Goal: Task Accomplishment & Management: Complete application form

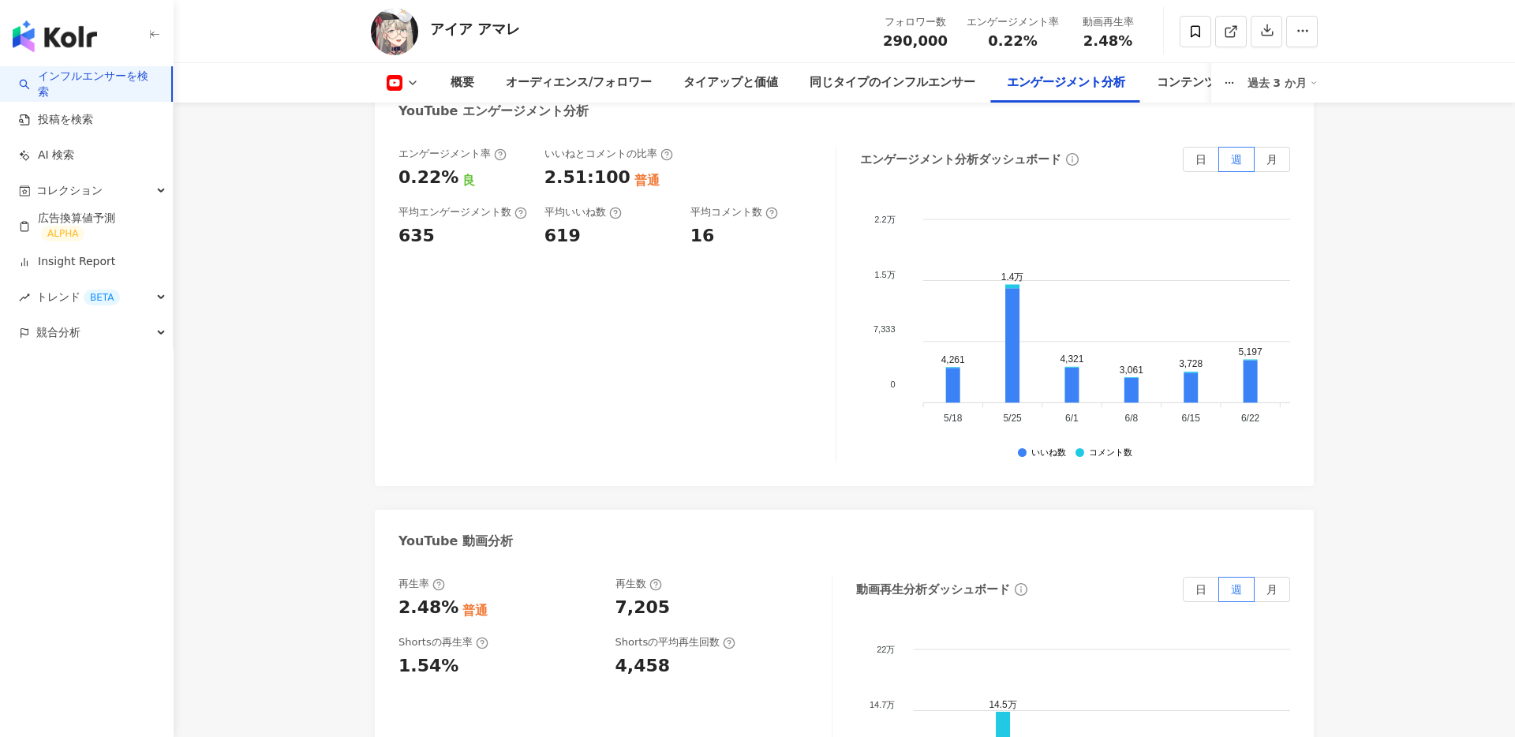
scroll to position [2686, 0]
click at [281, 454] on main "29万 アイア アマレ フォロワー数 290,000 エンゲージメント率 0.22% 動画再生率 2.48% 概要 オーディエンス/フォロワー タイアップと価…" at bounding box center [844, 103] width 1341 height 5474
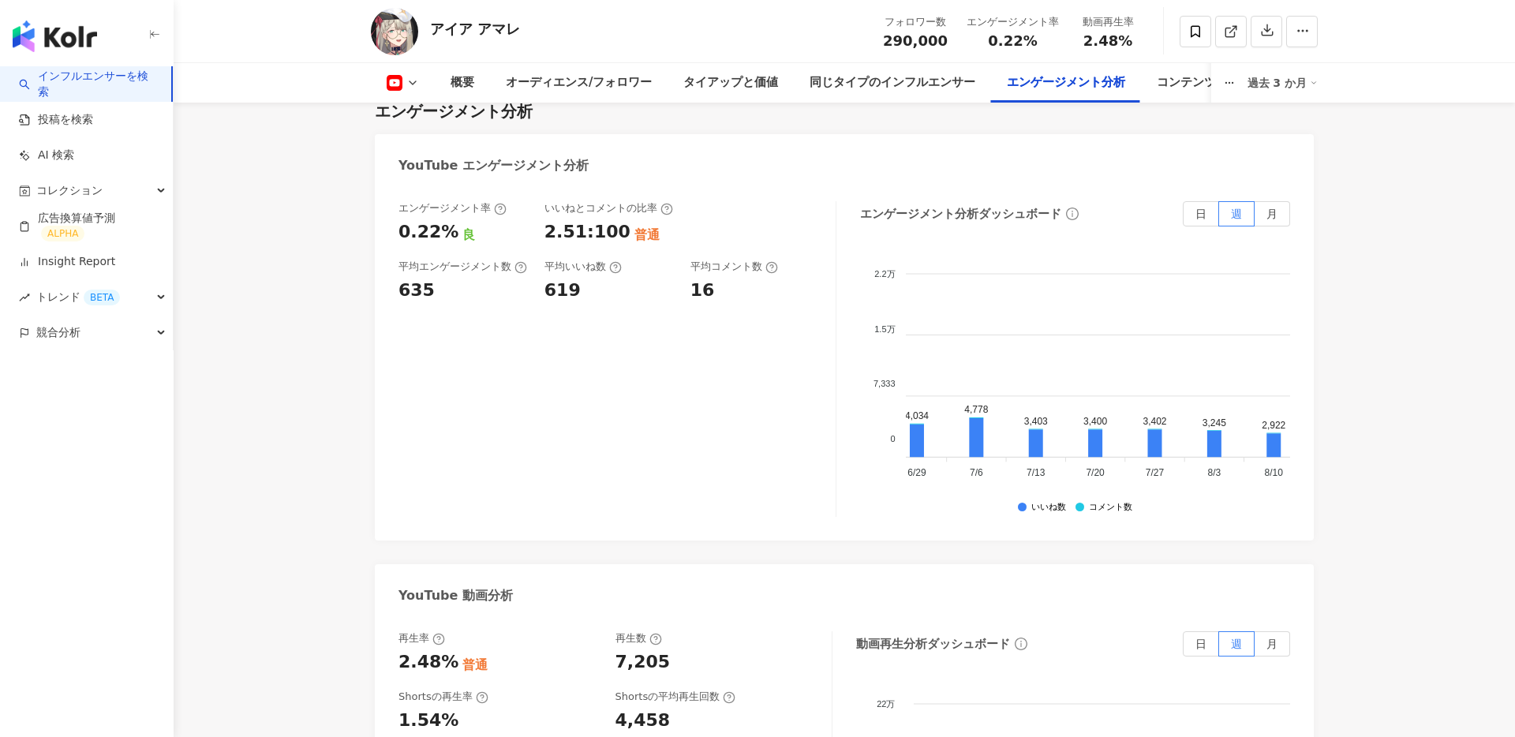
scroll to position [0, 484]
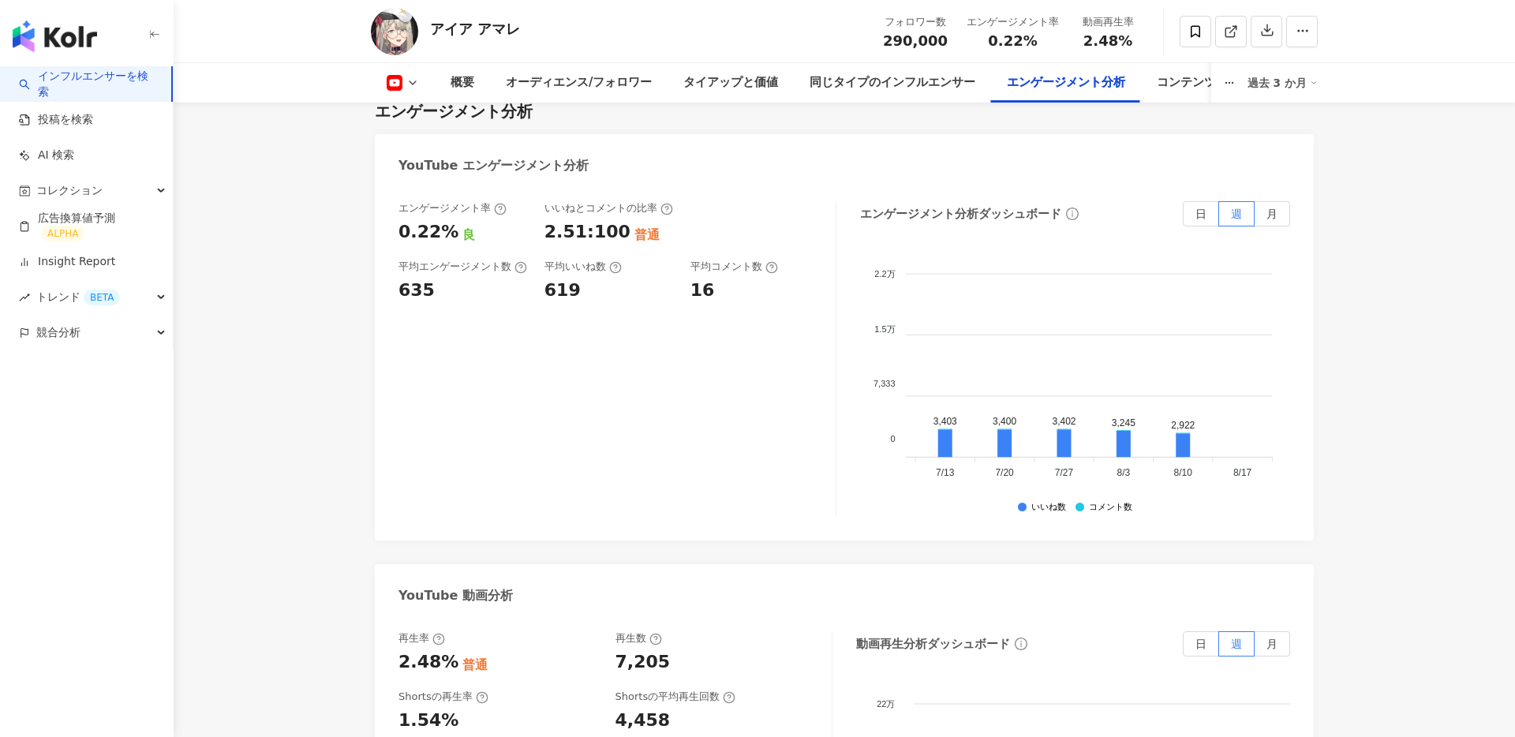
click at [1350, 421] on main "29万 アイア アマレ フォロワー数 290,000 エンゲージメント率 0.22% 動画再生率 2.48% 概要 オーディエンス/フォロワー タイアップと価…" at bounding box center [844, 158] width 1341 height 5474
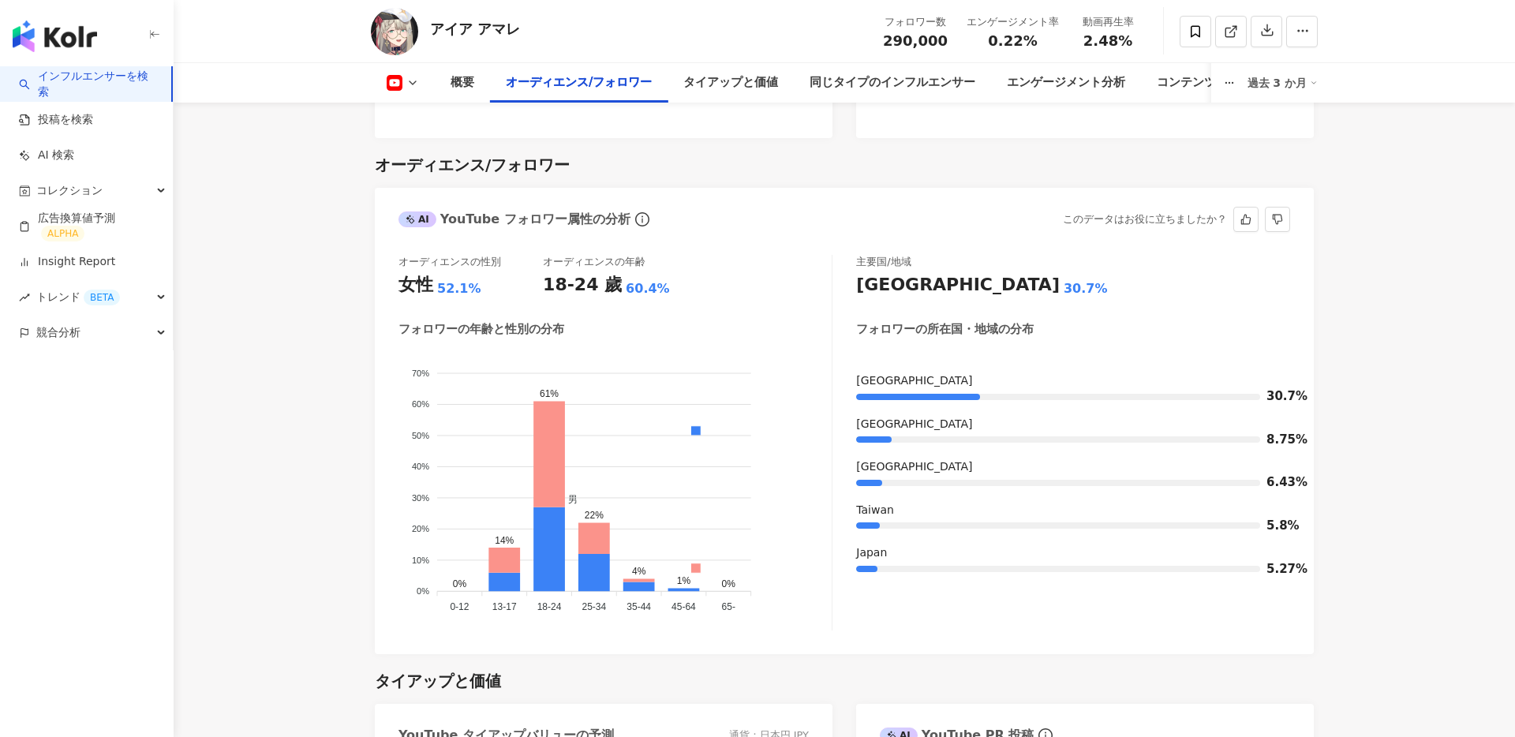
scroll to position [1327, 0]
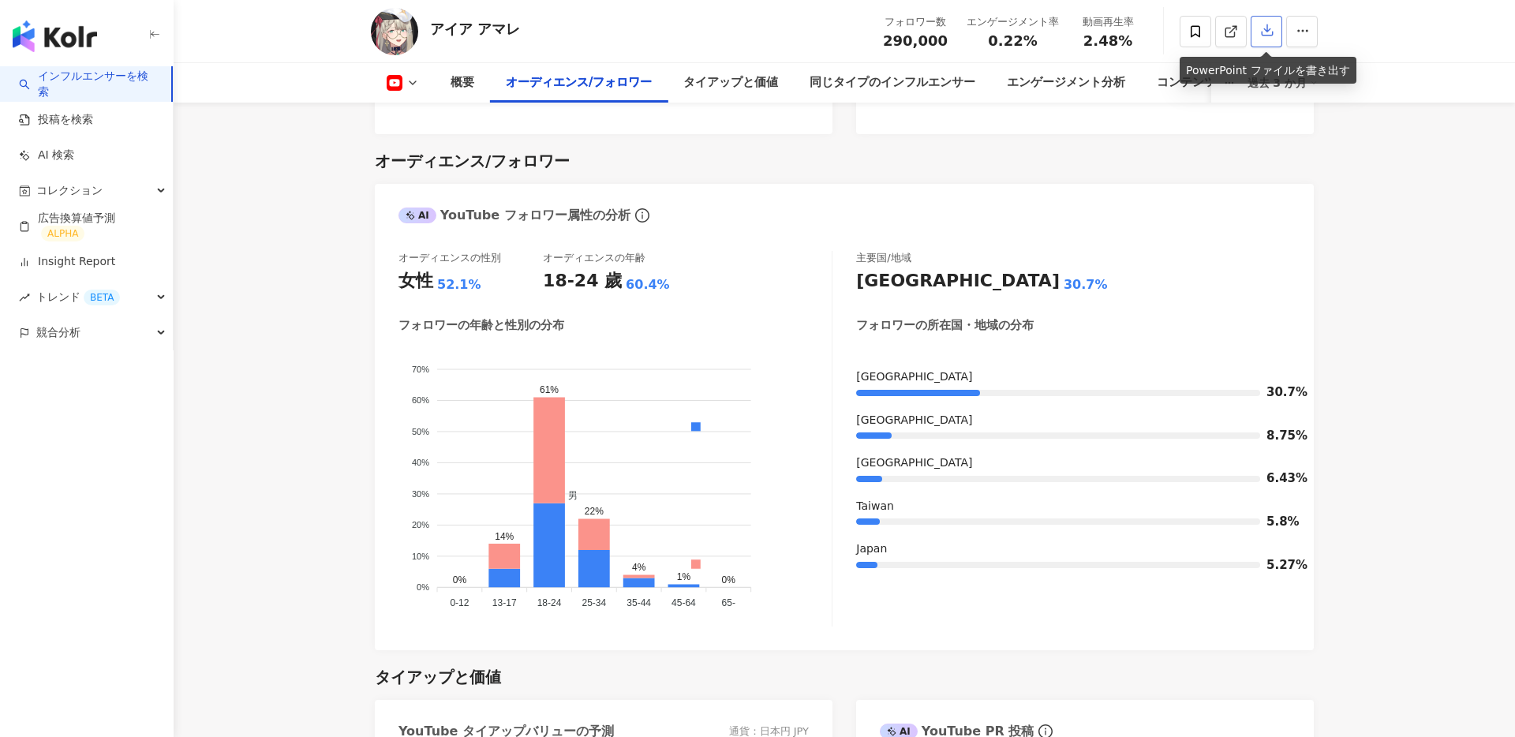
click at [1262, 34] on icon "button" at bounding box center [1267, 30] width 14 height 14
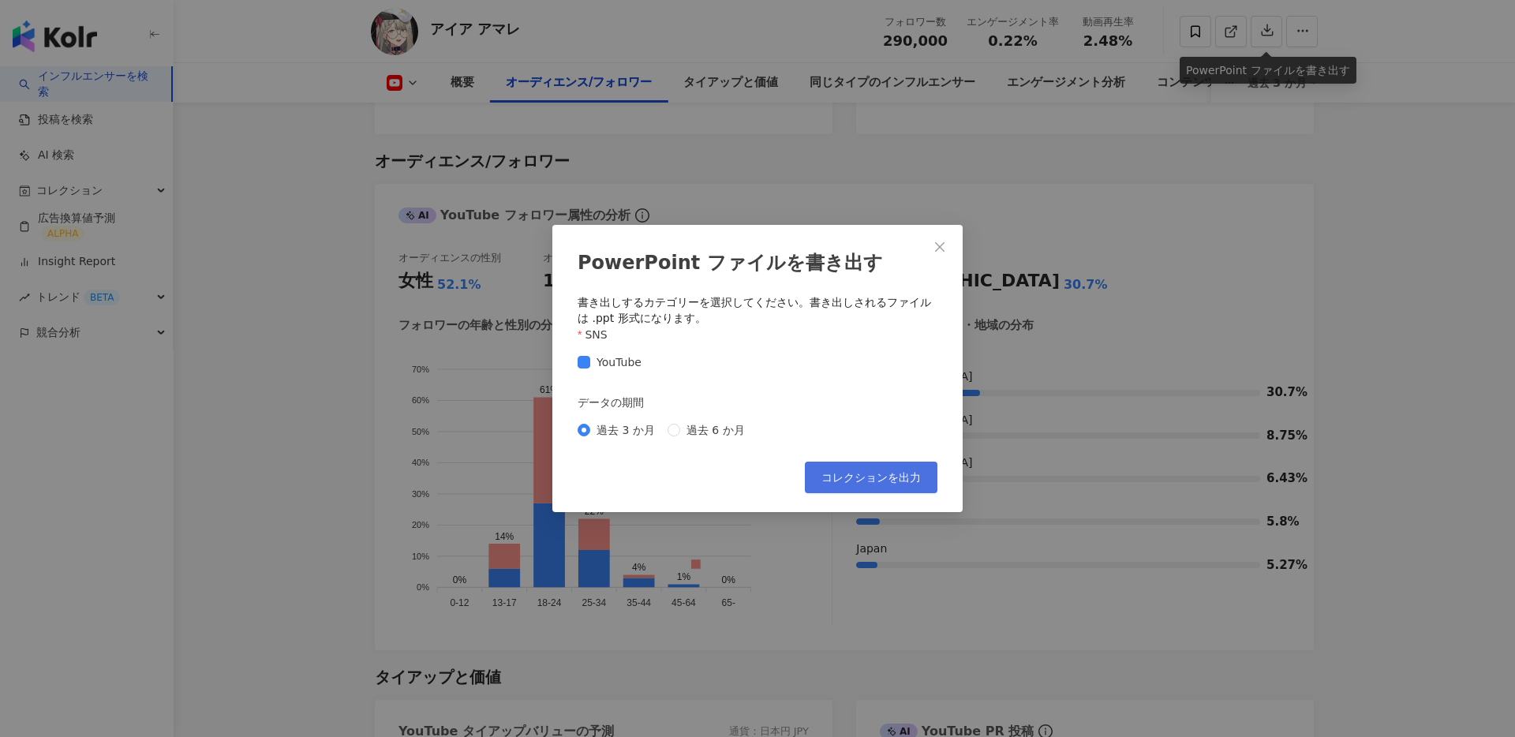
click at [898, 484] on span "コレクションを出力" at bounding box center [870, 477] width 99 height 13
click at [944, 246] on icon "close" at bounding box center [939, 247] width 13 height 13
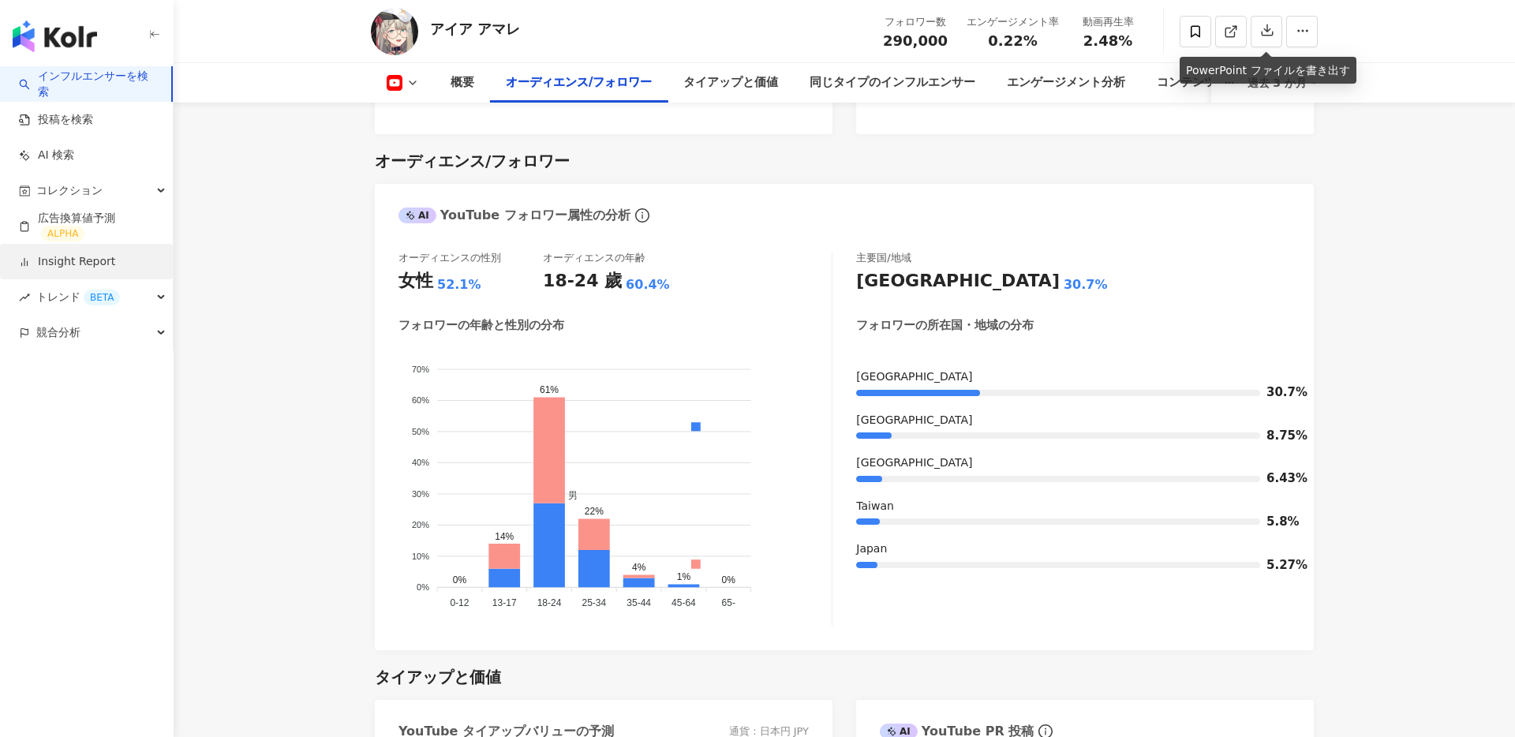
click at [77, 256] on link "Insight Report" at bounding box center [67, 262] width 96 height 16
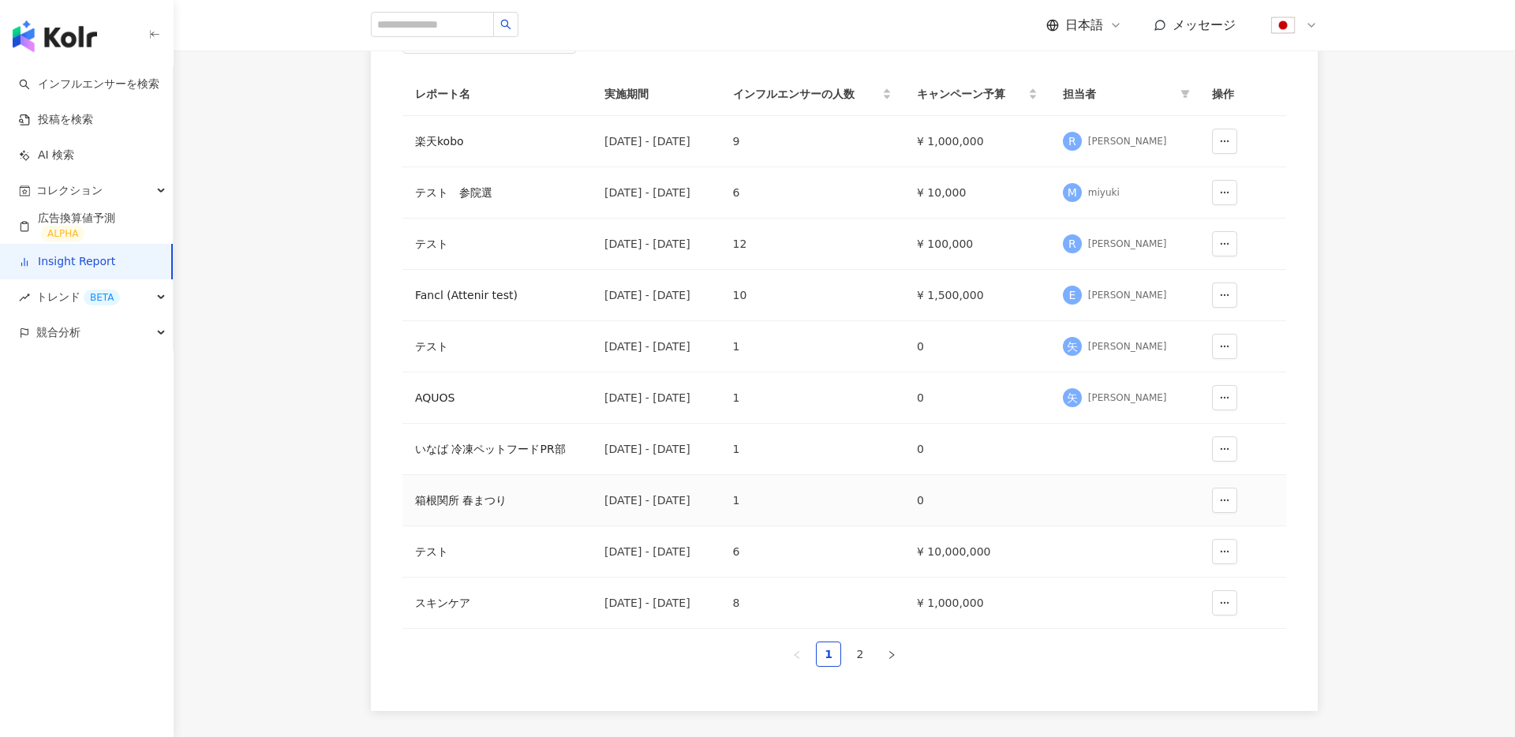
scroll to position [234, 0]
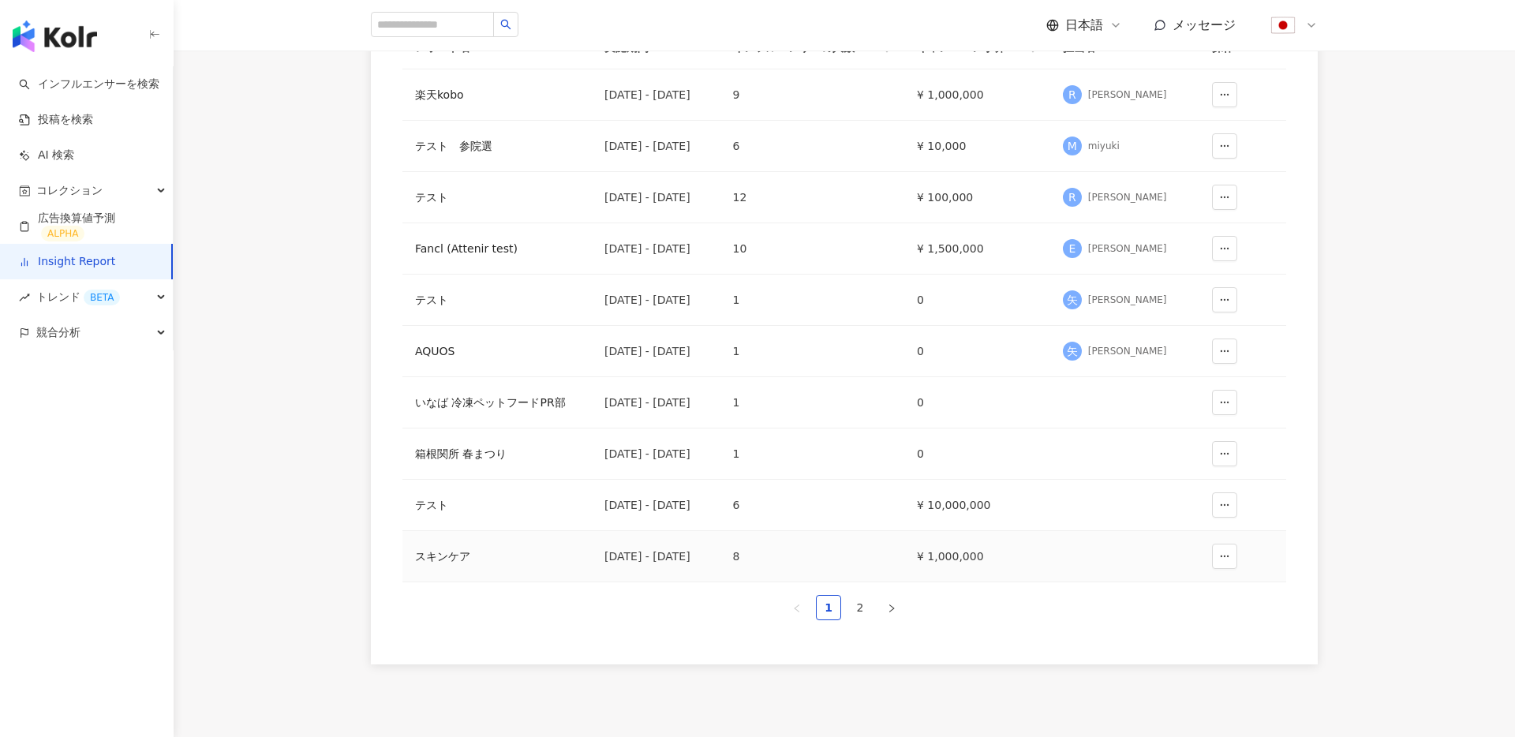
click at [455, 561] on div "スキンケア" at bounding box center [497, 556] width 164 height 17
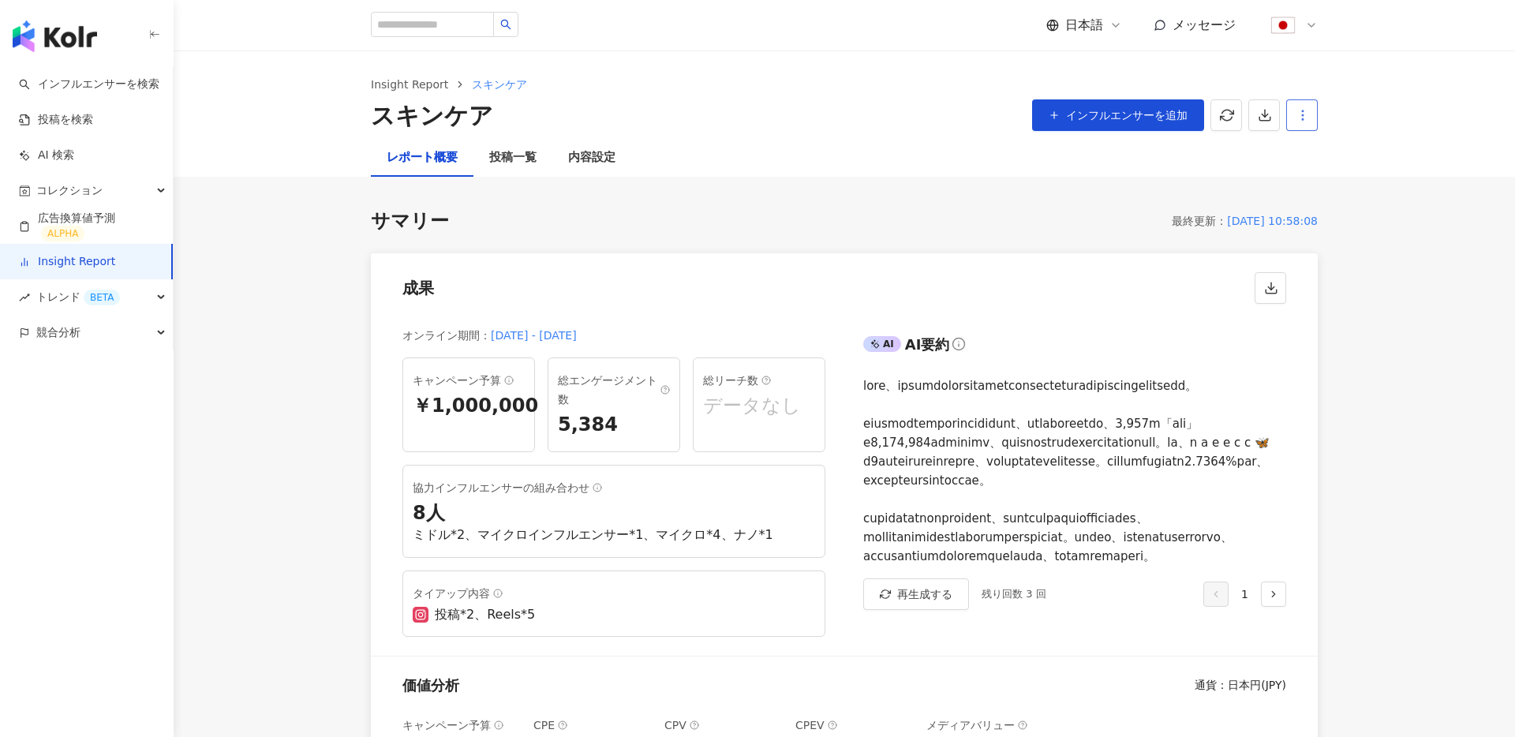
click at [1296, 118] on icon "button" at bounding box center [1303, 115] width 14 height 14
click at [1347, 151] on div "レポート設定" at bounding box center [1368, 152] width 139 height 17
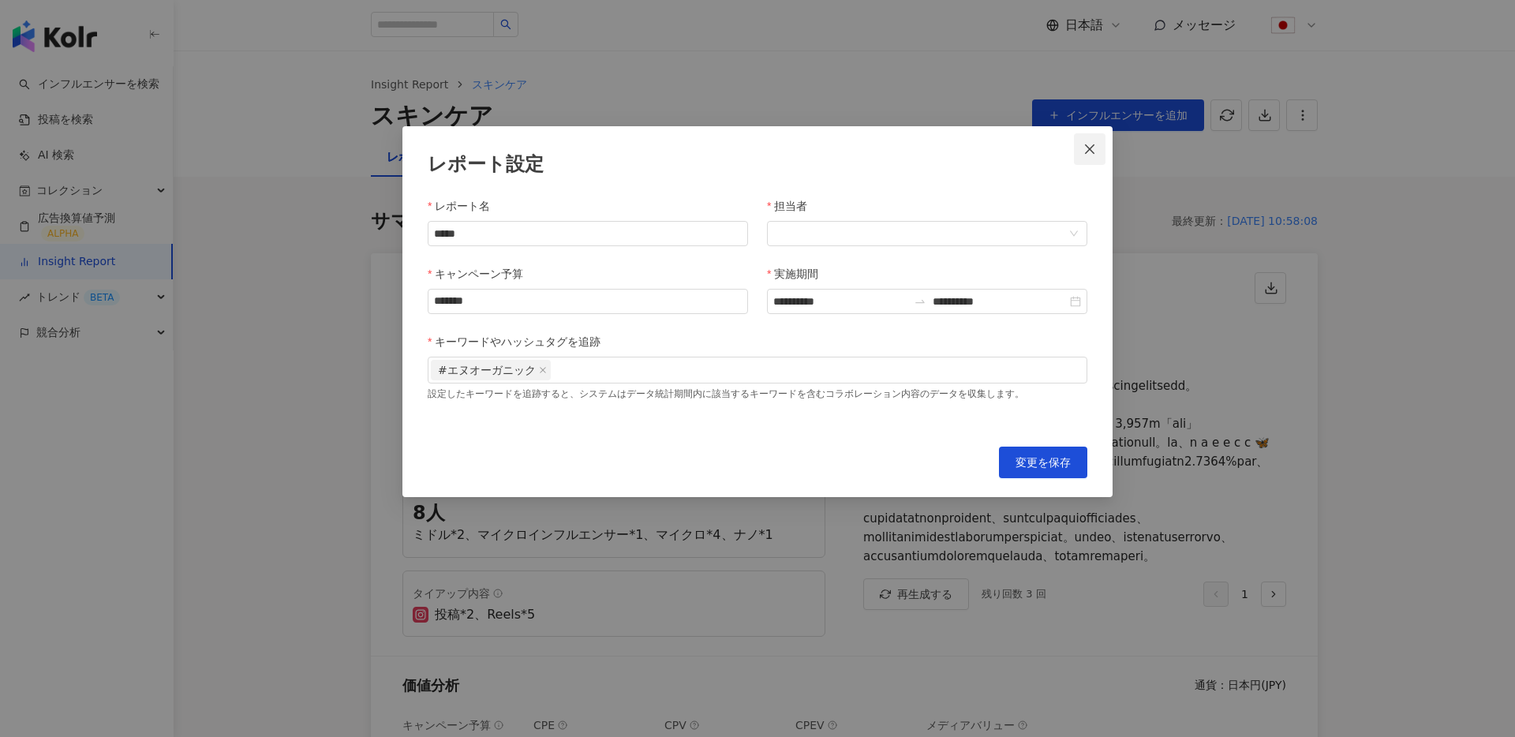
click at [1085, 154] on icon "close" at bounding box center [1089, 149] width 13 height 13
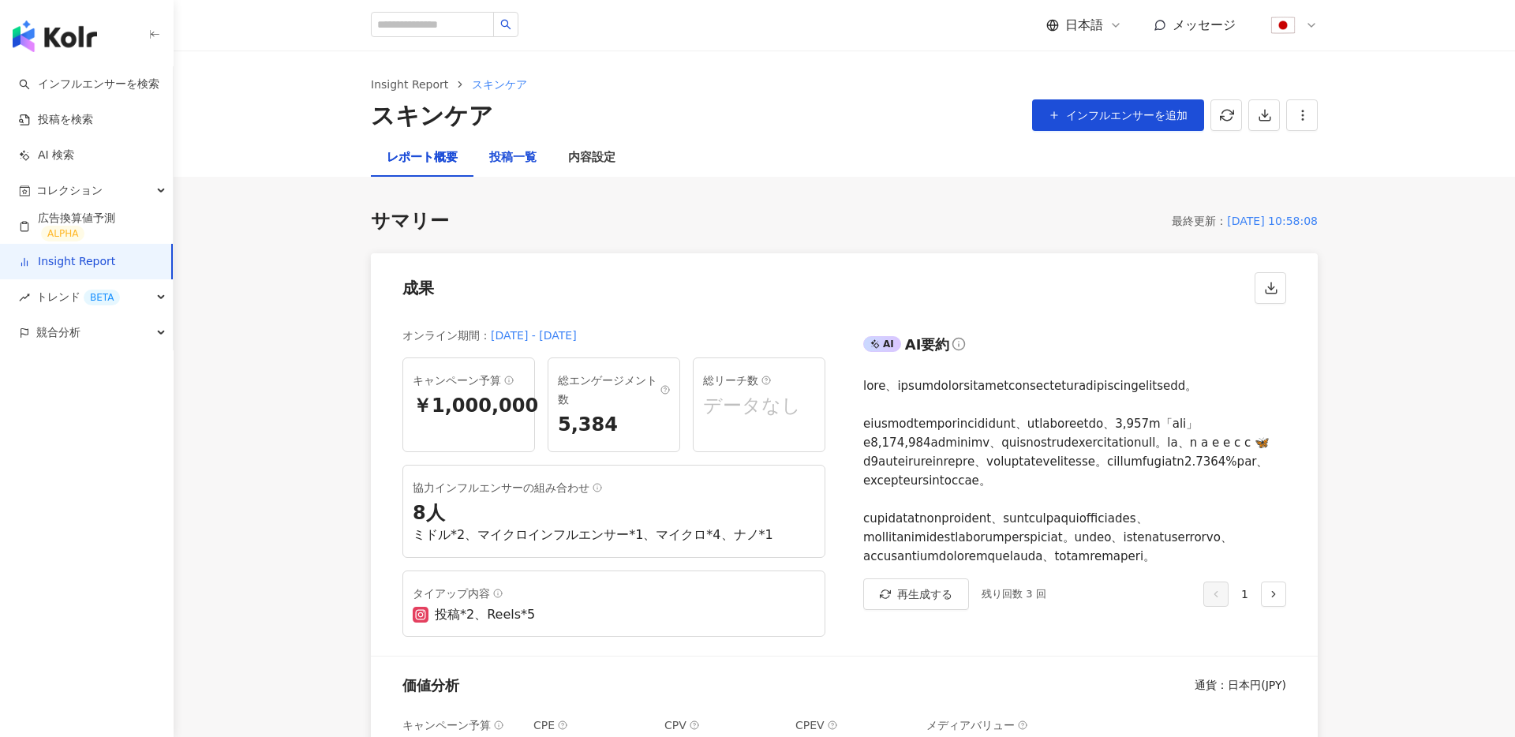
click at [525, 159] on div "投稿一覧" at bounding box center [512, 157] width 47 height 19
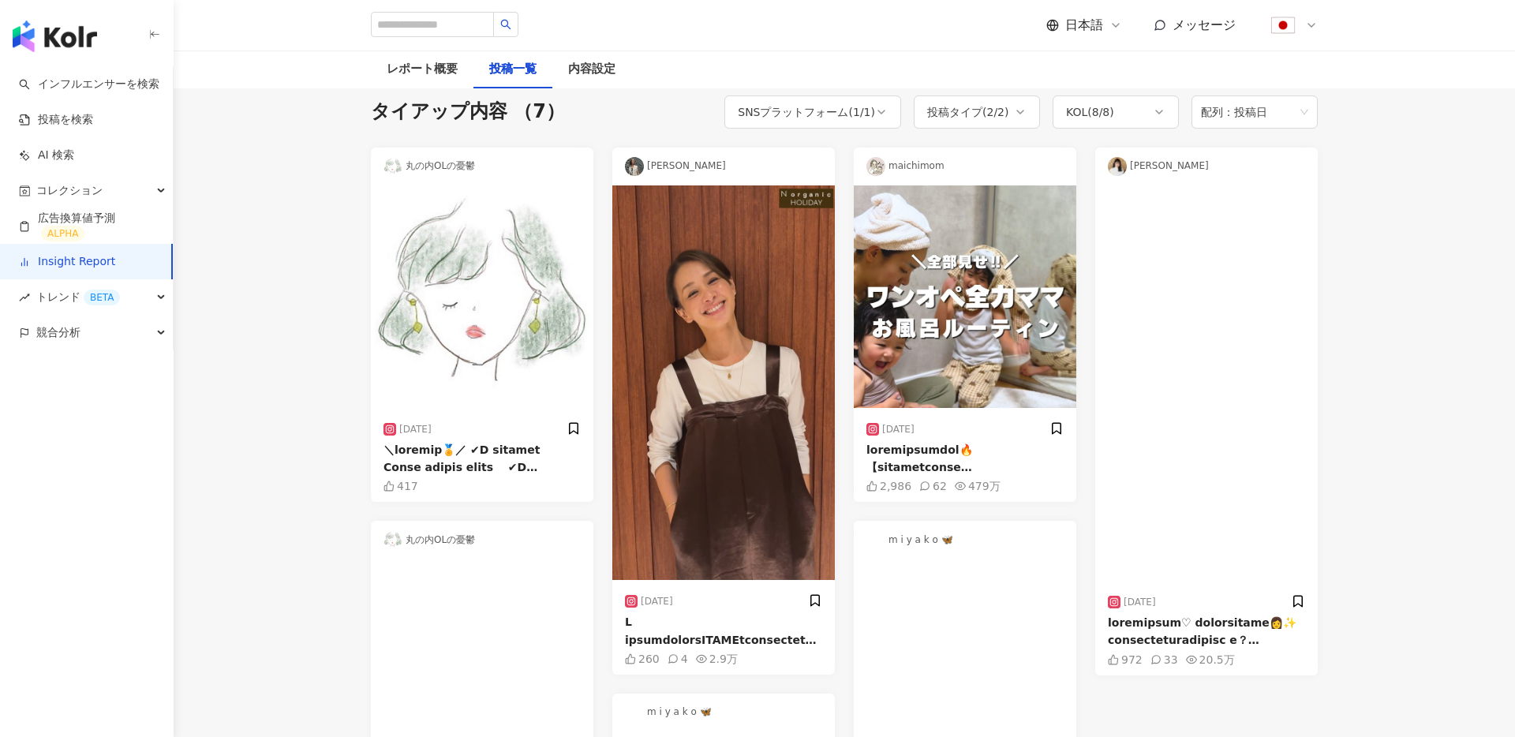
scroll to position [32, 0]
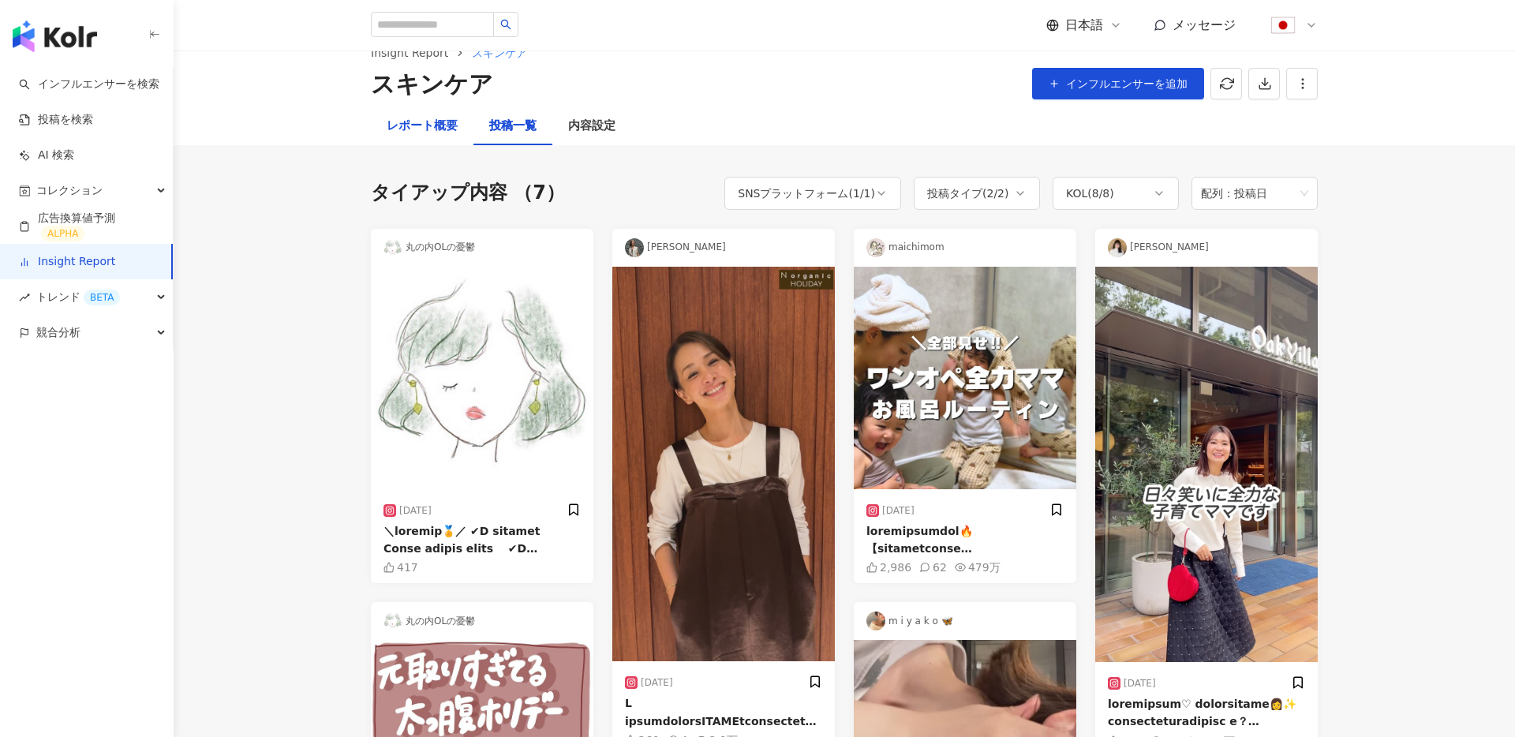
click at [423, 133] on div "レポート概要" at bounding box center [422, 126] width 71 height 19
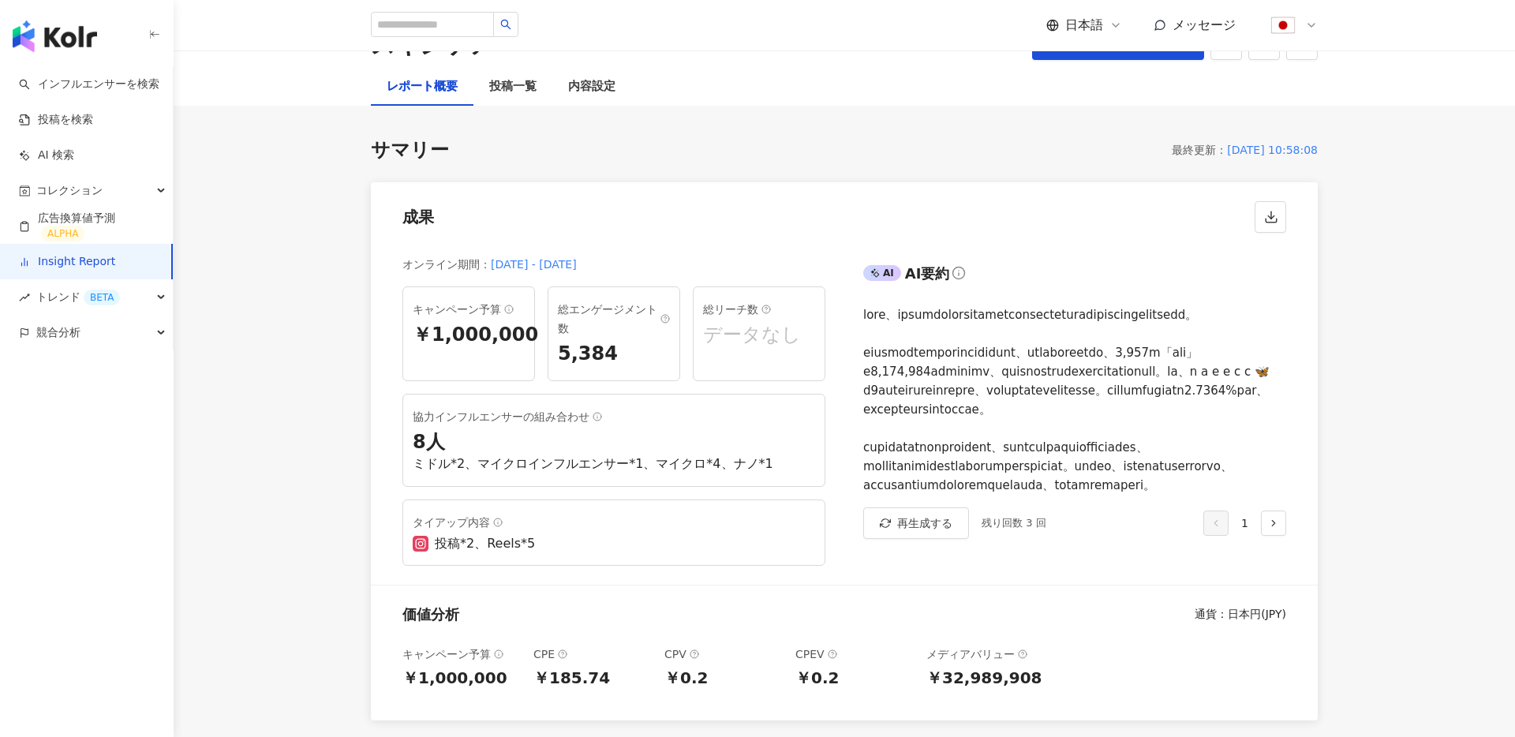
scroll to position [59, 0]
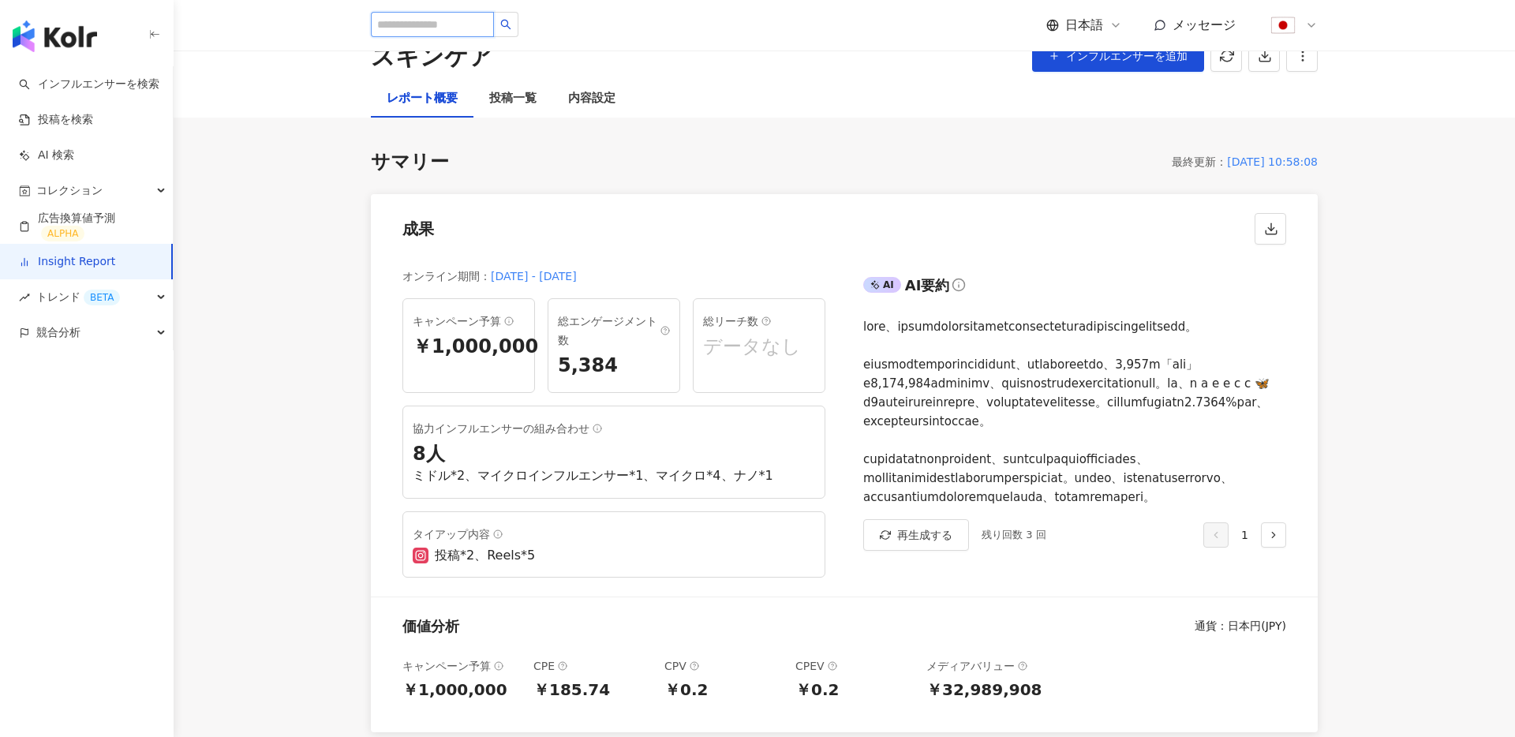
click at [406, 26] on input "search" at bounding box center [432, 24] width 123 height 25
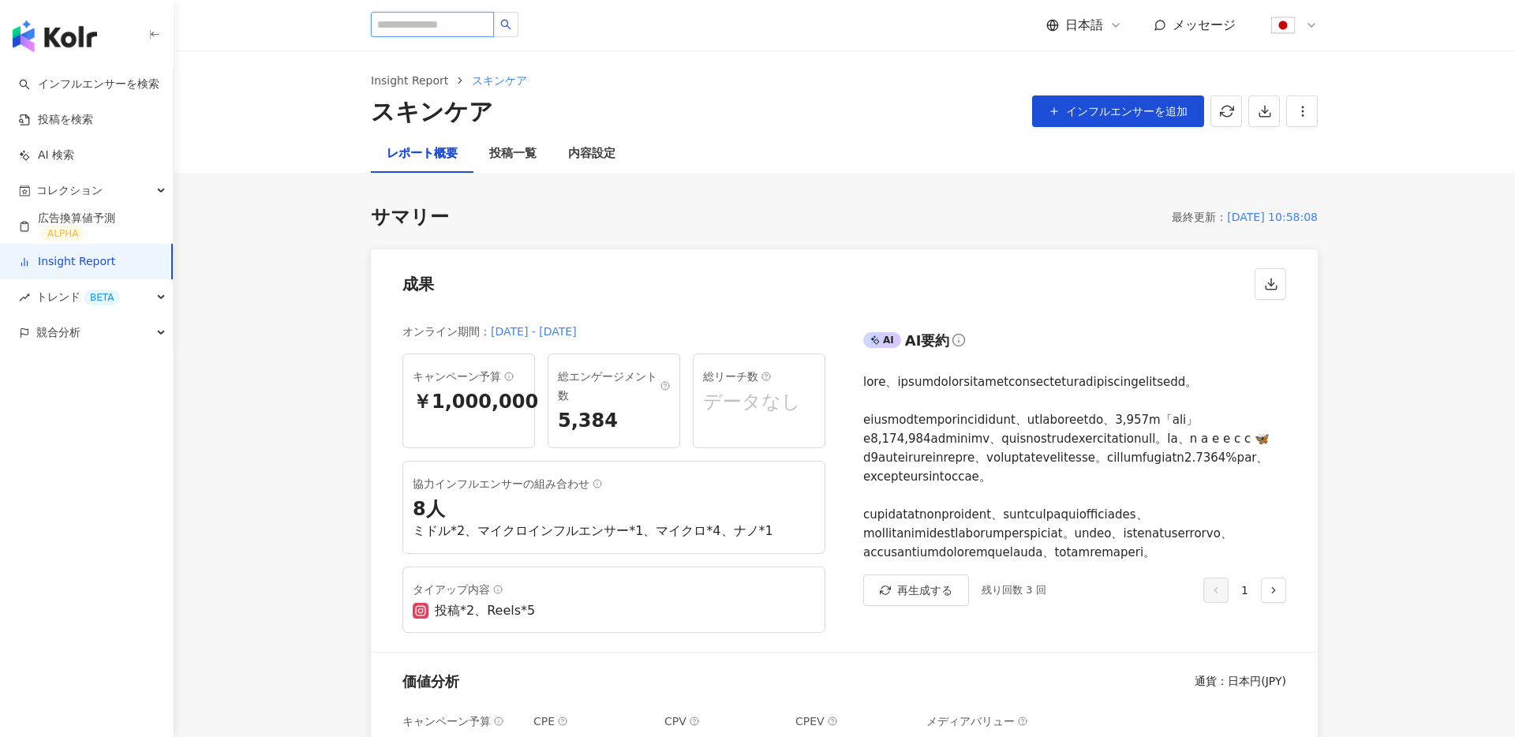
scroll to position [0, 0]
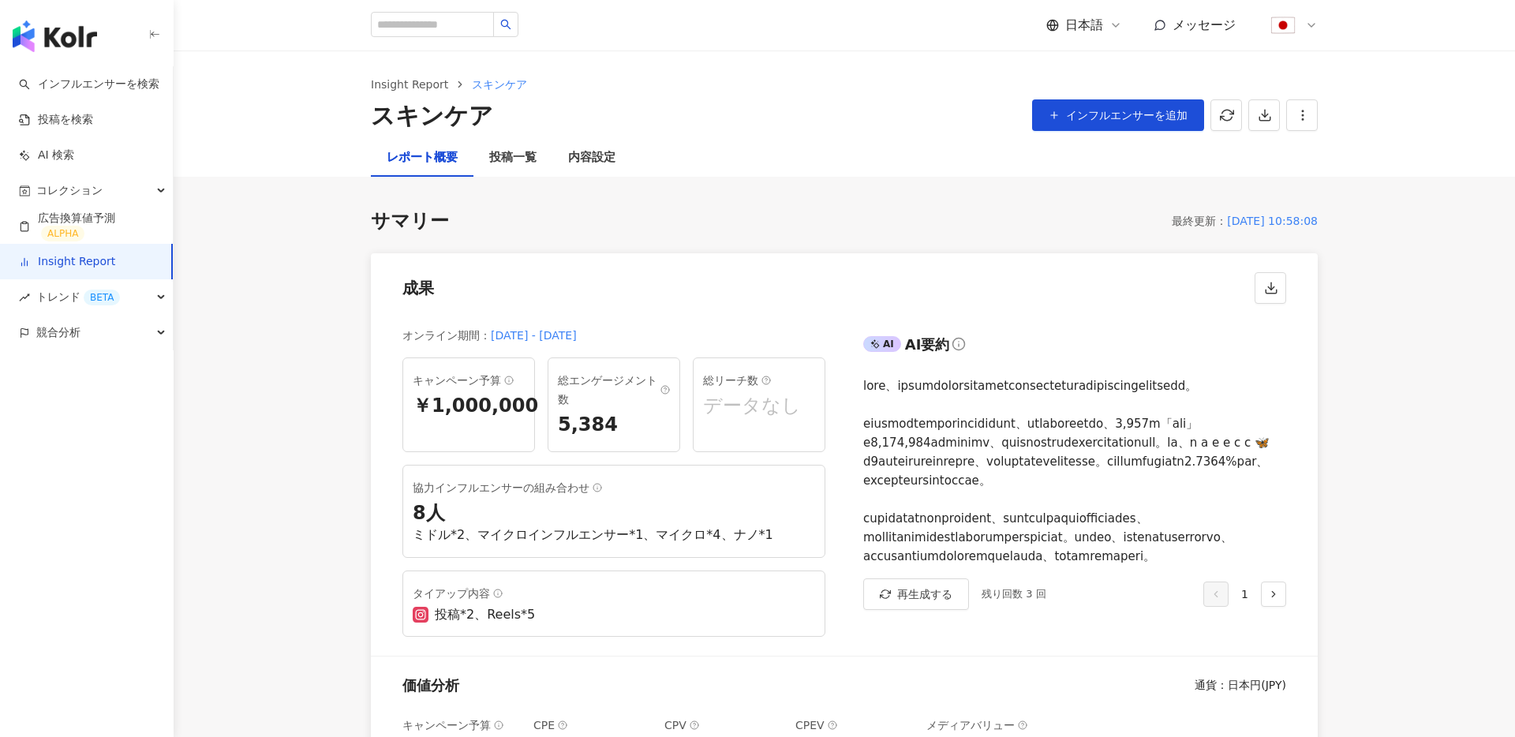
click at [77, 265] on link "Insight Report" at bounding box center [67, 262] width 96 height 16
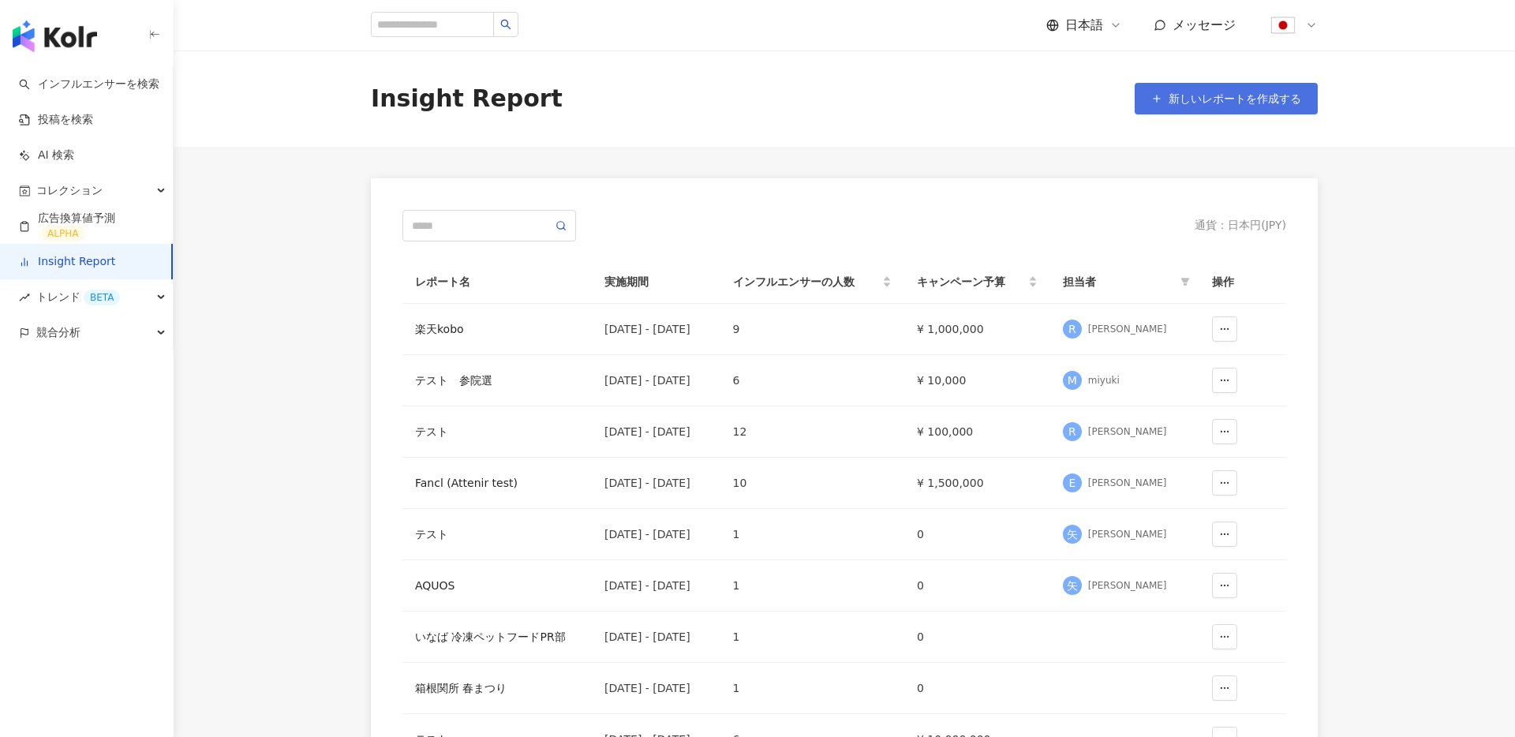
click at [1237, 91] on button "新しいレポートを作成する" at bounding box center [1226, 99] width 183 height 32
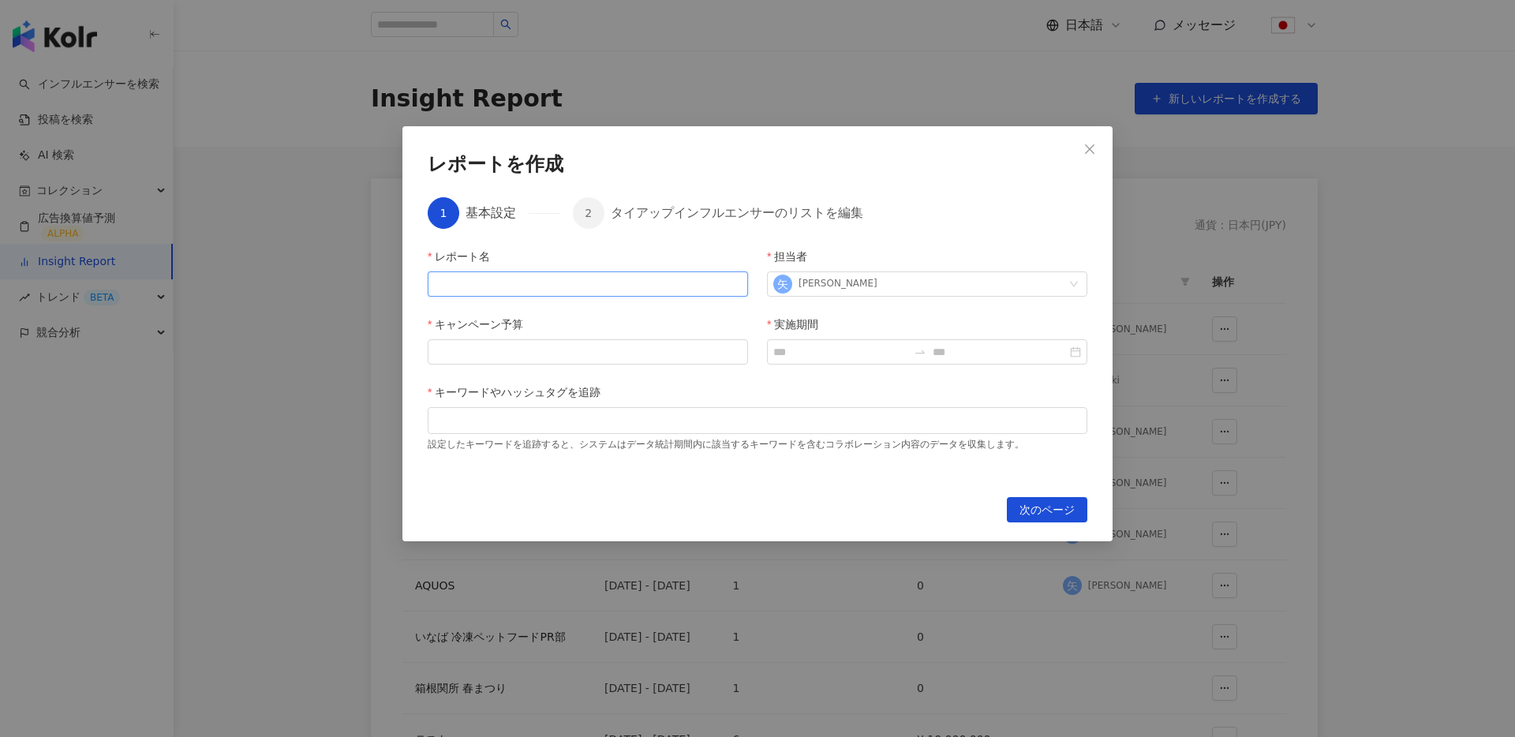
click at [525, 290] on input "レポート名" at bounding box center [588, 283] width 320 height 25
click at [758, 381] on div "レポート名 担当者 [PERSON_NAME] キャンペーン予算 実施期間 キーワードやハッシュタグを追跡 設定したキーワードを追跡すると、システムはデータ統…" at bounding box center [758, 363] width 660 height 230
click at [617, 290] on input "レポート名" at bounding box center [588, 283] width 320 height 25
type input "*******"
click at [681, 351] on input "キャンペーン予算" at bounding box center [587, 352] width 319 height 24
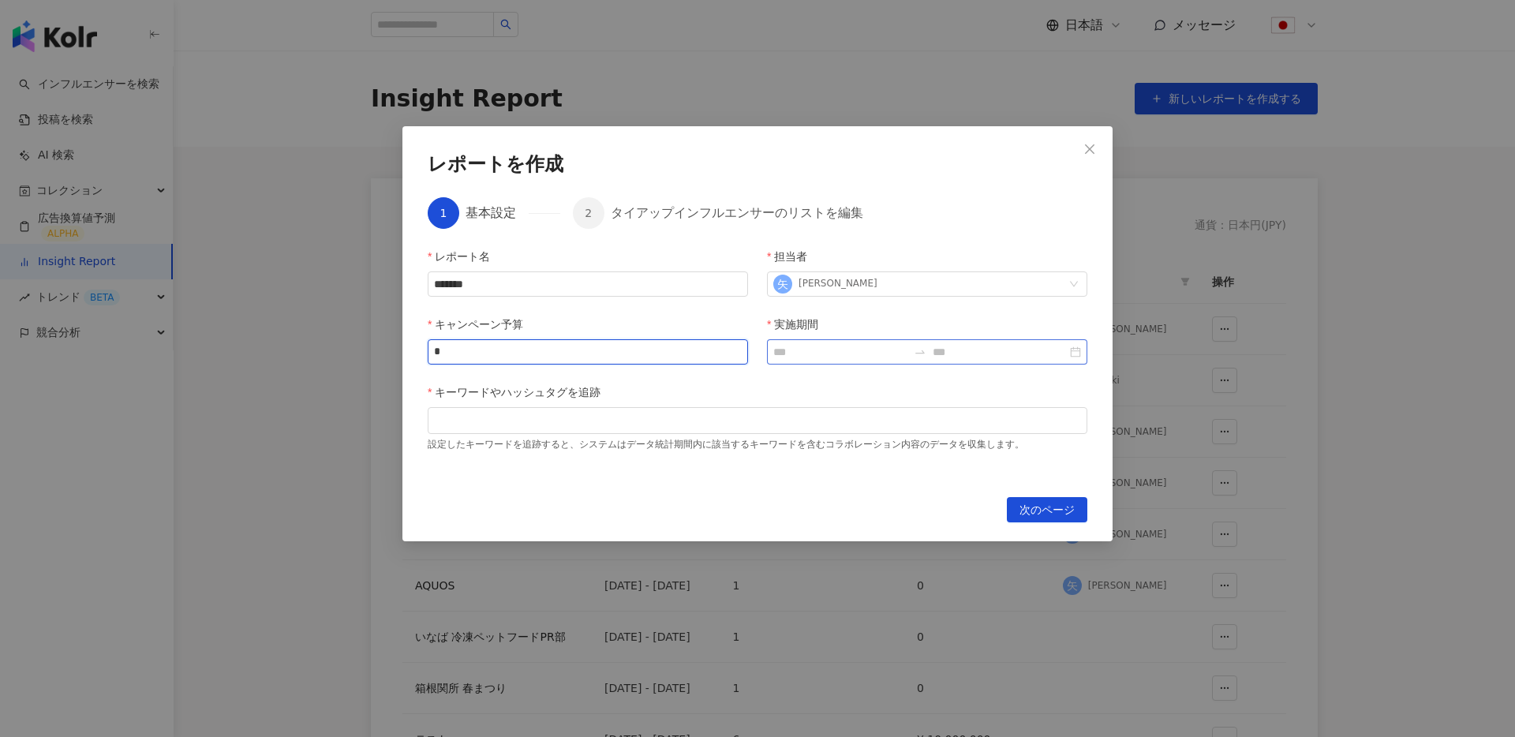
click at [869, 361] on div at bounding box center [927, 351] width 320 height 25
type input "*"
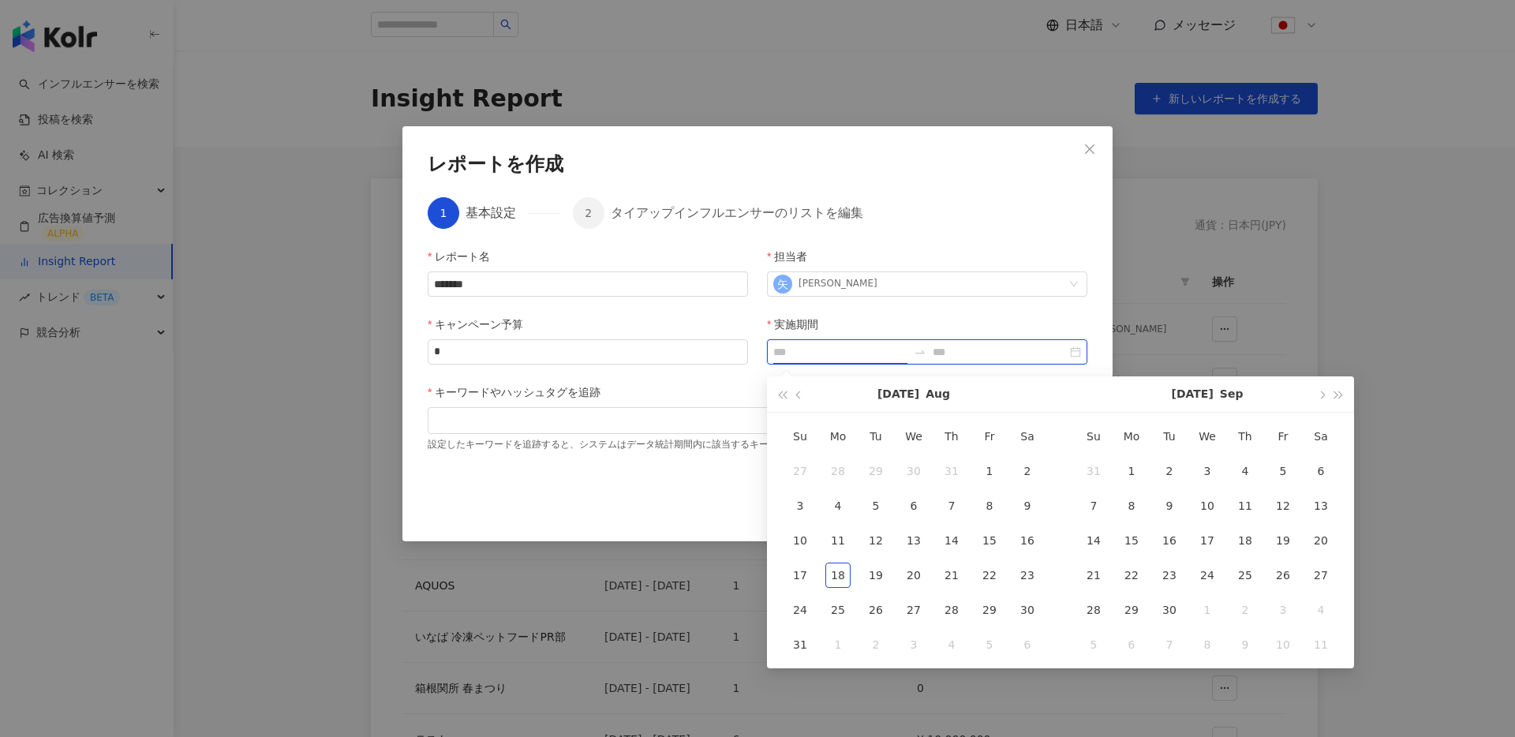
click at [828, 351] on input "実施期間" at bounding box center [840, 351] width 134 height 17
click at [797, 398] on button "button" at bounding box center [799, 394] width 17 height 36
click at [792, 398] on button "button" at bounding box center [799, 394] width 17 height 36
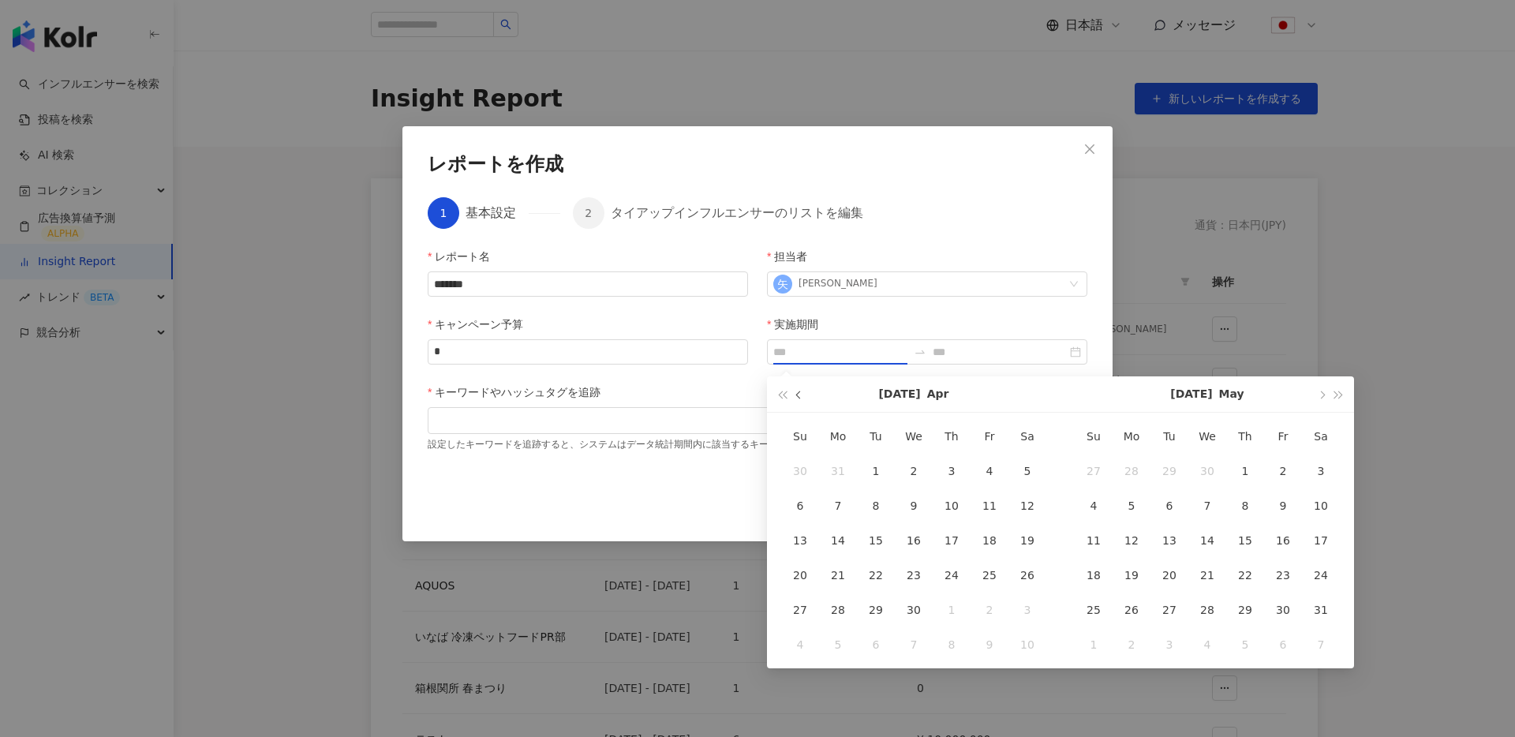
click at [792, 398] on button "button" at bounding box center [799, 394] width 17 height 36
click at [783, 398] on button "button" at bounding box center [781, 394] width 17 height 36
click at [1326, 394] on button "button" at bounding box center [1320, 394] width 17 height 36
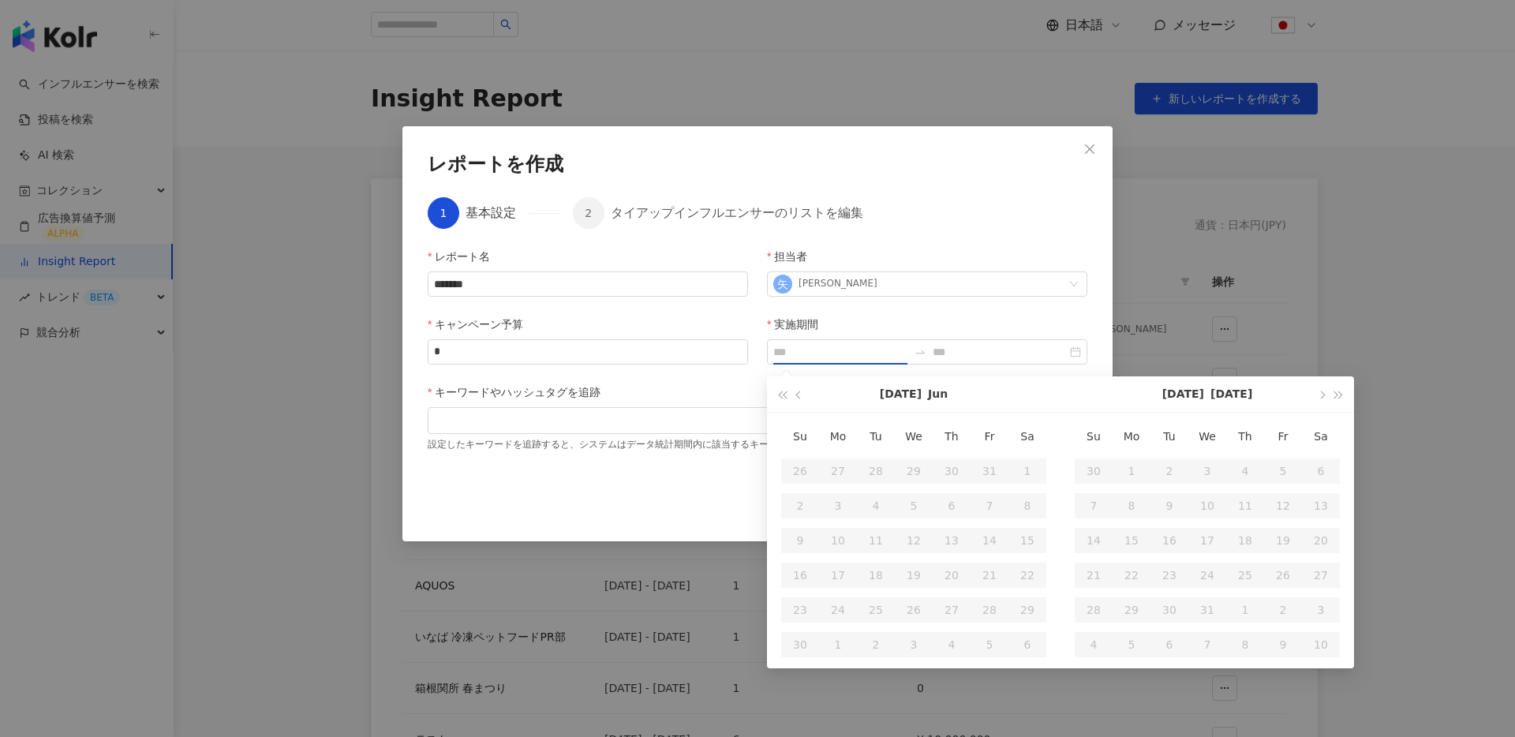
click at [793, 469] on table "Su Mo Tu We Th Fr Sa 26 27 28 29 30 31 1 2 3 4 5 6 7 8 9 10 11 12 13 14 15 16 1…" at bounding box center [913, 540] width 265 height 243
click at [1325, 397] on button "button" at bounding box center [1320, 394] width 17 height 36
type input "**********"
click at [1142, 573] on div "19" at bounding box center [1131, 575] width 25 height 25
click at [1323, 394] on span "button" at bounding box center [1321, 395] width 8 height 8
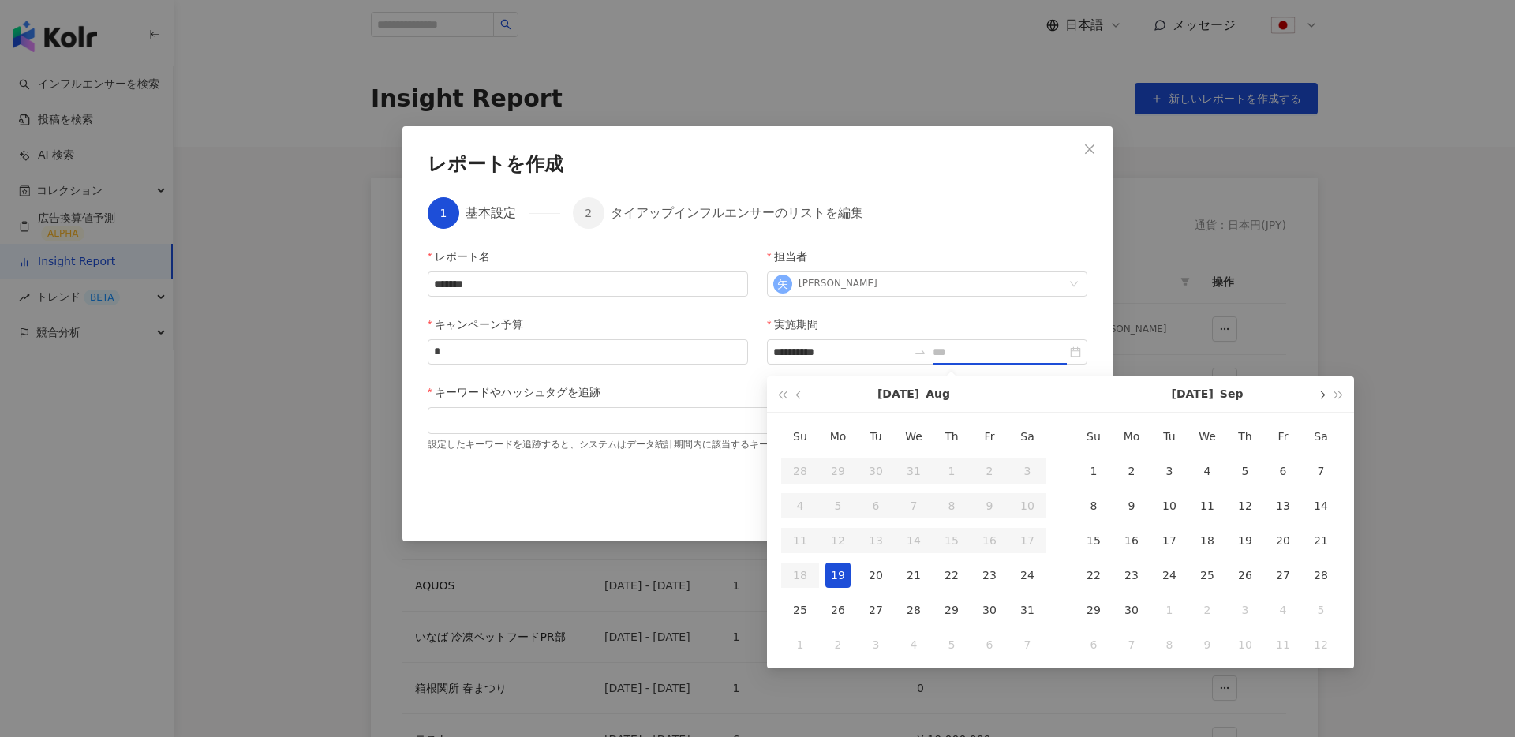
click at [1323, 394] on span "button" at bounding box center [1321, 395] width 8 height 8
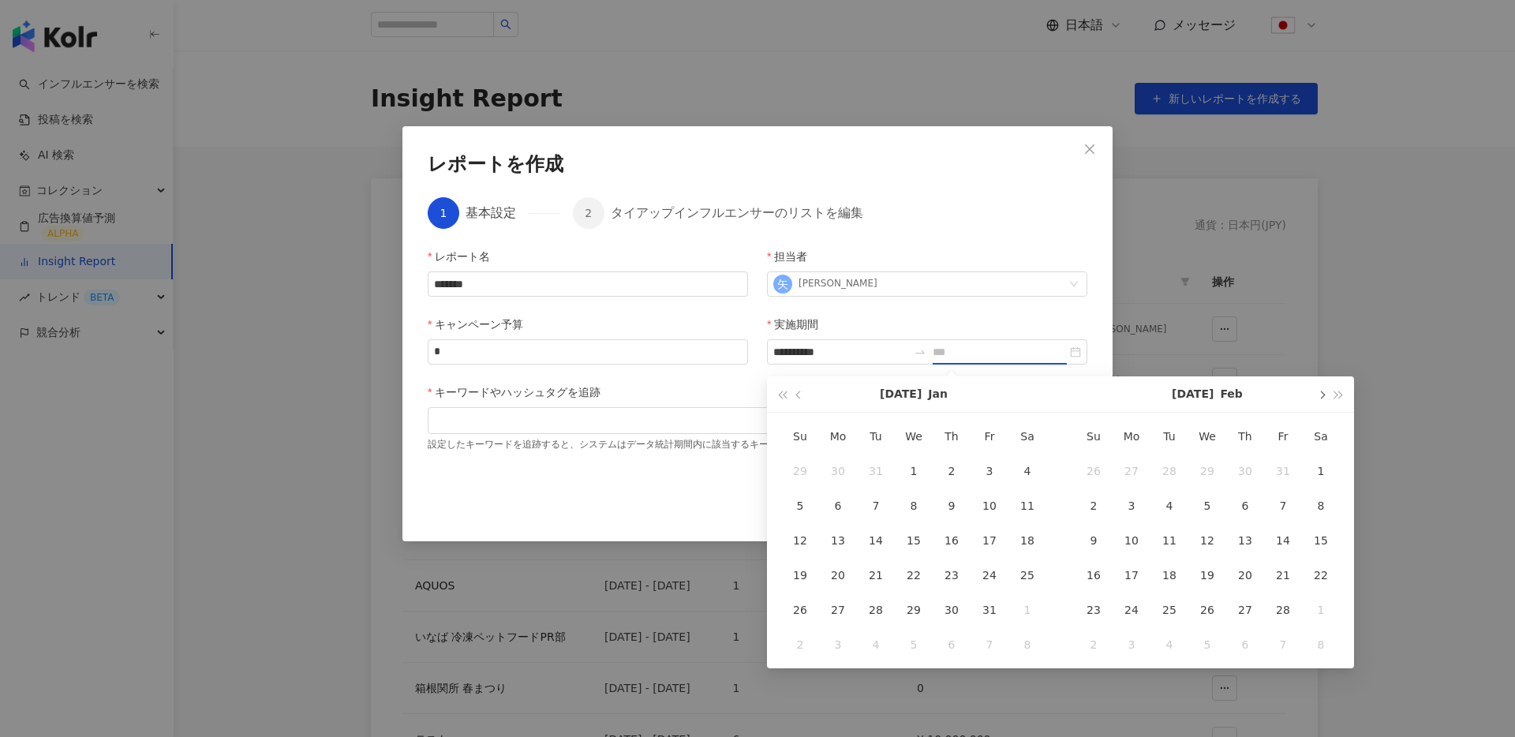
click at [1323, 394] on span "button" at bounding box center [1321, 395] width 8 height 8
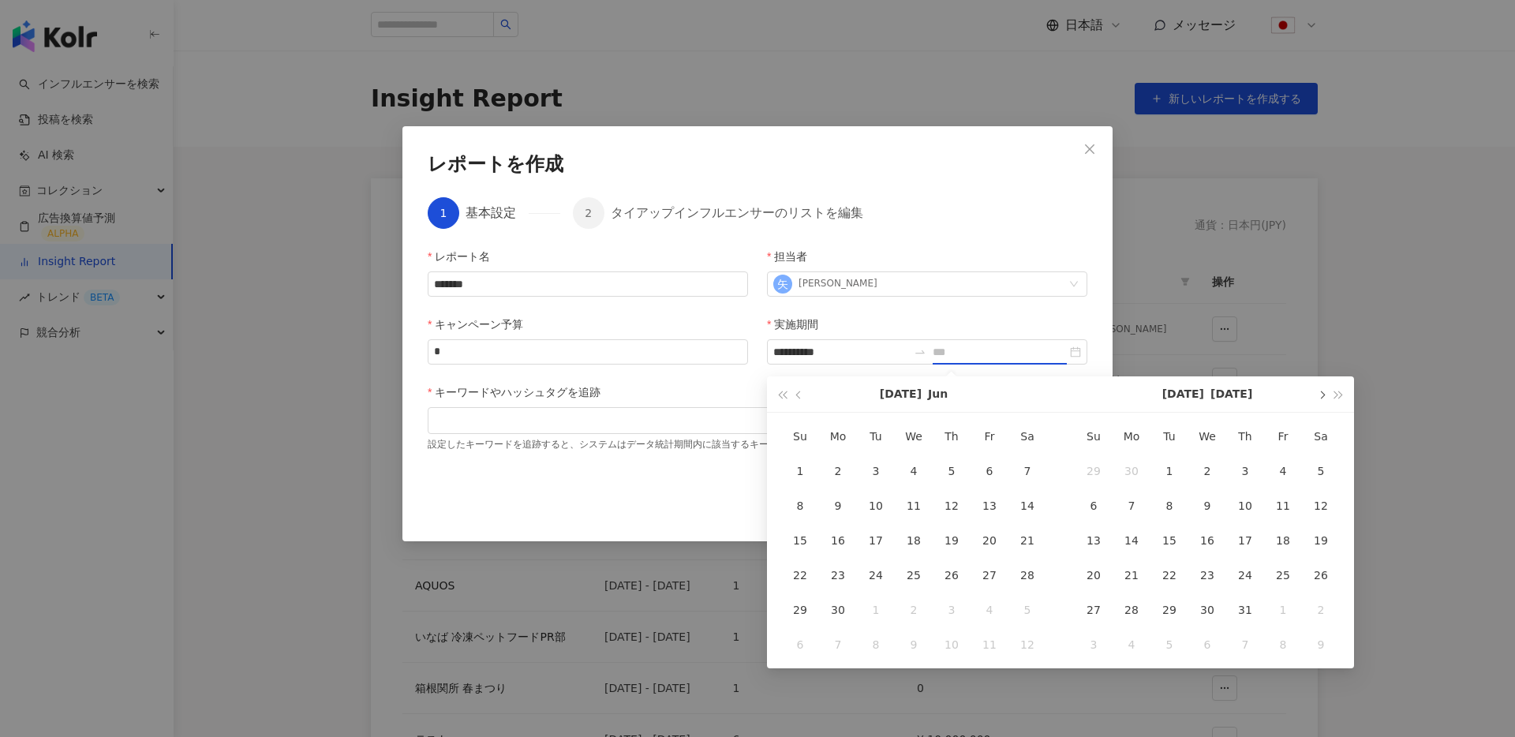
click at [1323, 394] on span "button" at bounding box center [1321, 395] width 8 height 8
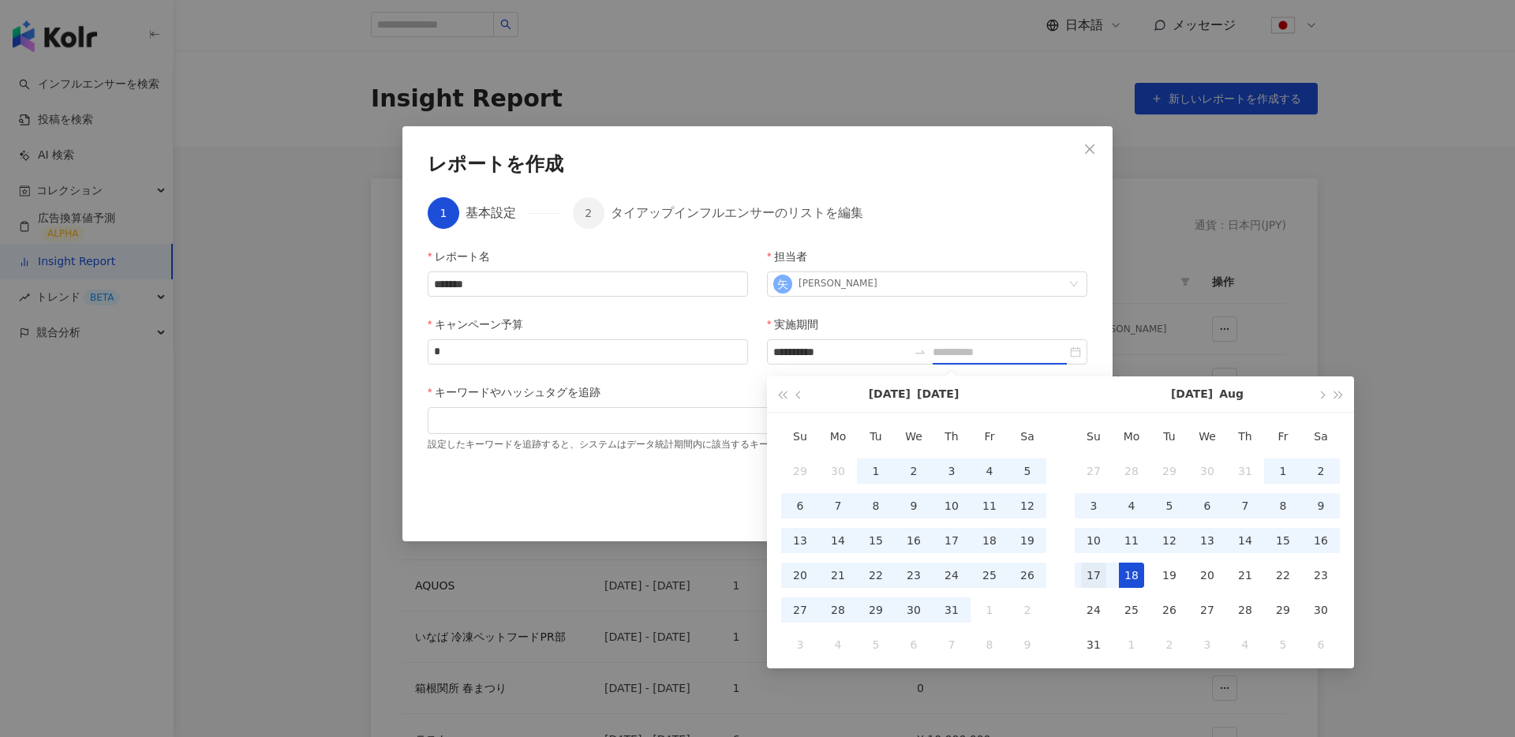
type input "**********"
click at [1098, 572] on div "17" at bounding box center [1093, 575] width 25 height 25
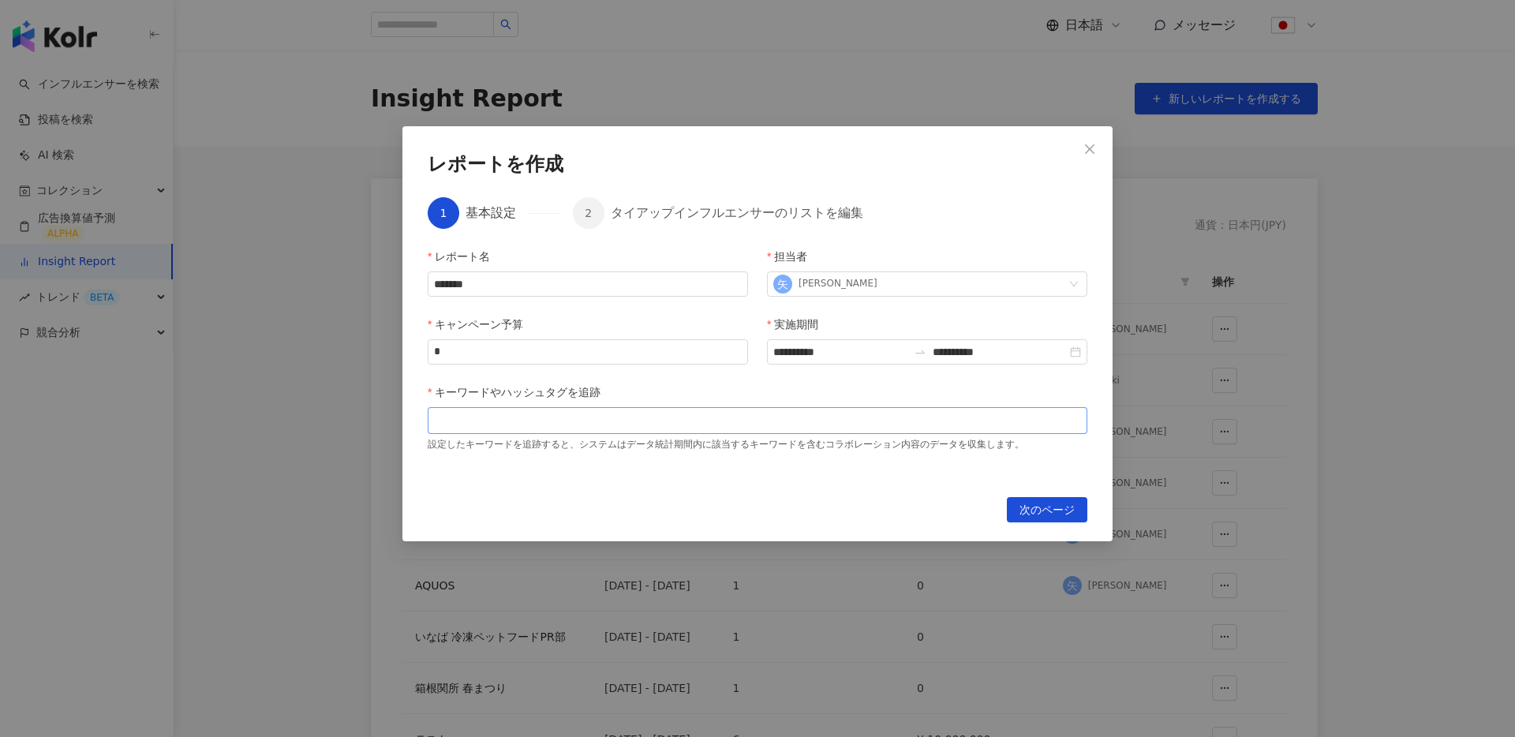
click at [734, 426] on div at bounding box center [757, 420] width 653 height 12
paste input "*******"
type input "*******"
click at [840, 426] on div "[MEDICAL_DATA]" at bounding box center [757, 420] width 653 height 12
click at [840, 426] on div at bounding box center [757, 420] width 653 height 12
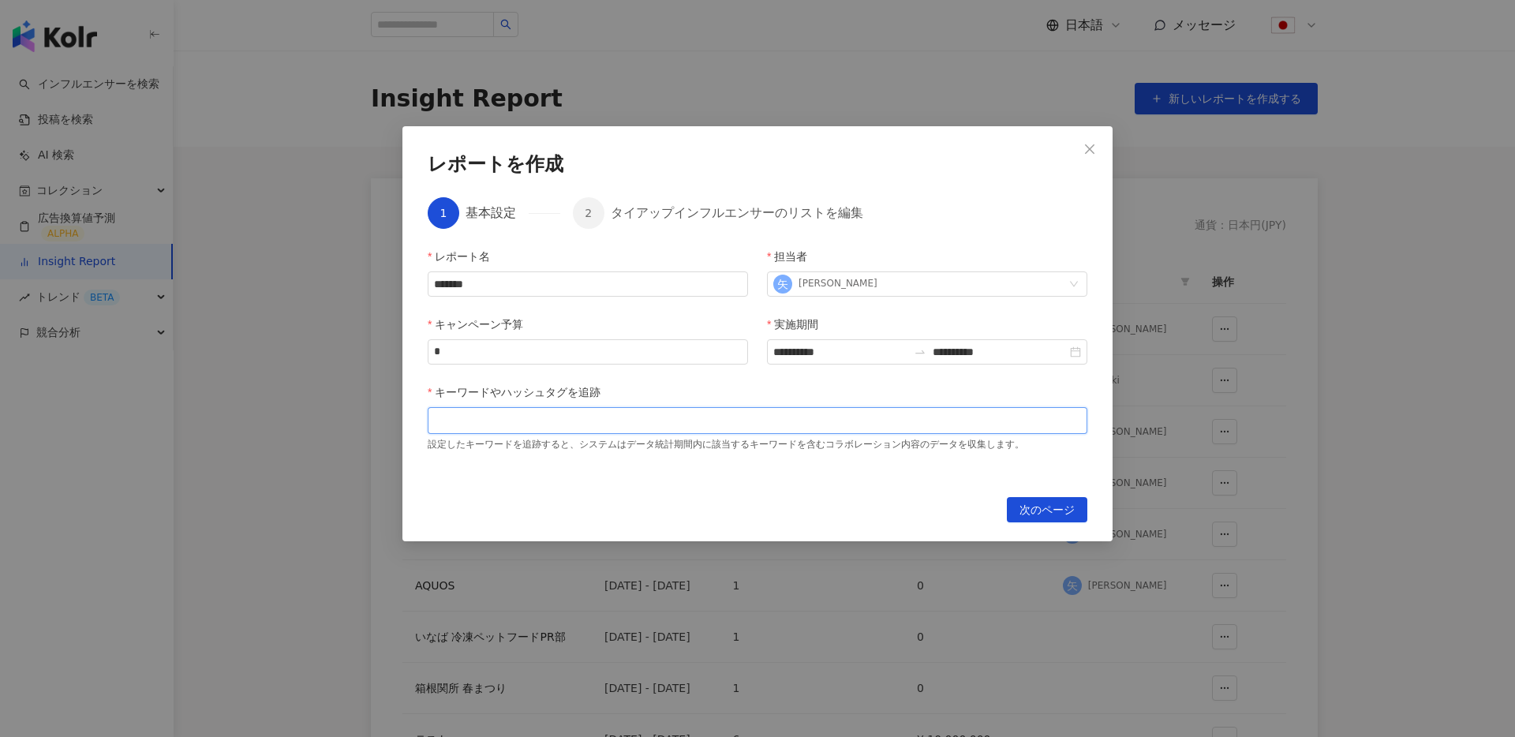
click at [840, 426] on div at bounding box center [757, 420] width 653 height 12
type input "*******"
click at [1047, 508] on span "次のページ" at bounding box center [1046, 510] width 55 height 25
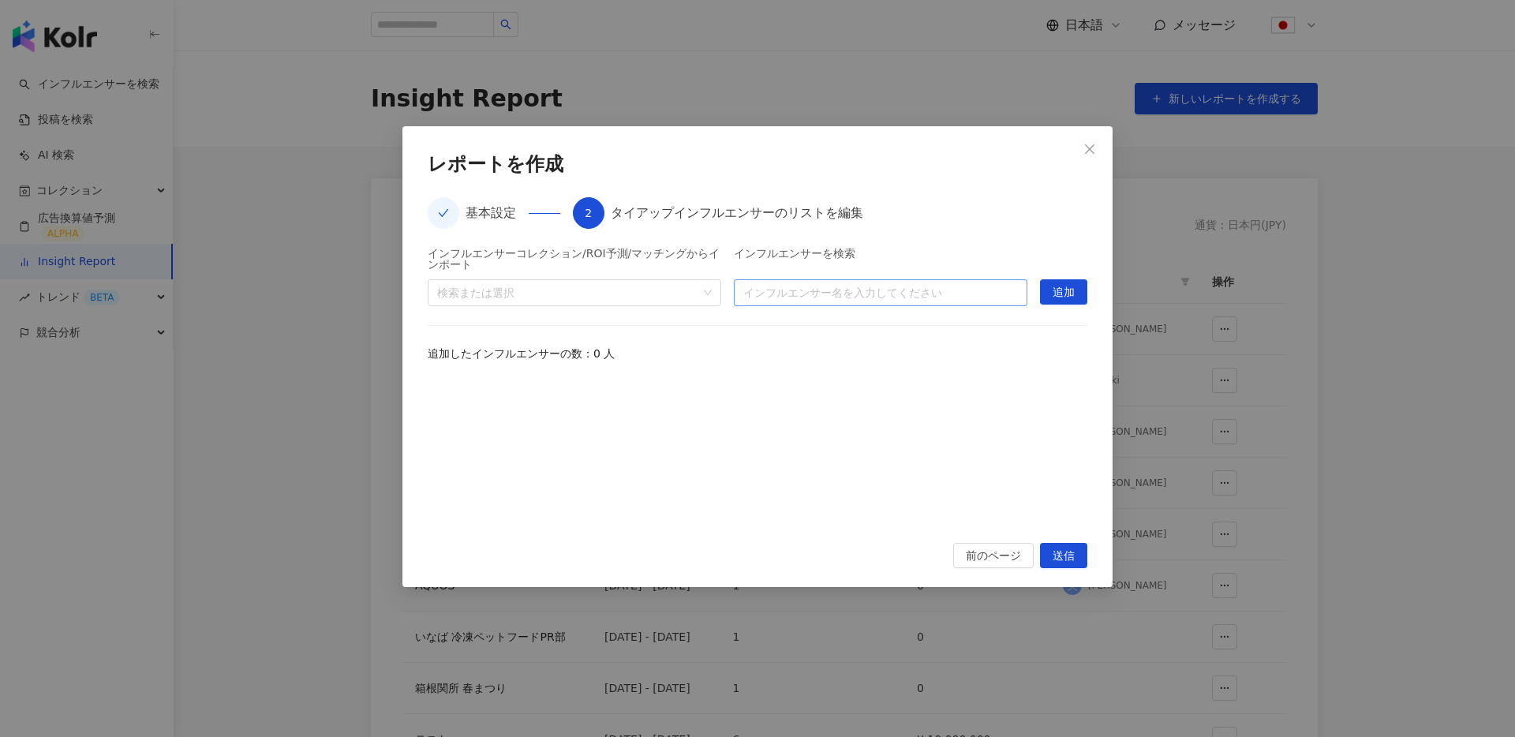
click at [837, 292] on input "search" at bounding box center [880, 292] width 275 height 25
click at [593, 294] on div at bounding box center [566, 292] width 271 height 12
click at [852, 292] on input "search" at bounding box center [880, 292] width 275 height 25
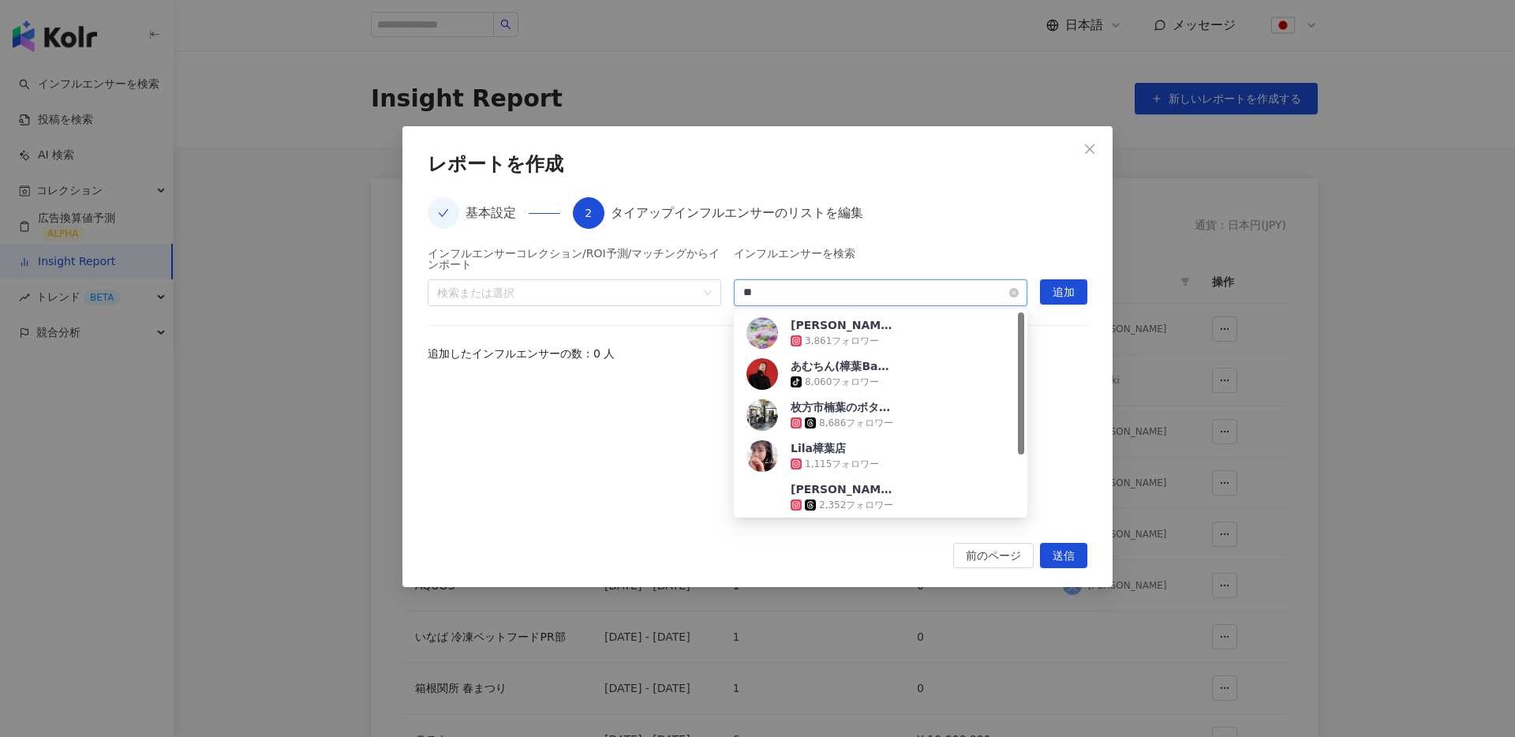
type input "**"
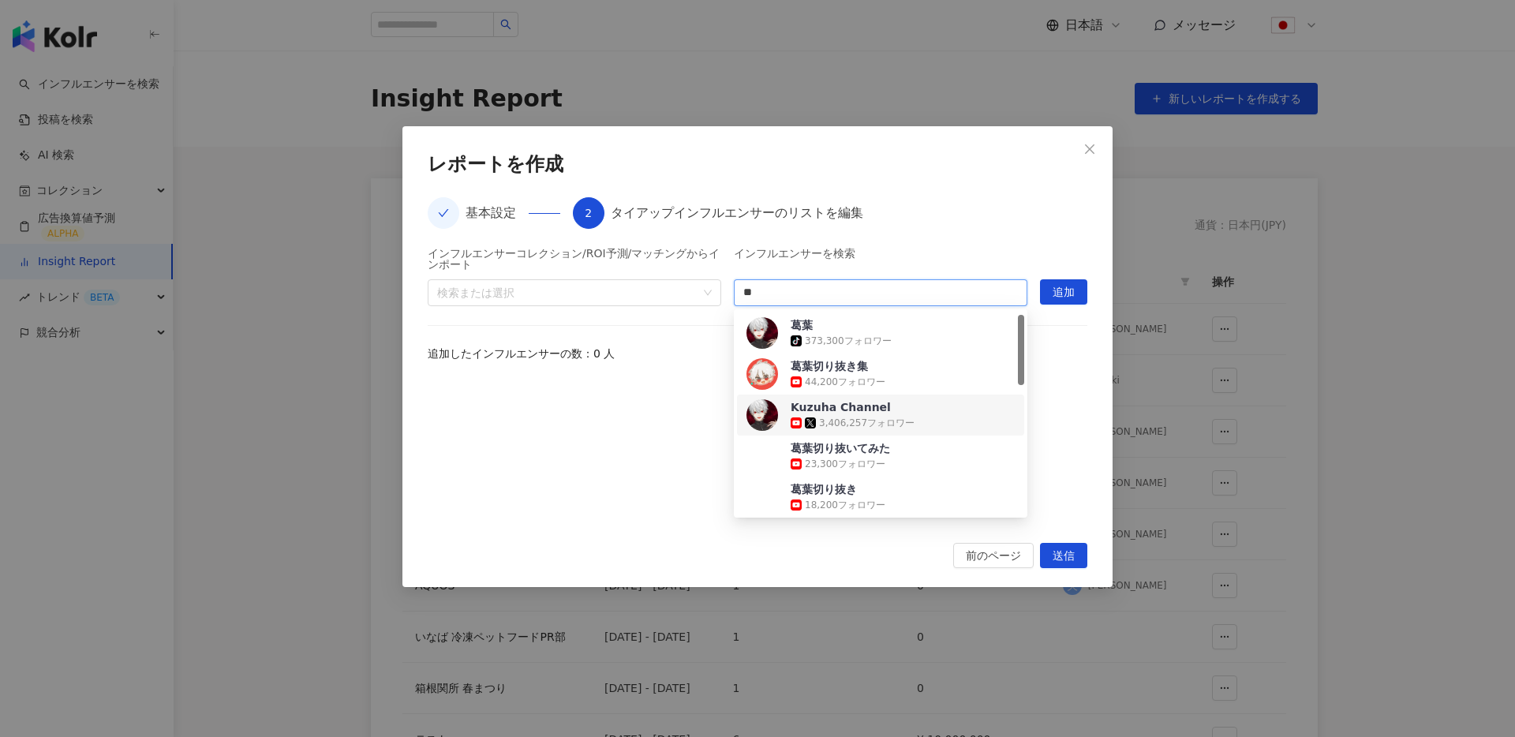
scroll to position [9, 0]
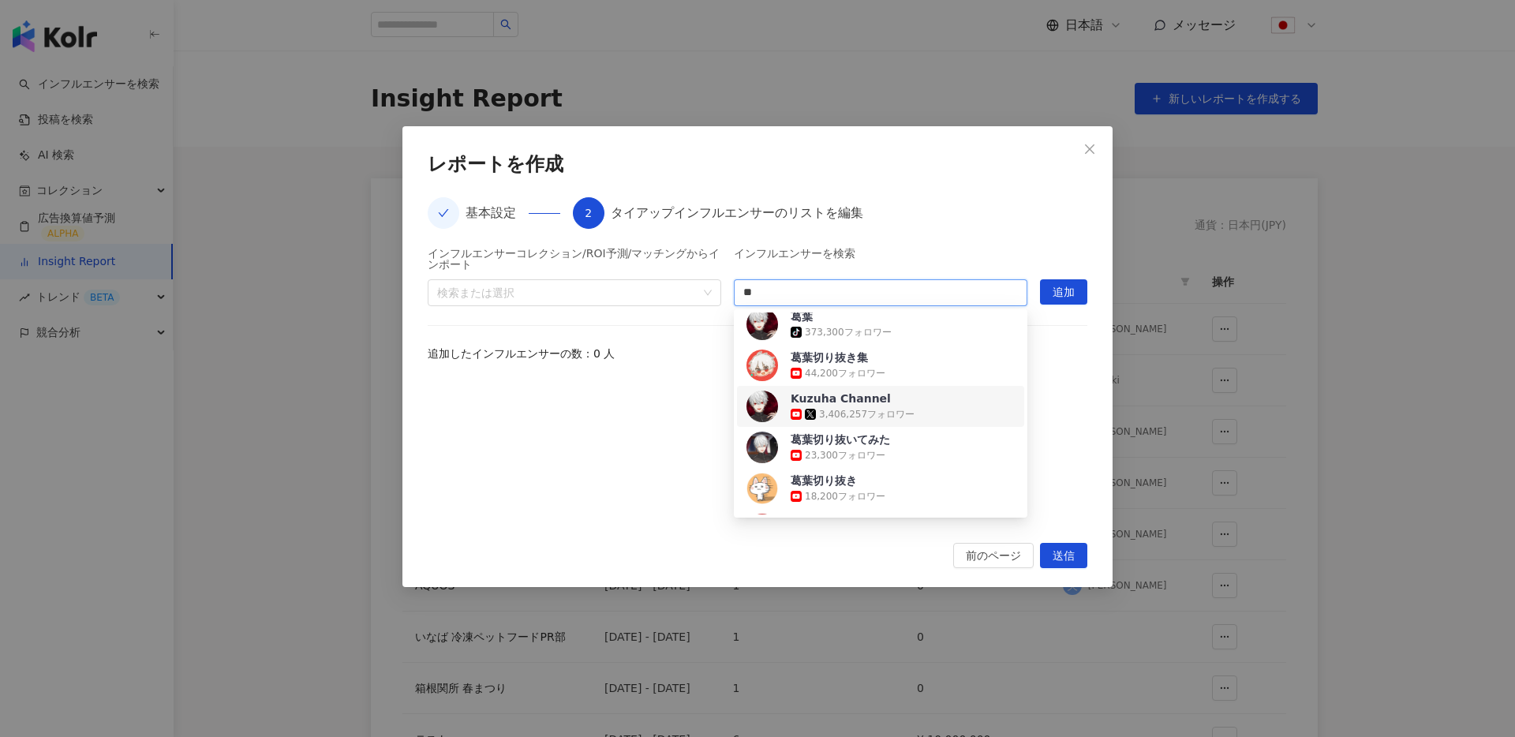
click at [854, 398] on div "Kuzuha Channel" at bounding box center [841, 399] width 100 height 16
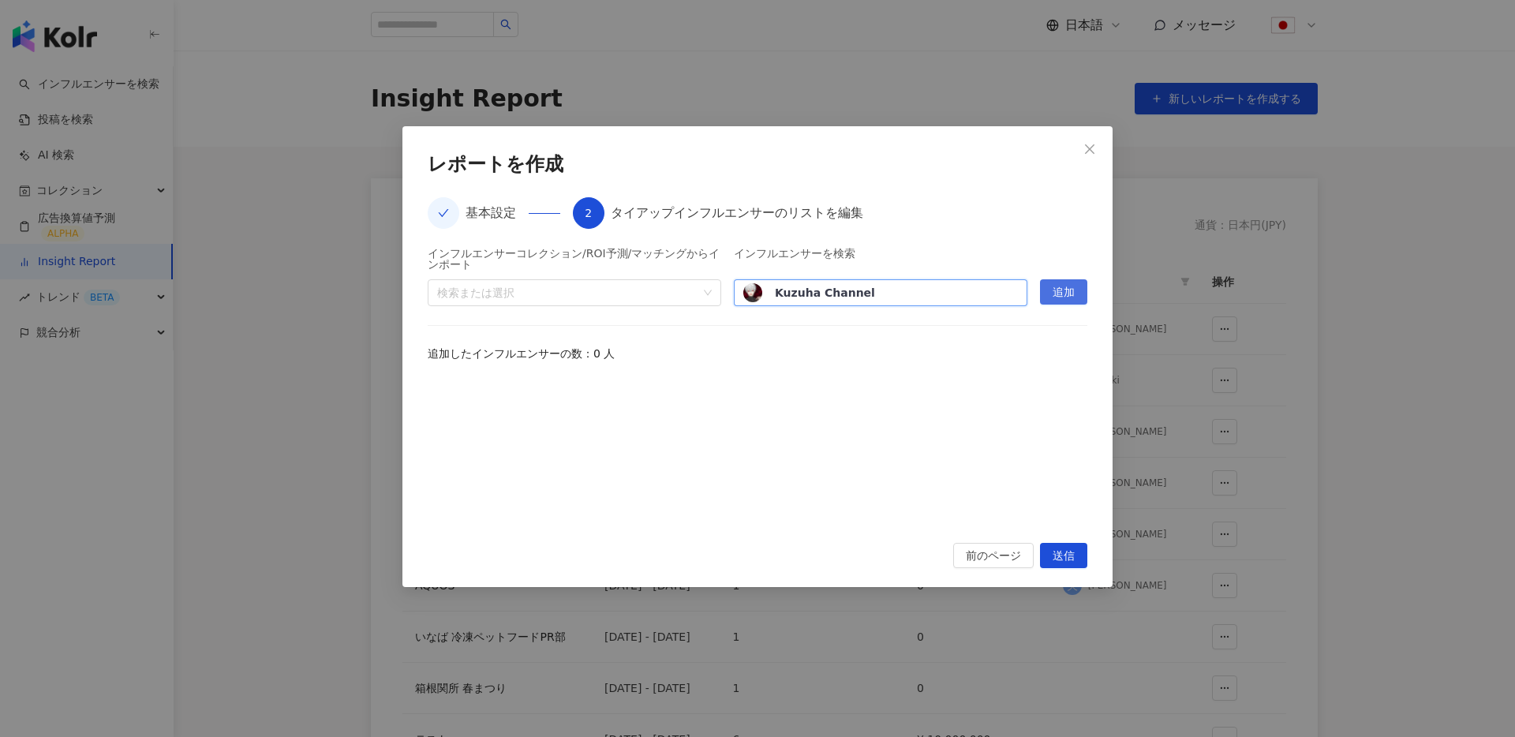
click at [1053, 297] on span "追加" at bounding box center [1064, 292] width 22 height 25
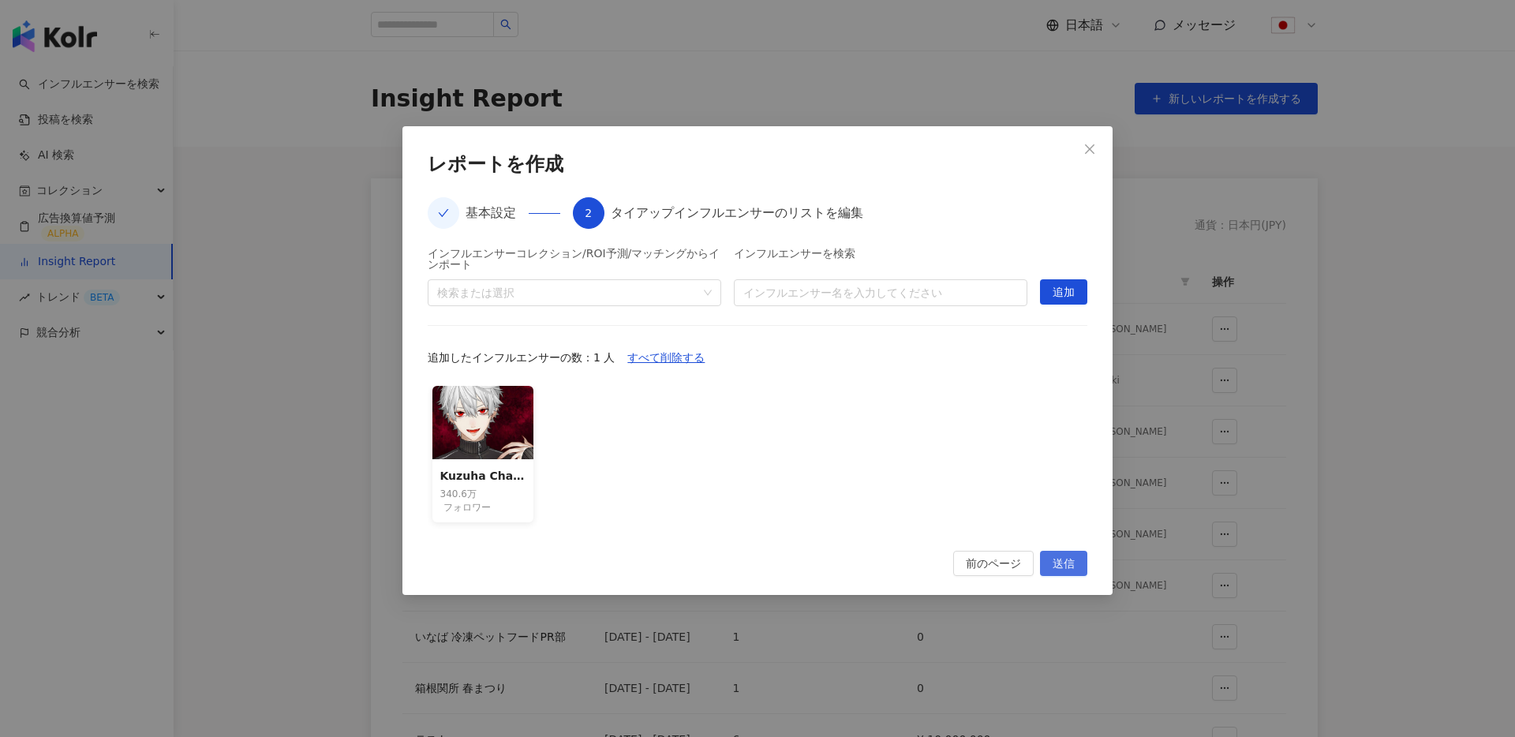
click at [1078, 564] on button "送信" at bounding box center [1063, 563] width 47 height 25
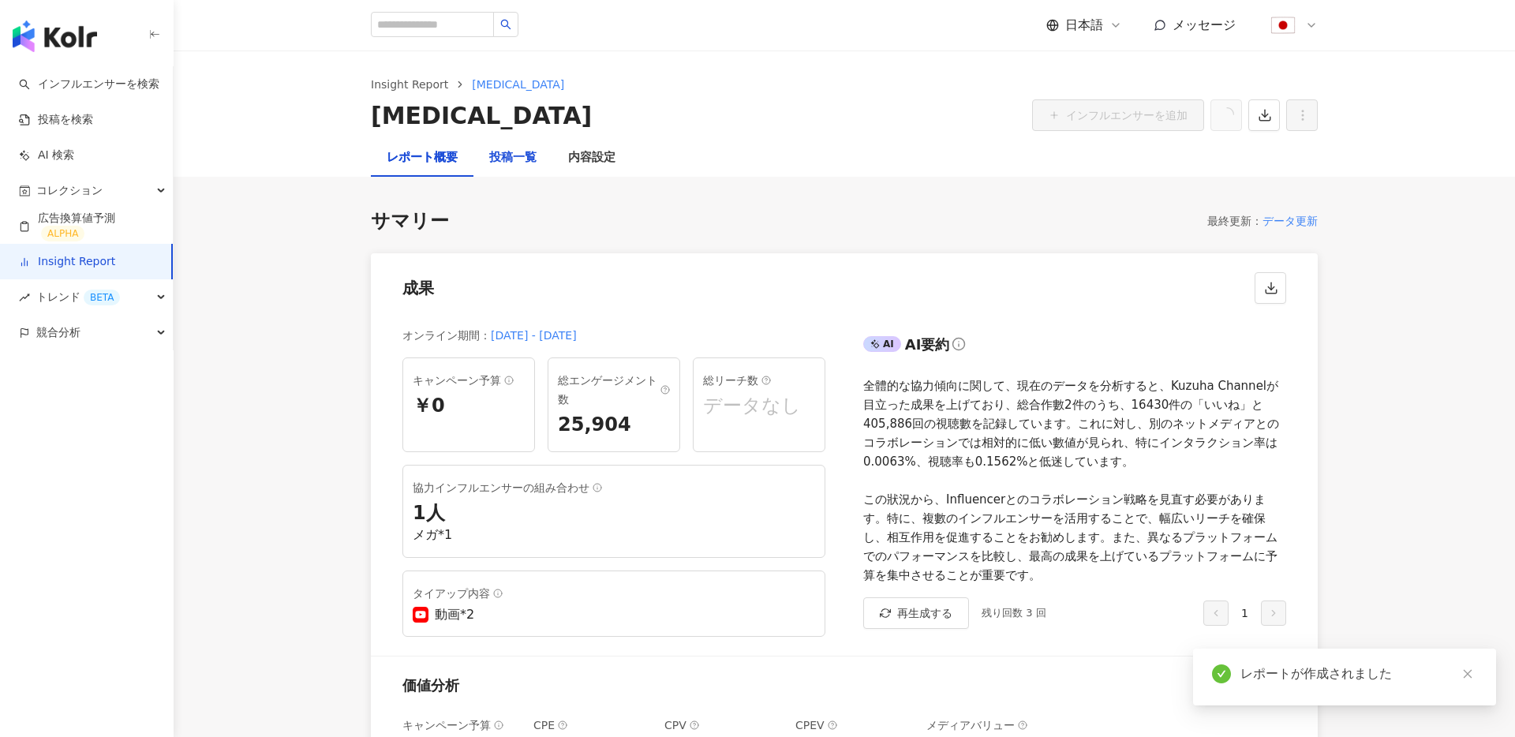
click at [525, 163] on div "投稿一覧" at bounding box center [512, 157] width 47 height 19
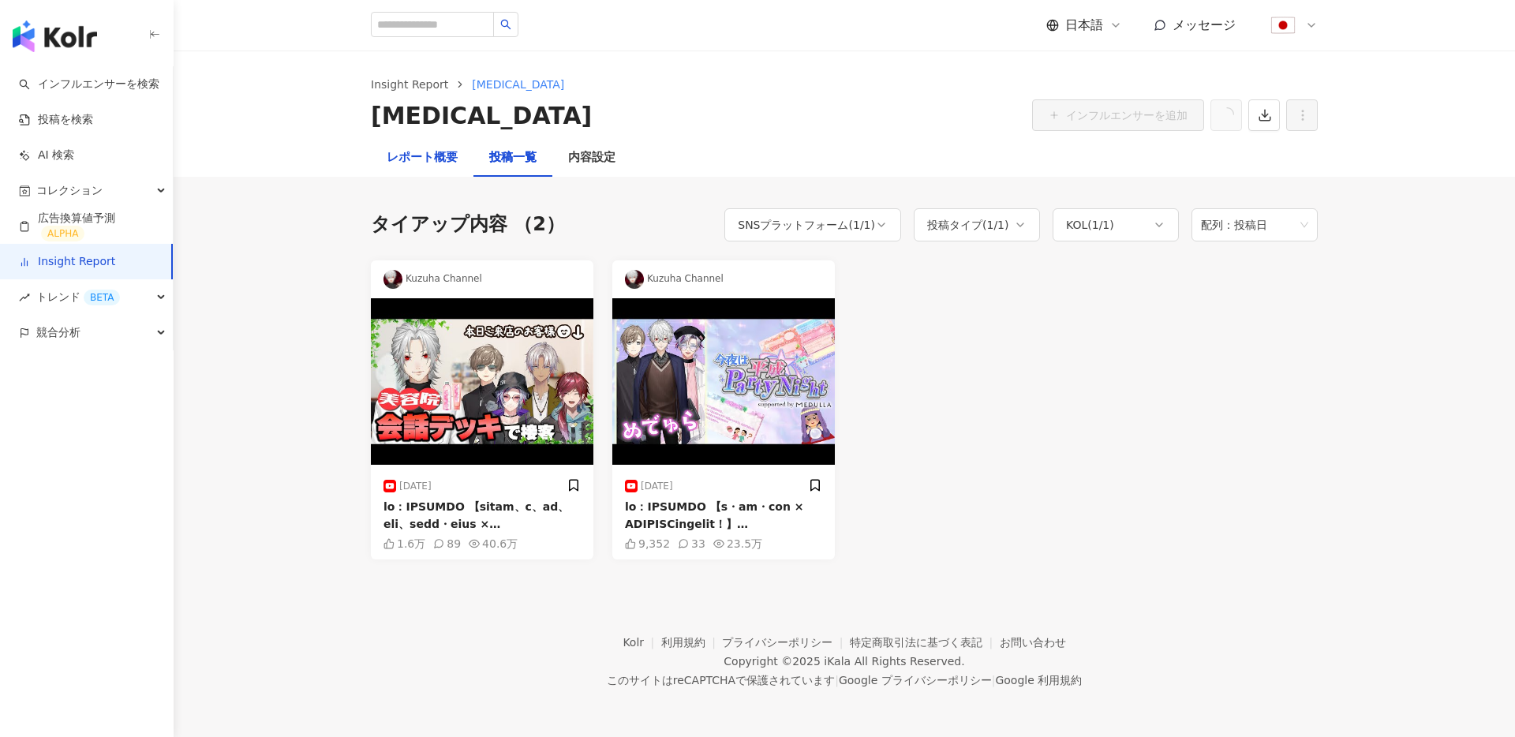
click at [420, 148] on div "レポート概要" at bounding box center [422, 157] width 71 height 19
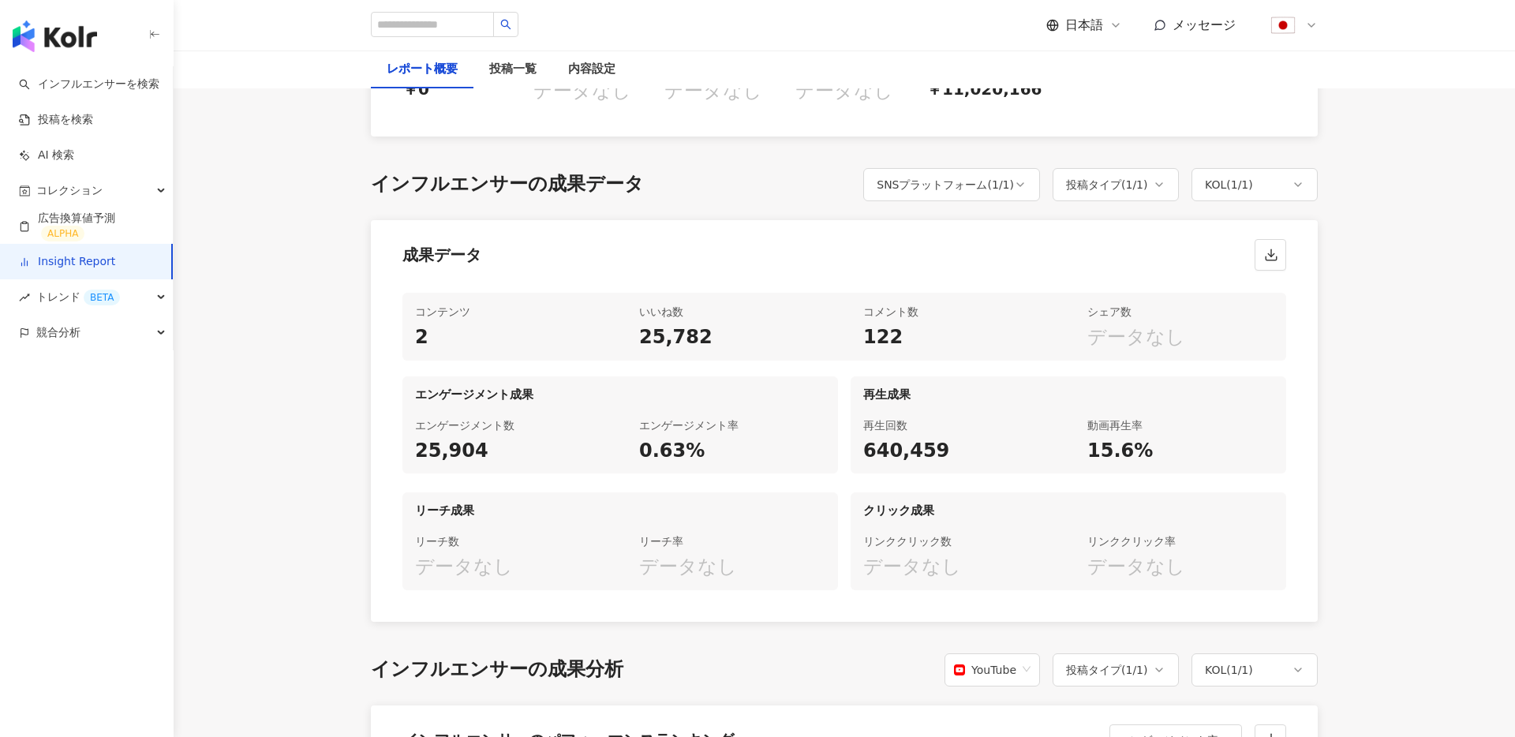
scroll to position [660, 0]
click at [144, 339] on div "競合分析" at bounding box center [86, 333] width 173 height 36
click at [115, 369] on link "アカウント分析" at bounding box center [76, 369] width 77 height 16
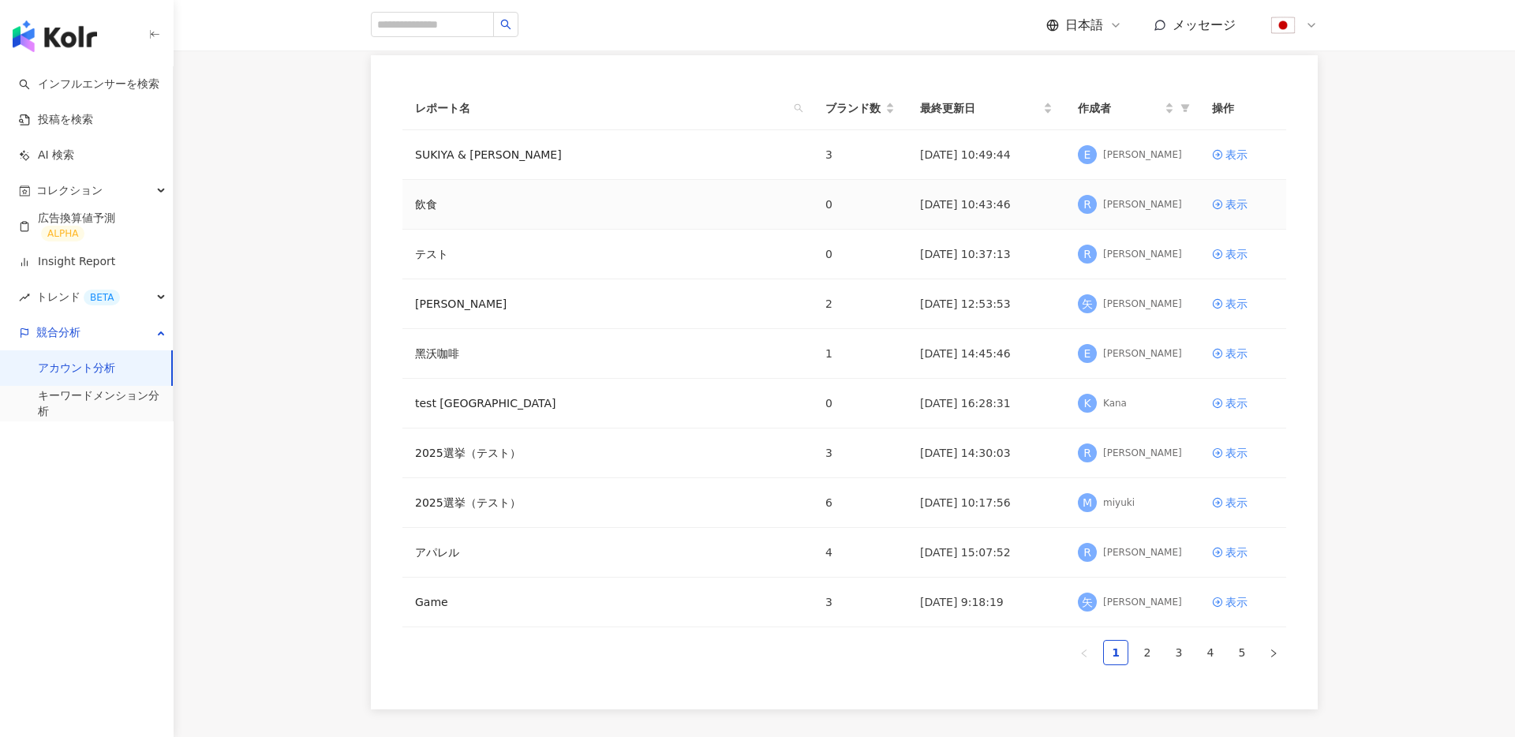
scroll to position [131, 0]
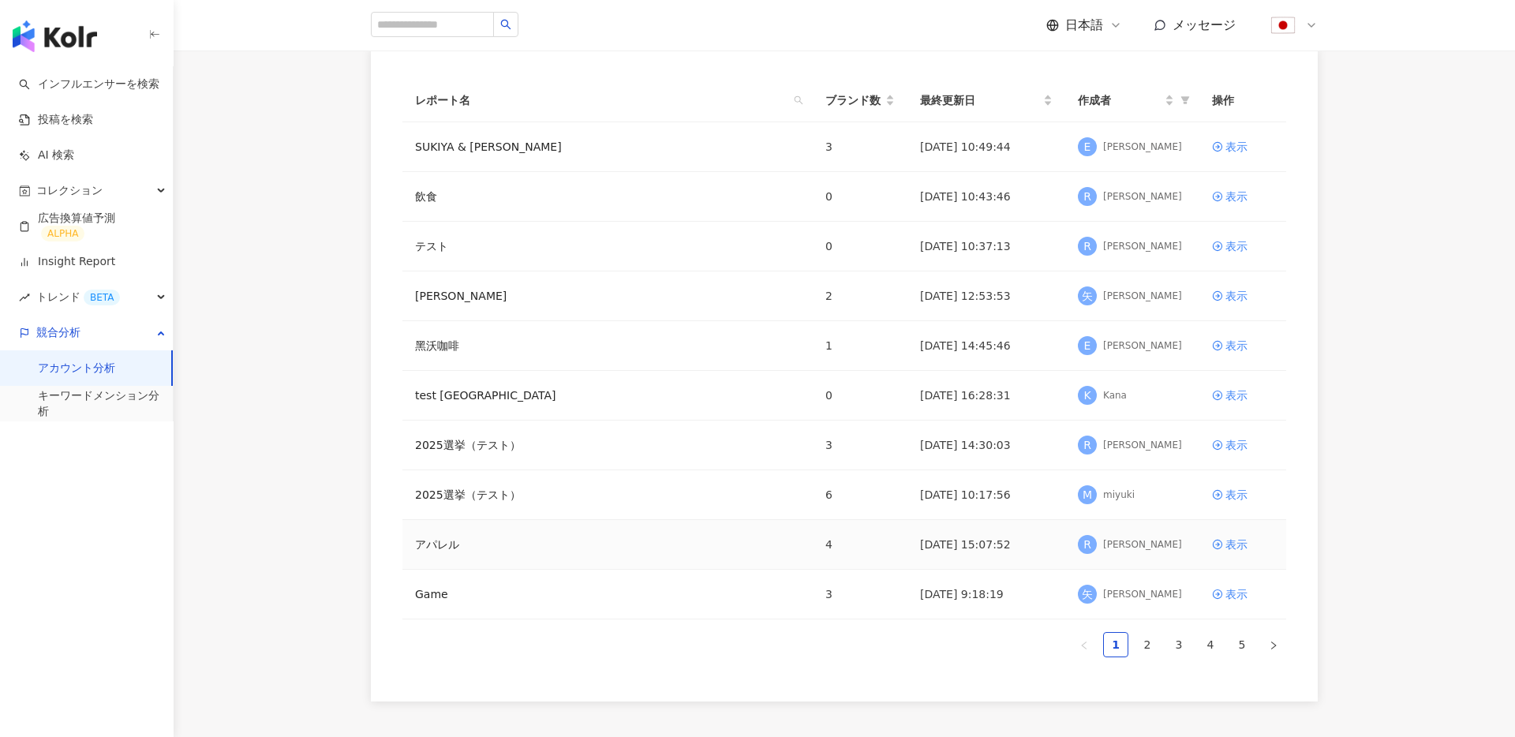
click at [452, 559] on td "アパレル" at bounding box center [607, 545] width 410 height 50
click at [440, 548] on link "アパレル" at bounding box center [437, 544] width 44 height 17
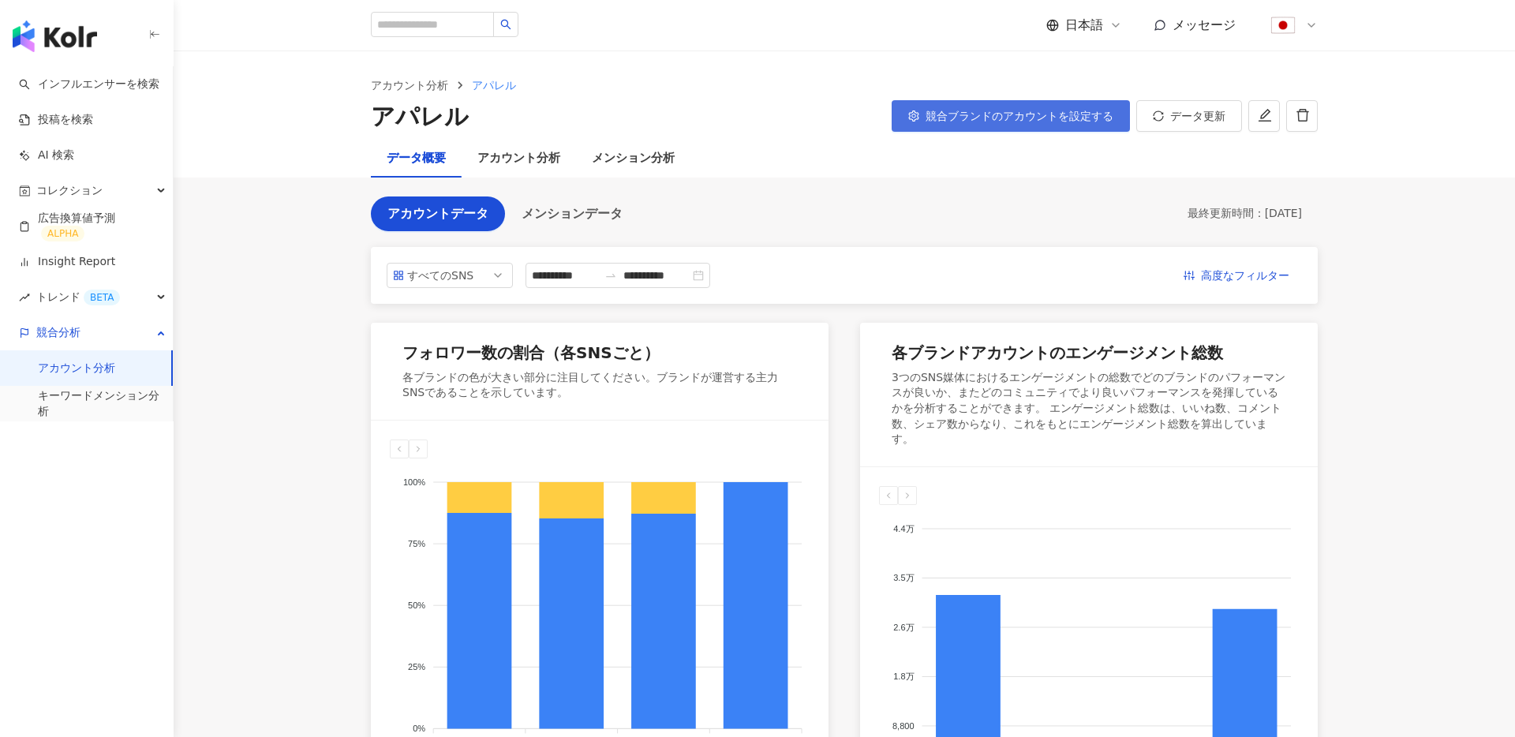
click at [1018, 118] on span "競合ブランドのアカウントを設定する" at bounding box center [1020, 116] width 188 height 13
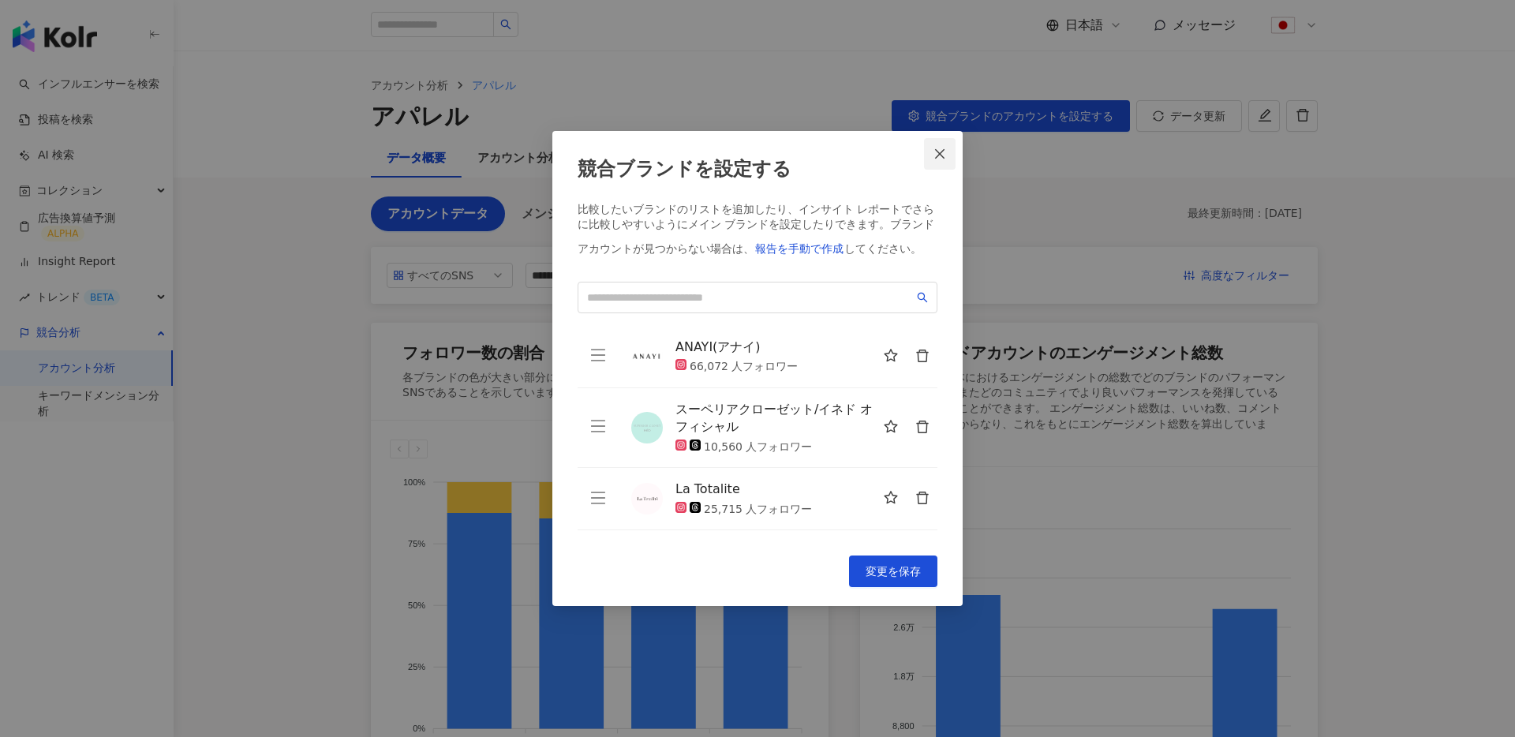
click at [955, 143] on button "Close" at bounding box center [940, 154] width 32 height 32
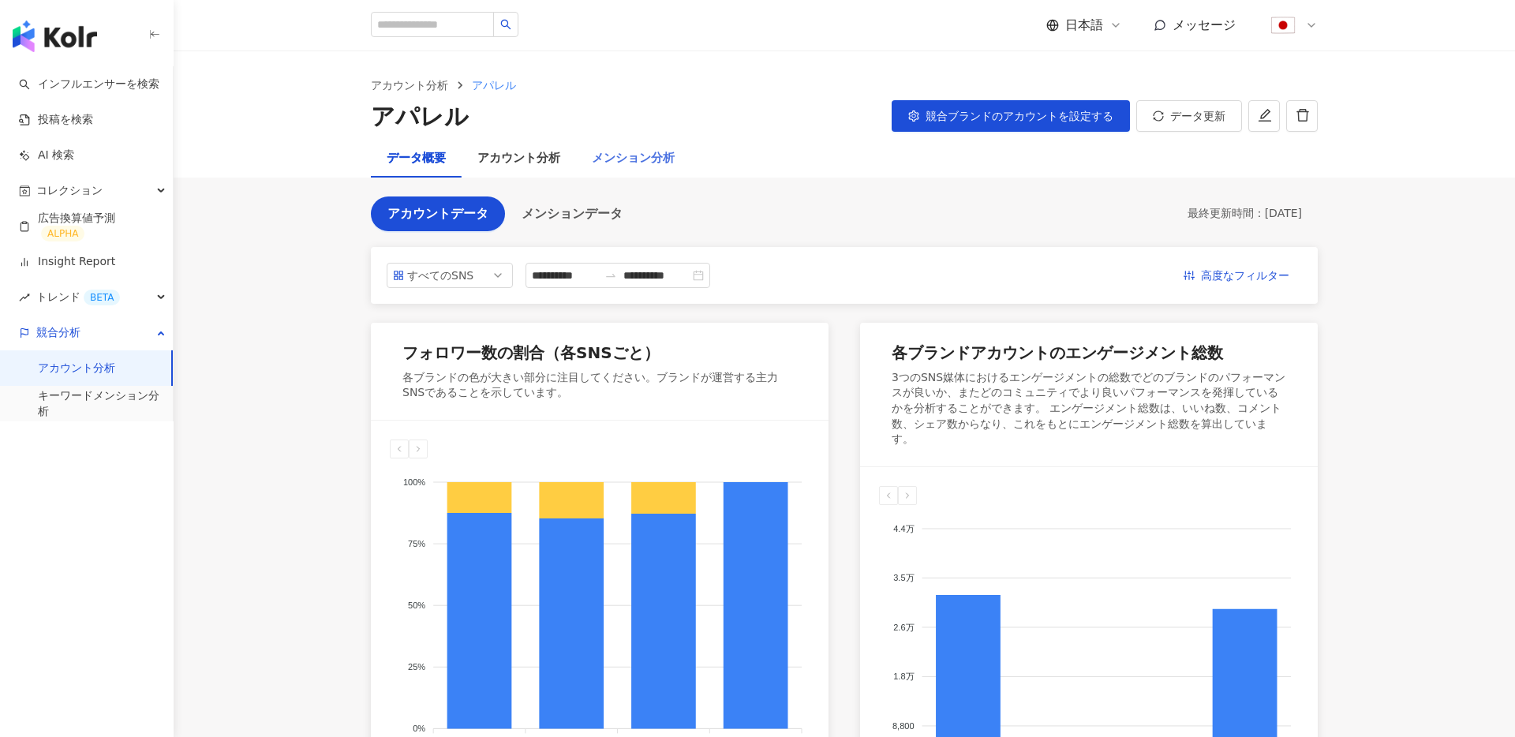
click at [586, 170] on div "メンション分析" at bounding box center [633, 159] width 114 height 38
click at [640, 155] on div "メンション分析" at bounding box center [633, 158] width 83 height 19
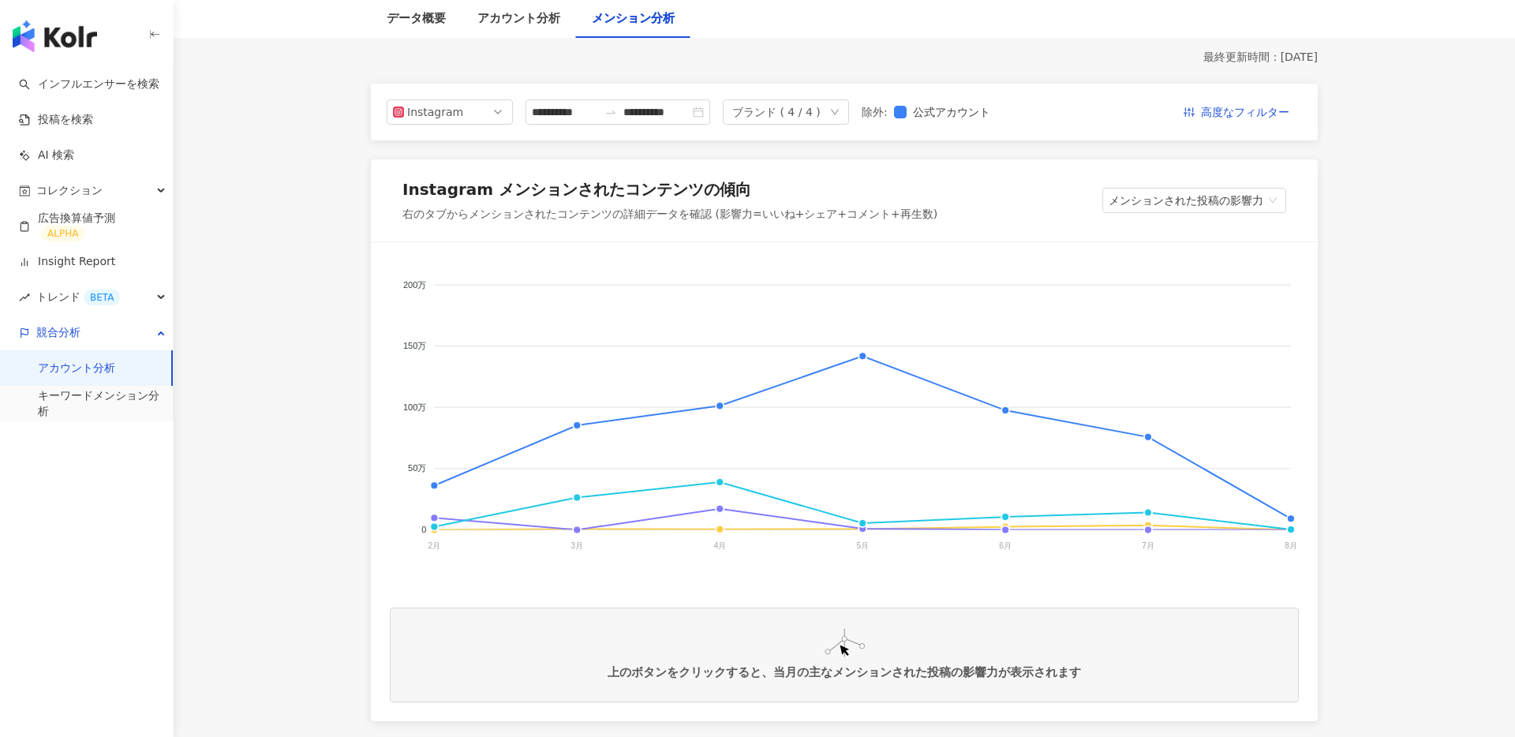
scroll to position [163, 0]
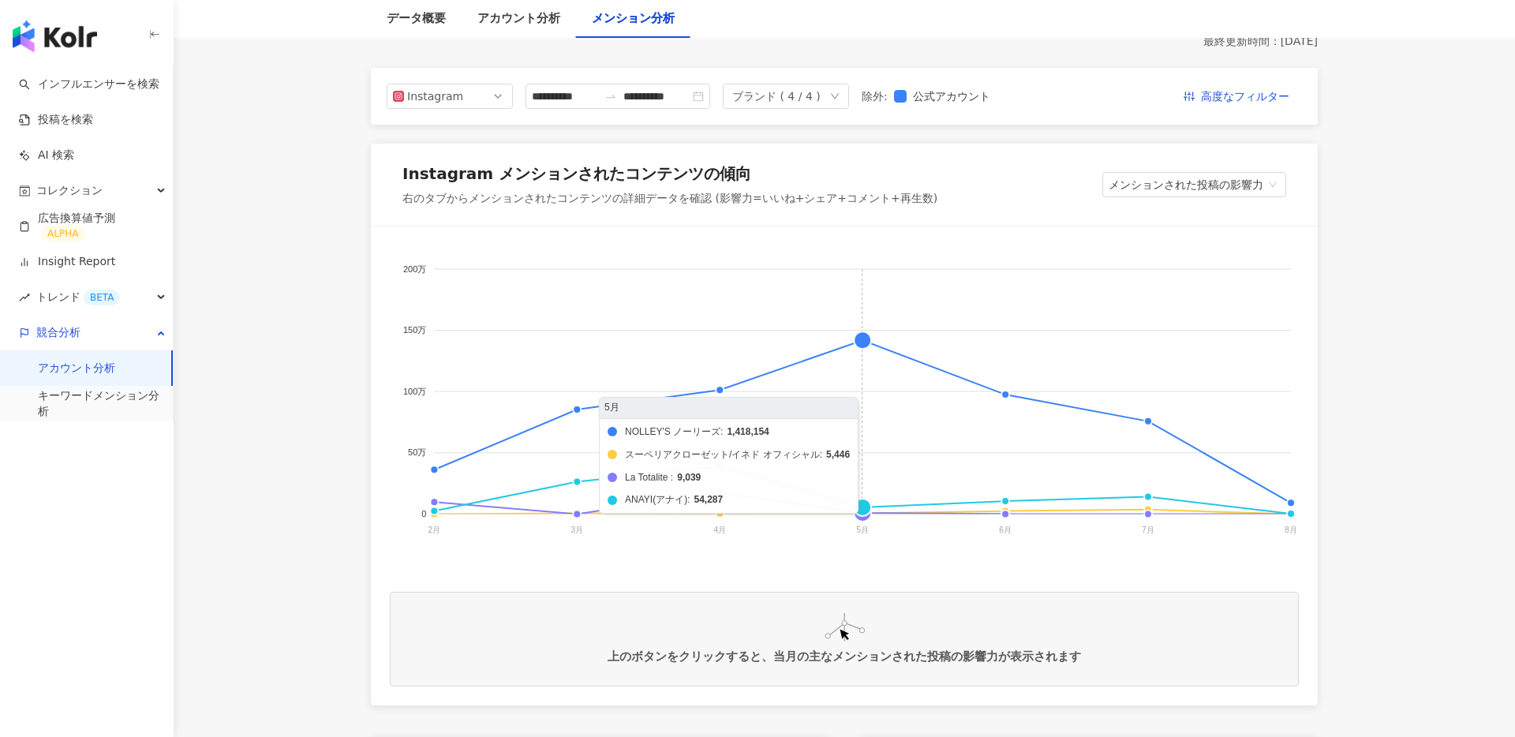
click at [869, 343] on foreignobject "NOLLEY'S ノーリーズ スーペリアクローゼット/イネド オフィシャル La Totalite ANAYI(アナイ)" at bounding box center [844, 403] width 909 height 316
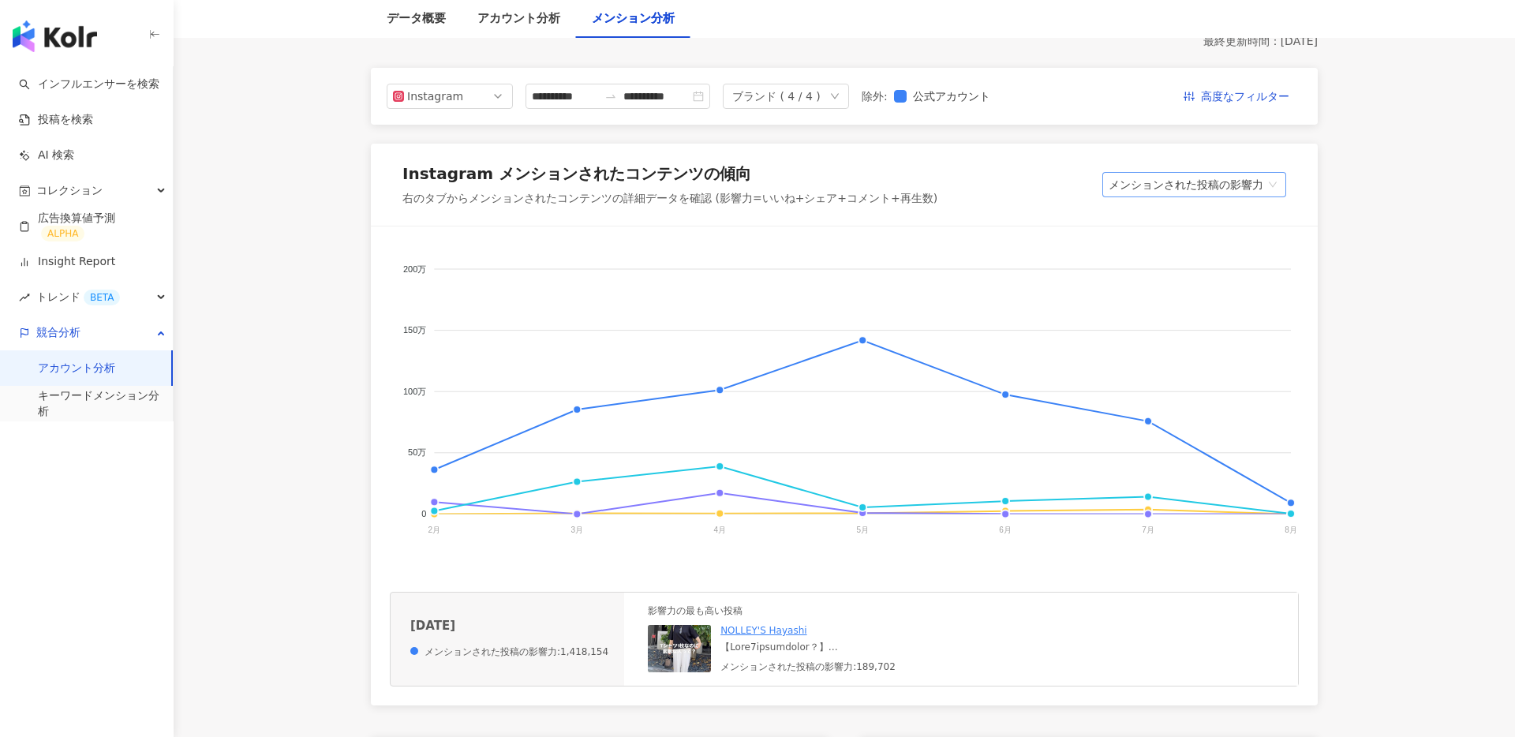
click at [1188, 184] on span "メンションされた投稿の影響力" at bounding box center [1194, 185] width 171 height 24
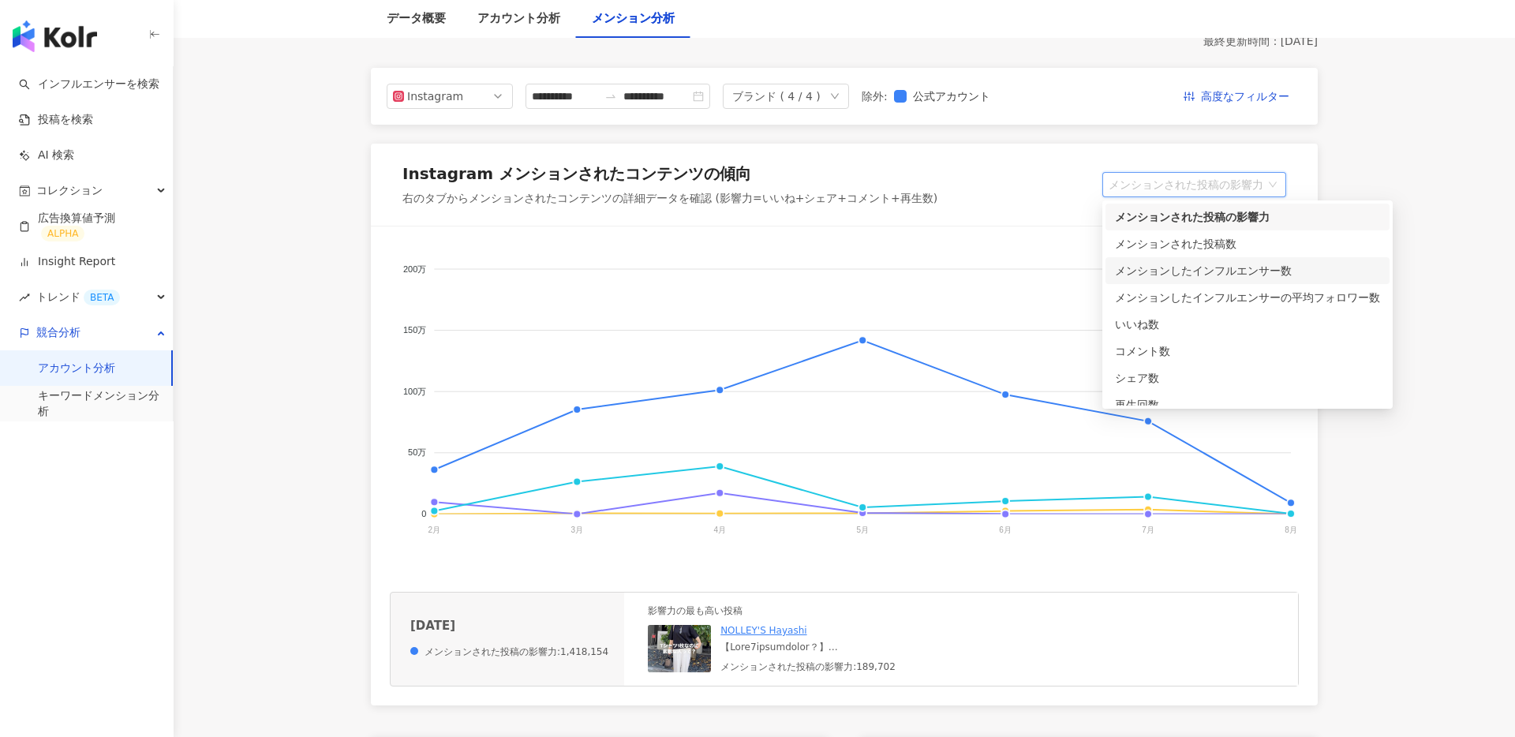
click at [1249, 269] on div "メンションしたインフルエンサー数" at bounding box center [1247, 270] width 265 height 17
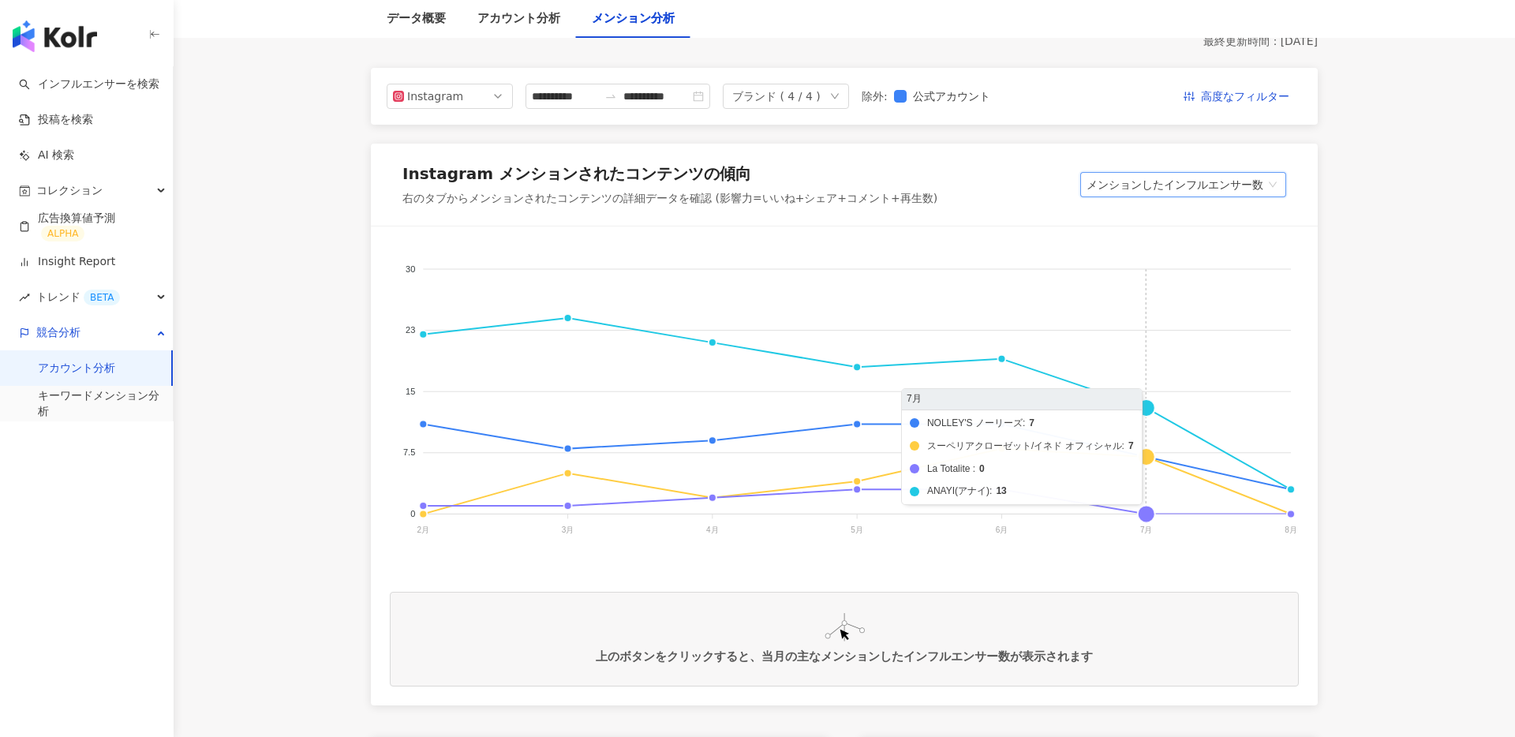
click at [1150, 409] on foreignobject "NOLLEY'S ノーリーズ スーペリアクローゼット/イネド オフィシャル La Totalite ANAYI(アナイ)" at bounding box center [844, 403] width 909 height 316
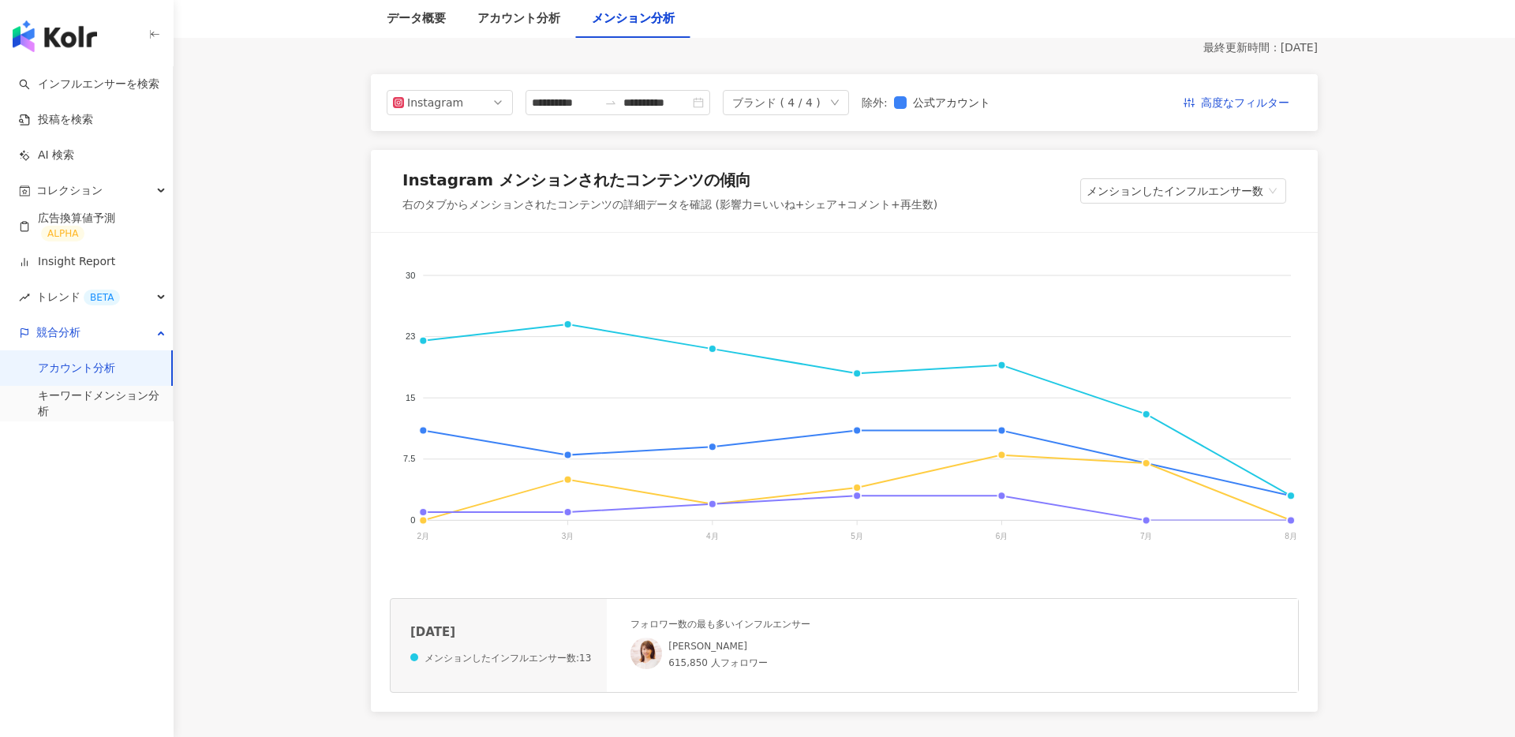
scroll to position [157, 0]
click at [1163, 186] on span "メンションしたインフルエンサー数" at bounding box center [1182, 190] width 193 height 24
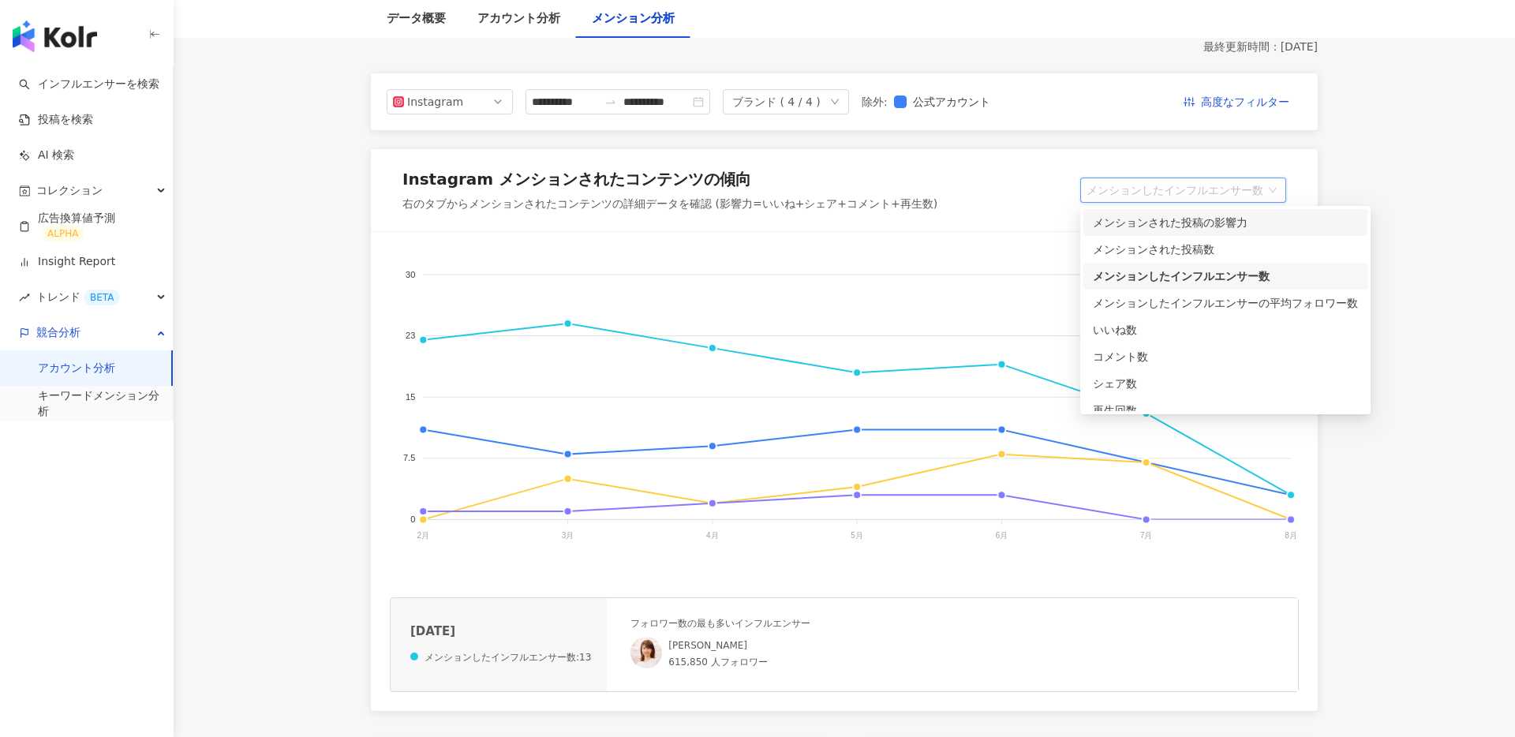
click at [1170, 219] on div "メンションされた投稿の影響力" at bounding box center [1225, 222] width 265 height 17
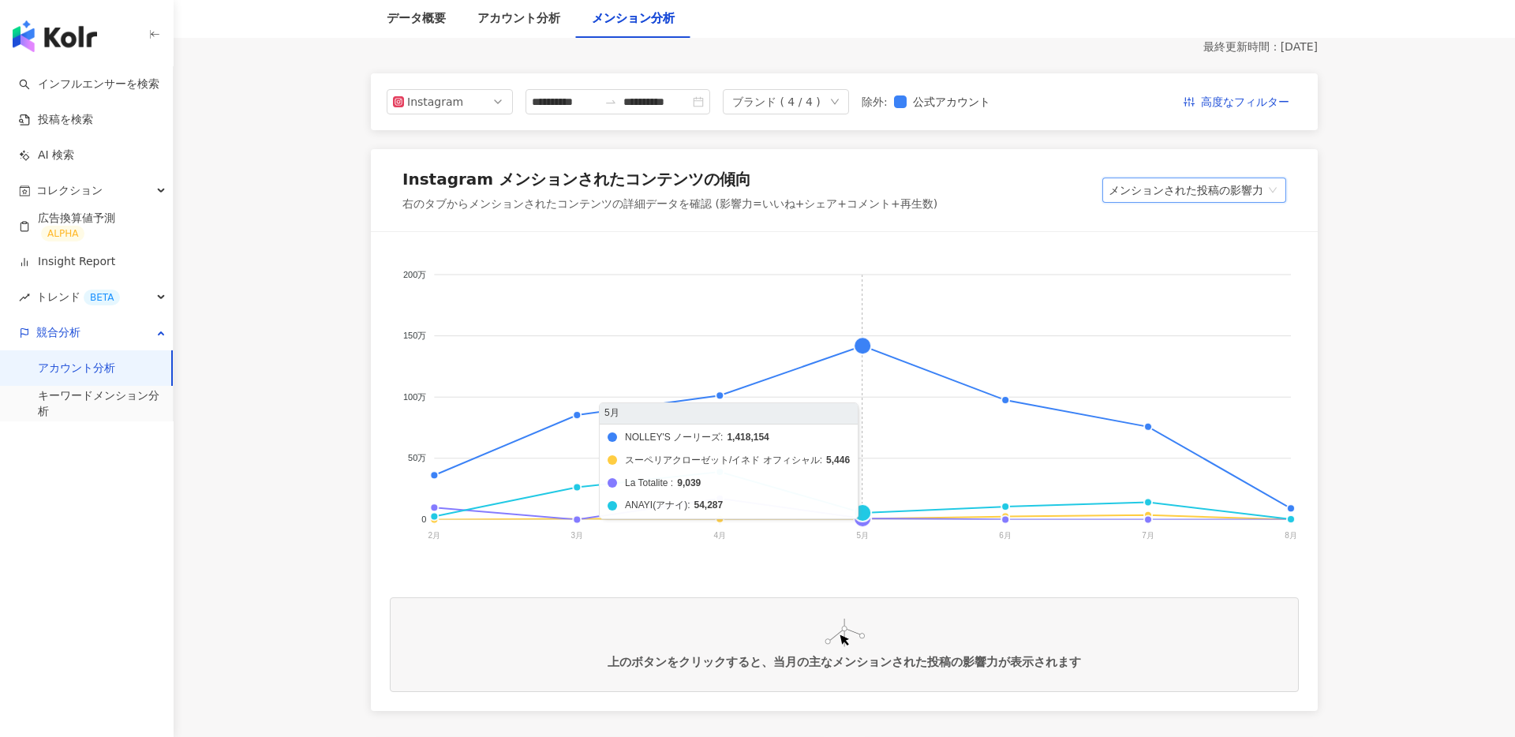
click at [862, 346] on foreignobject "NOLLEY'S ノーリーズ スーペリアクローゼット/イネド オフィシャル La Totalite ANAYI(アナイ)" at bounding box center [844, 409] width 909 height 316
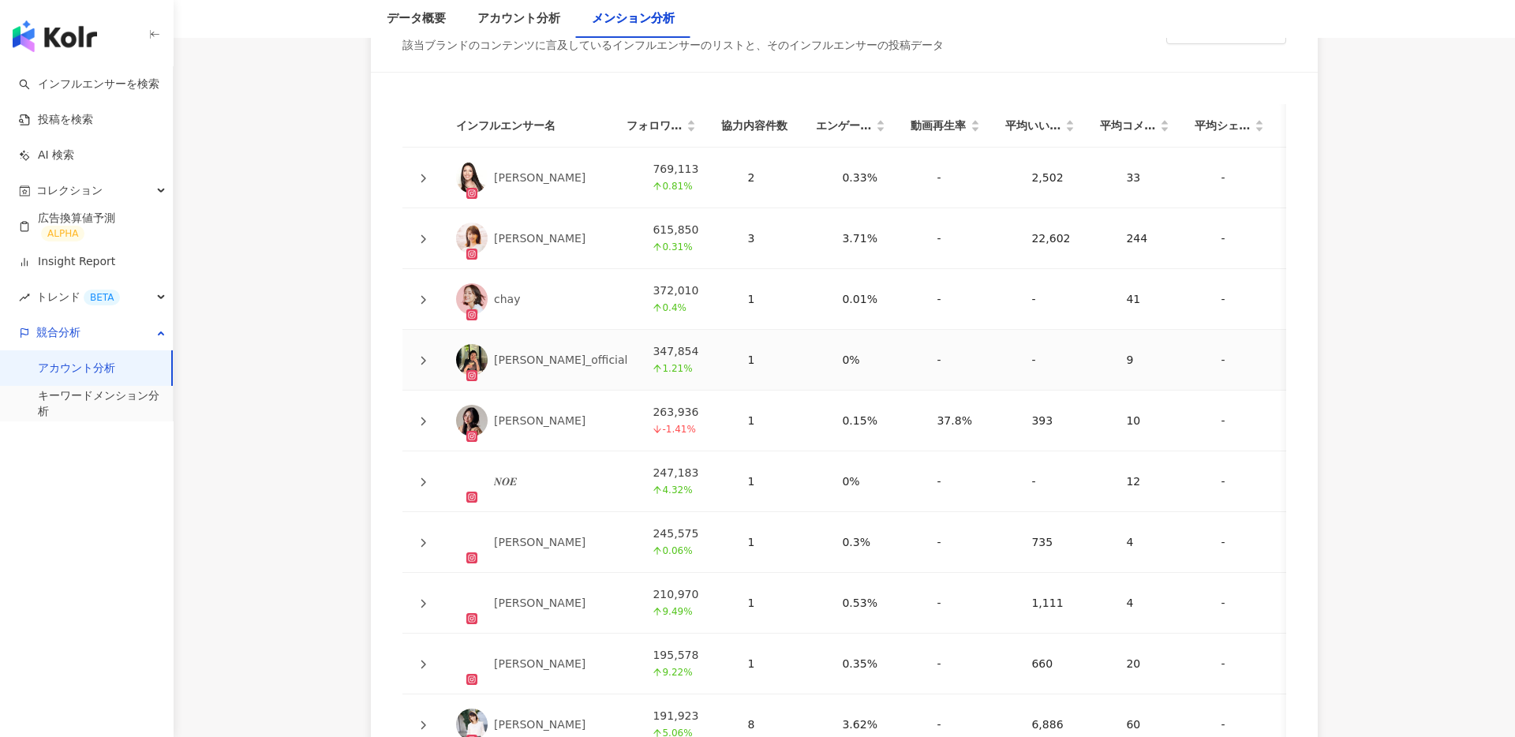
scroll to position [3283, 0]
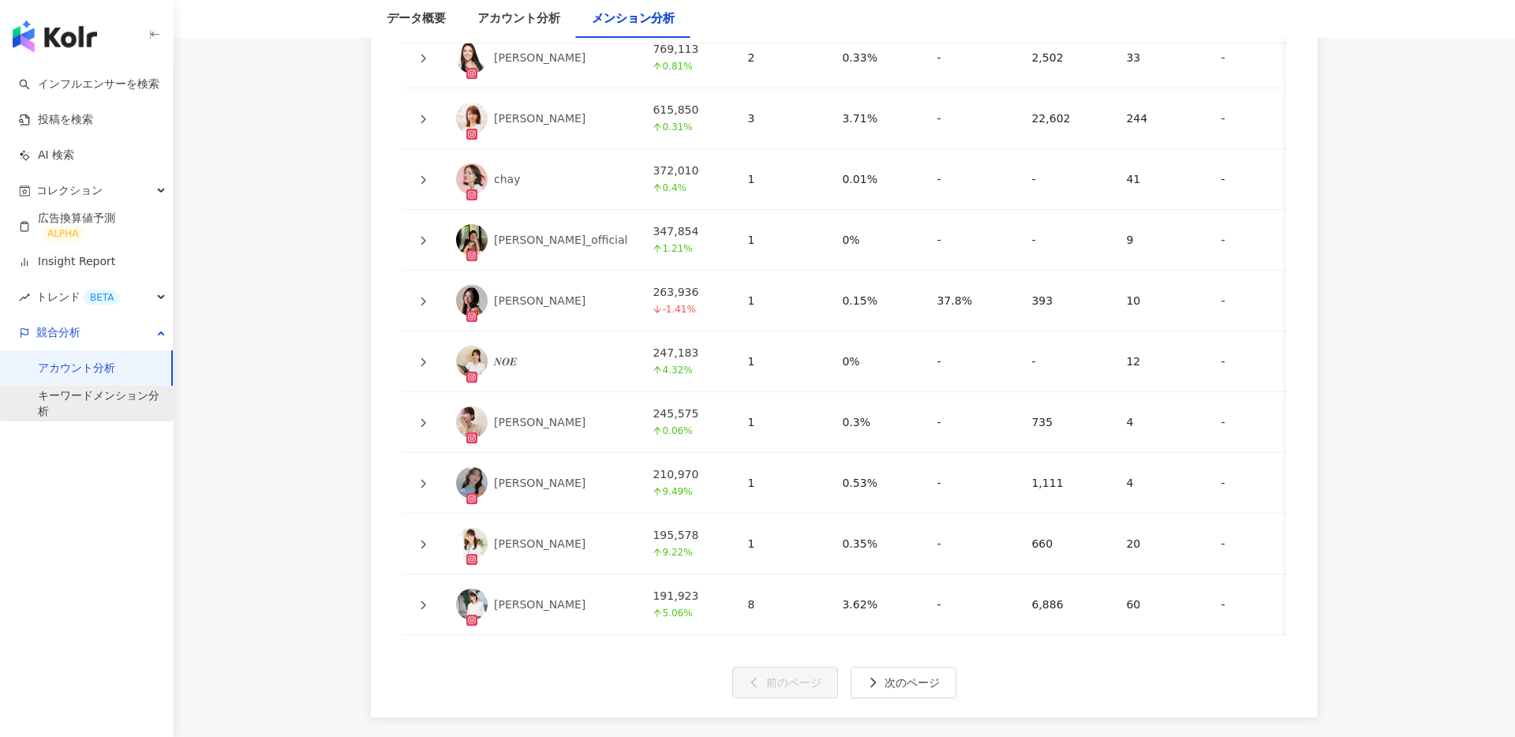
click at [65, 401] on link "キーワードメンション分析" at bounding box center [99, 403] width 122 height 31
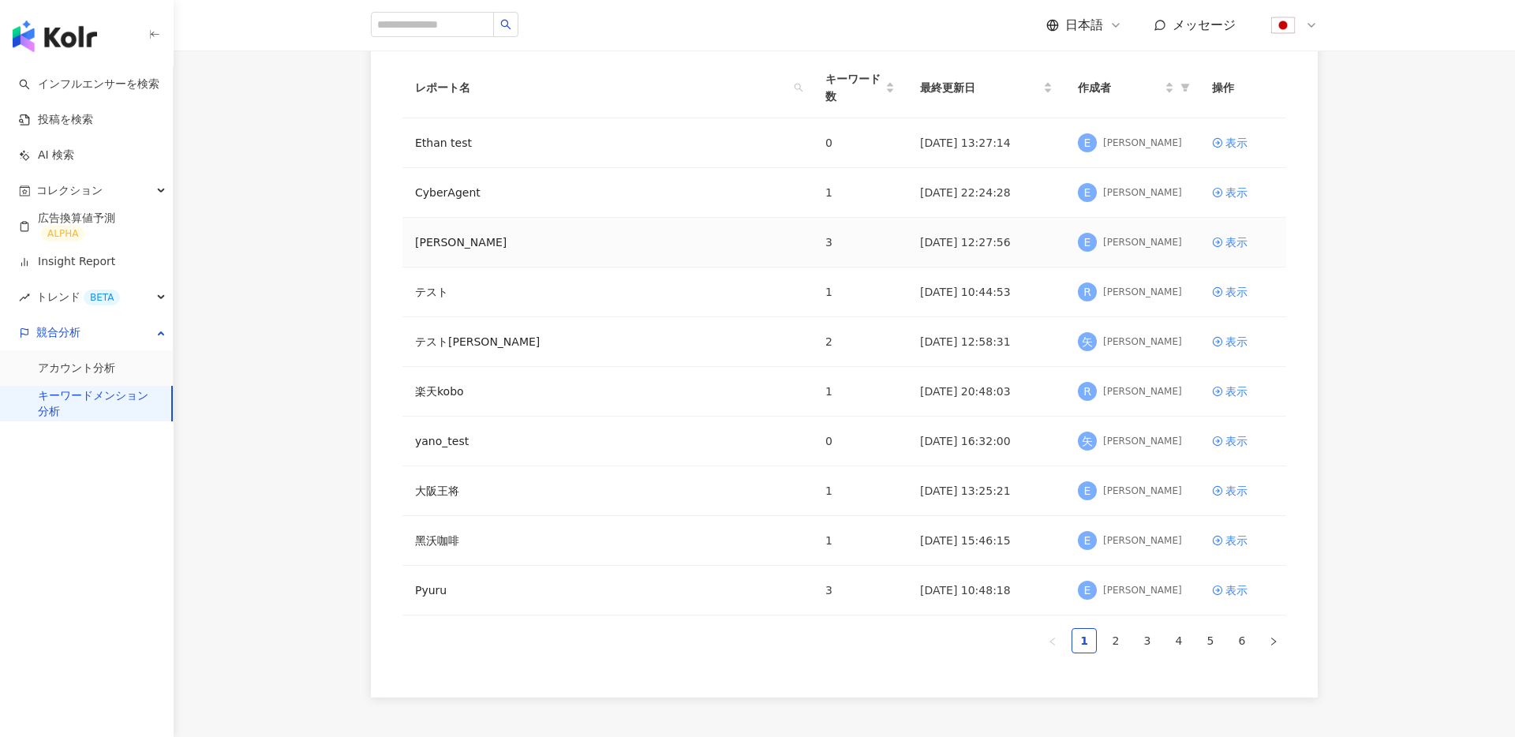
scroll to position [264, 0]
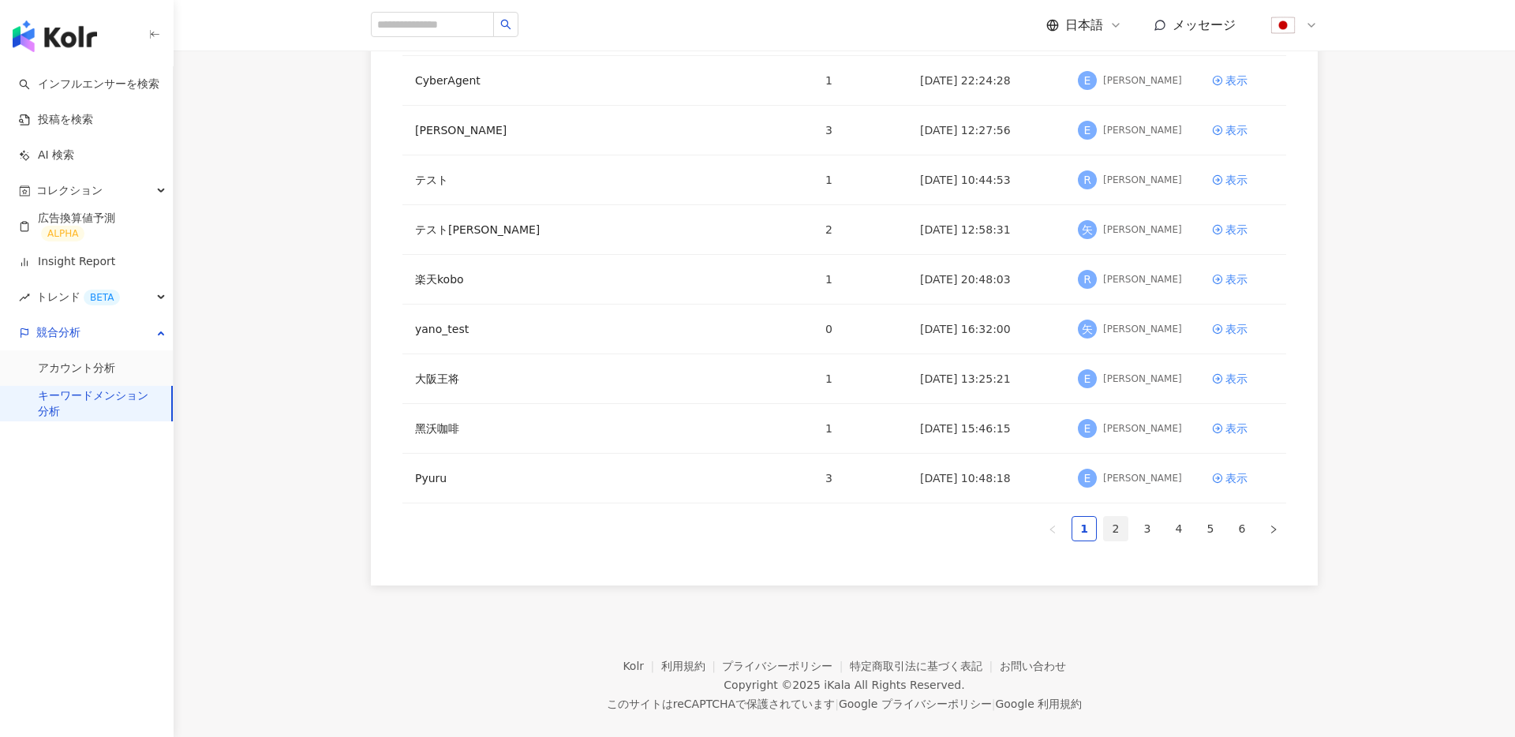
click at [1118, 524] on link "2" at bounding box center [1116, 529] width 24 height 24
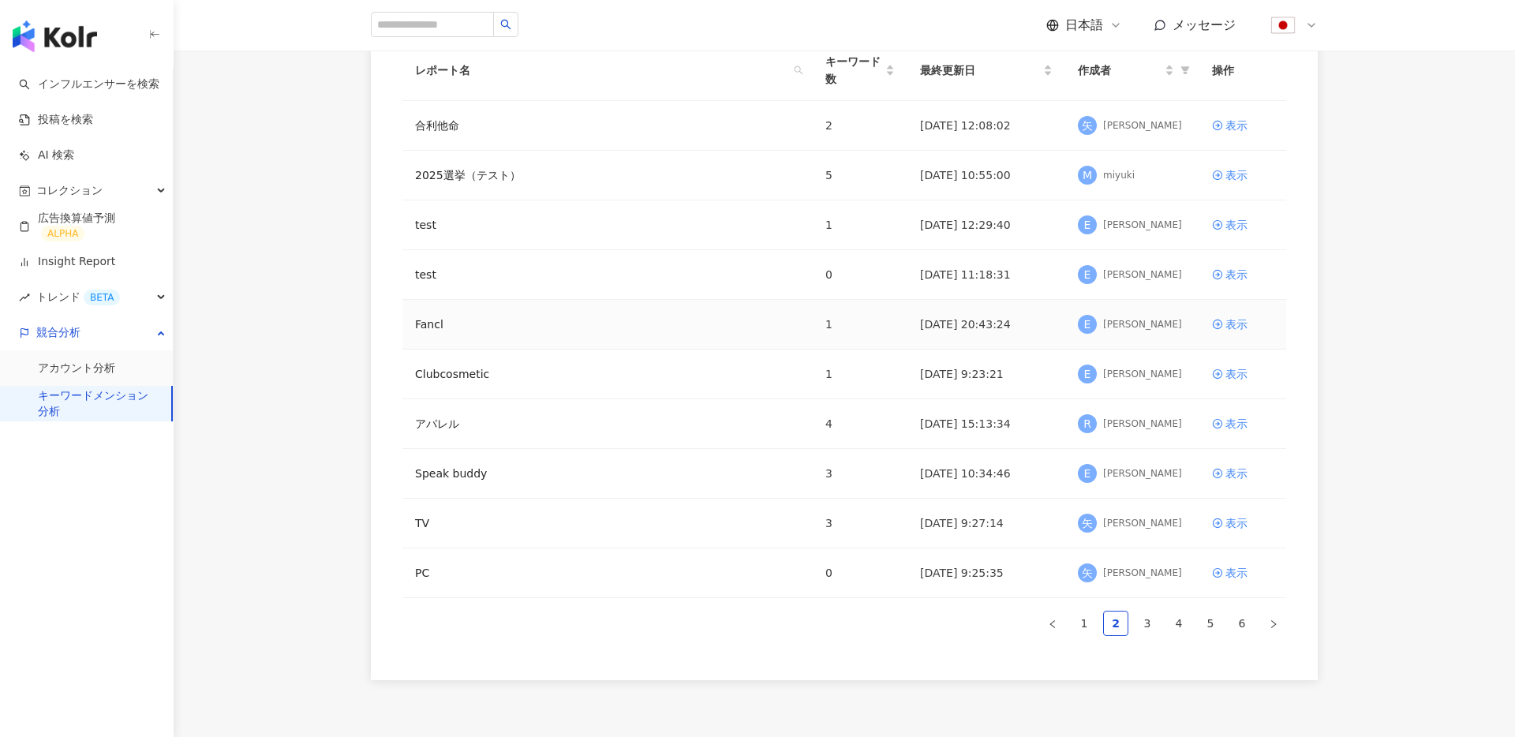
scroll to position [288, 0]
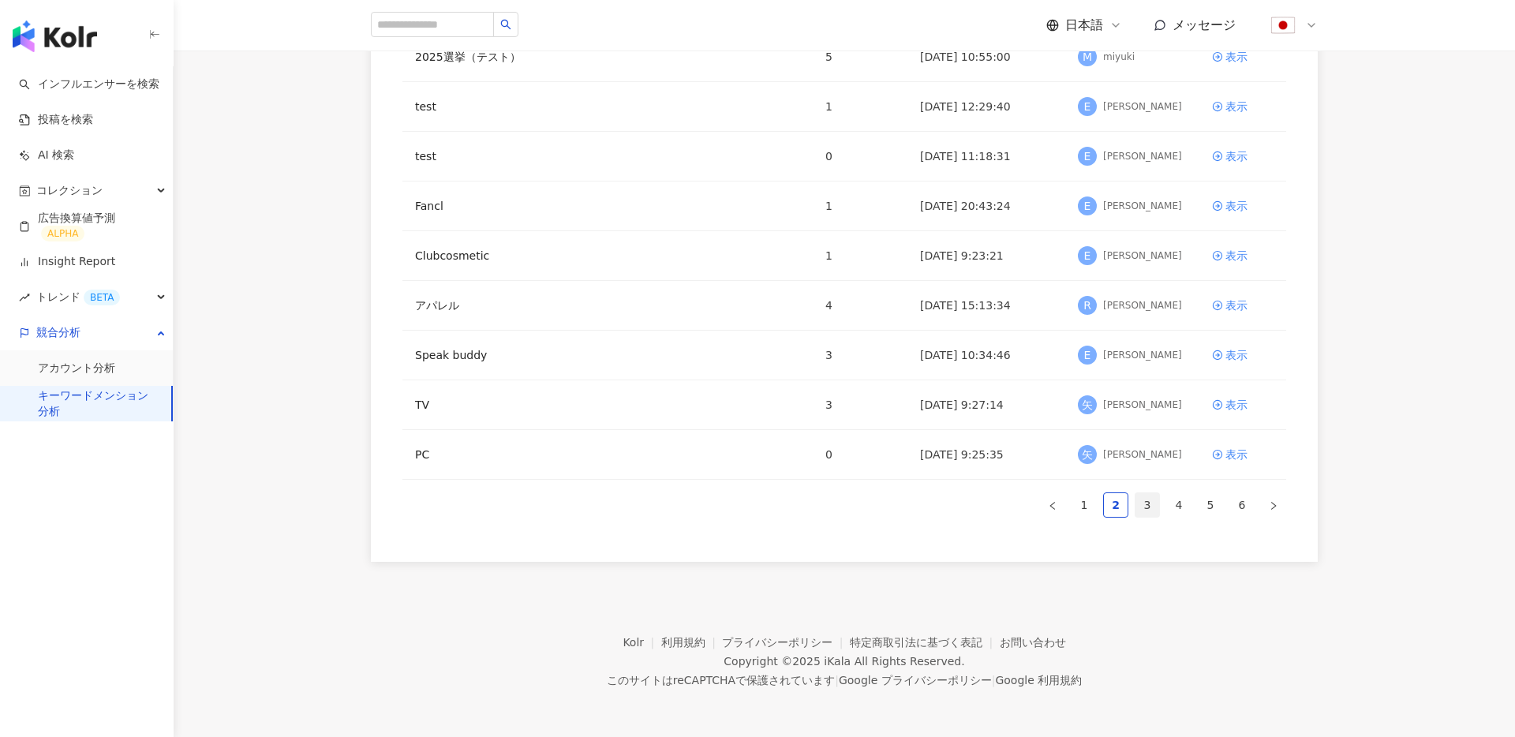
click at [1157, 503] on link "3" at bounding box center [1147, 505] width 24 height 24
click at [465, 308] on link "ビール各社商品分析" at bounding box center [464, 305] width 99 height 17
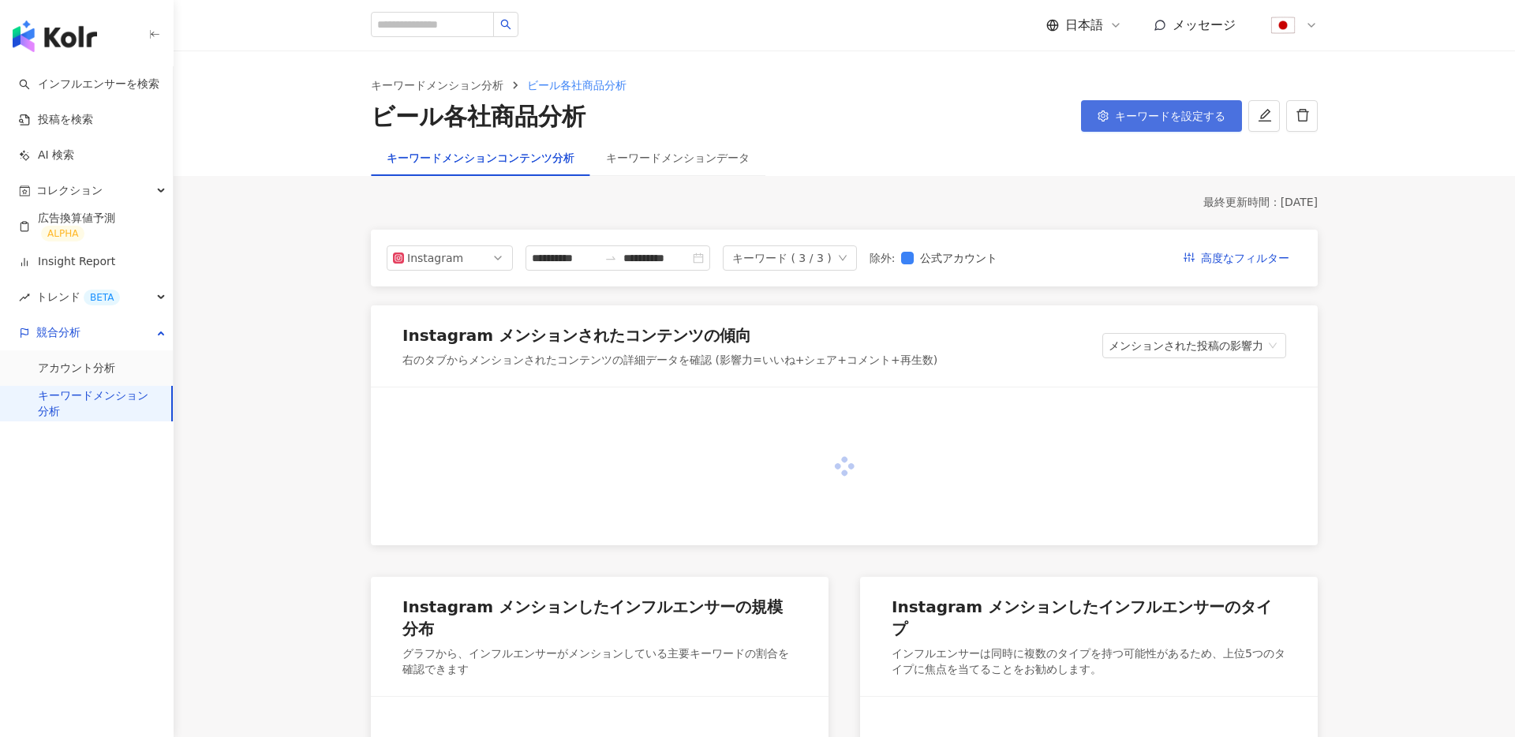
click at [1146, 125] on button "キーワードを設定する" at bounding box center [1161, 116] width 161 height 32
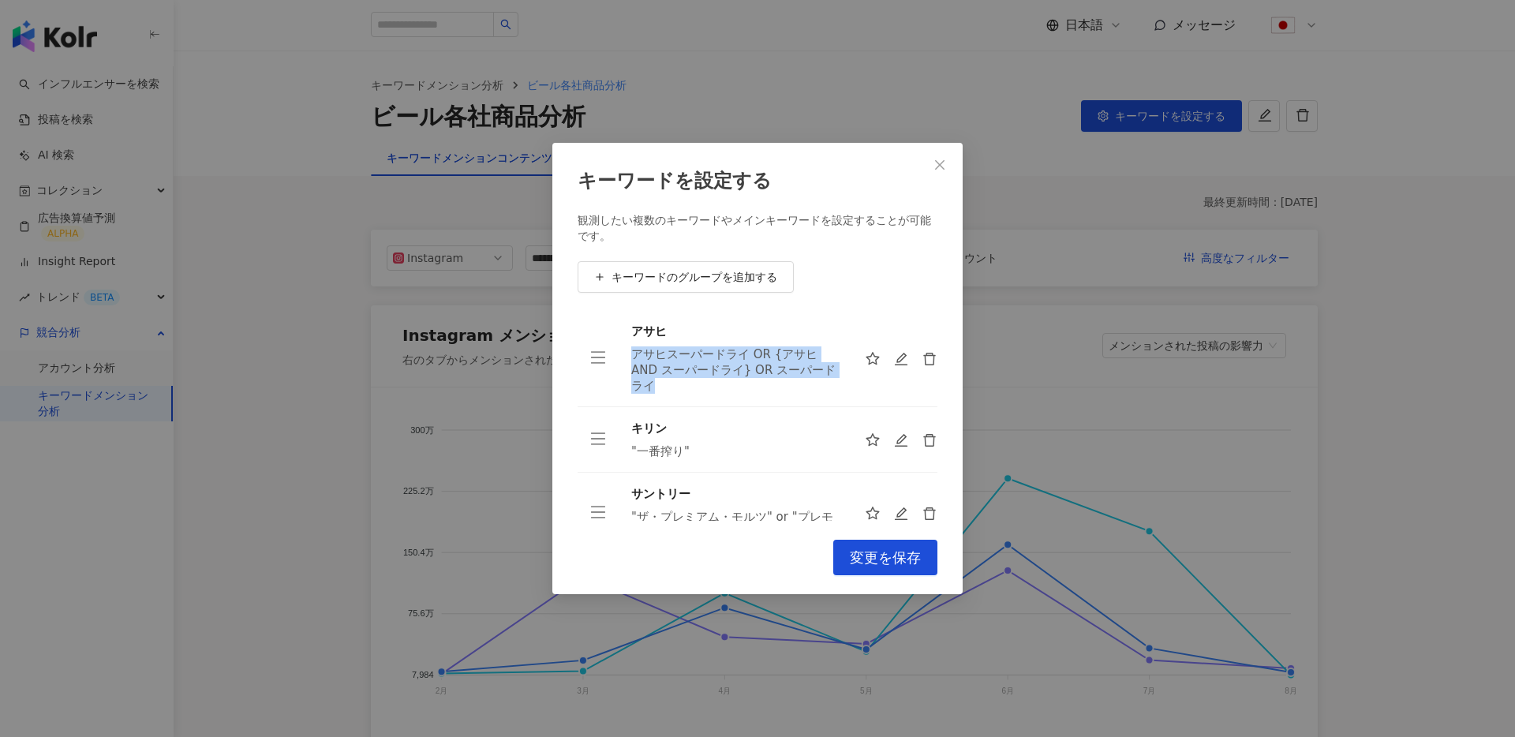
drag, startPoint x: 704, startPoint y: 382, endPoint x: 632, endPoint y: 355, distance: 76.6
click at [632, 355] on div "アサヒスーパードライ OR {アサヒ AND スーパードライ} OR スーパードライ" at bounding box center [735, 369] width 208 height 47
drag, startPoint x: 705, startPoint y: 458, endPoint x: 634, endPoint y: 457, distance: 71.0
click at [634, 457] on div ""一番搾り"" at bounding box center [735, 451] width 208 height 16
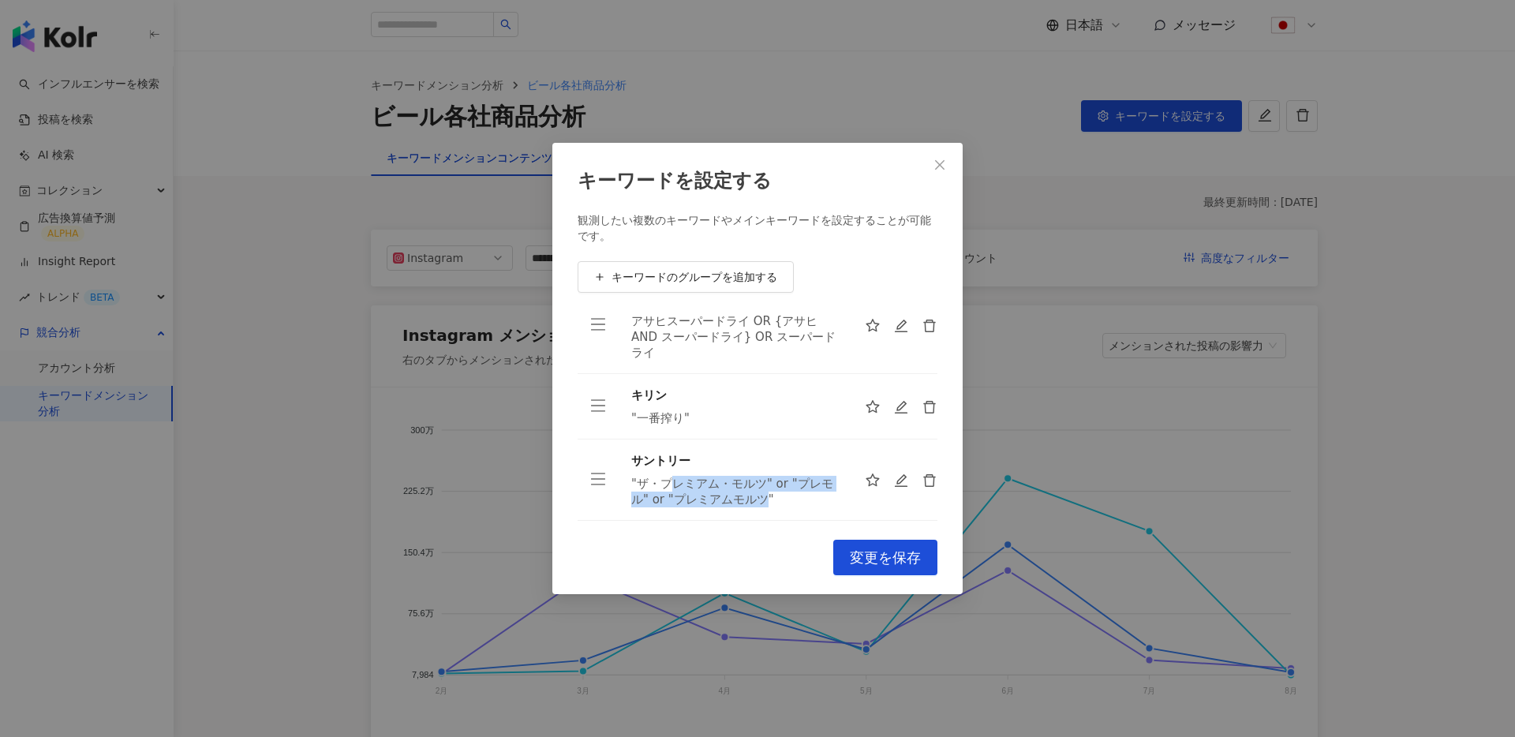
drag, startPoint x: 765, startPoint y: 501, endPoint x: 667, endPoint y: 487, distance: 98.9
click at [667, 485] on div ""ザ・プレミアム・モルツ" or "プレモル" or "プレミアムモルツ"" at bounding box center [735, 492] width 208 height 32
click at [1082, 344] on div "キーワードを設定する 観測したい複数のキーワードやメインキーワードを設定することが可能です。 キーワードのグループを追加する アサヒ アサヒスーパードライ O…" at bounding box center [757, 368] width 1515 height 737
click at [935, 166] on icon "close" at bounding box center [939, 165] width 13 height 13
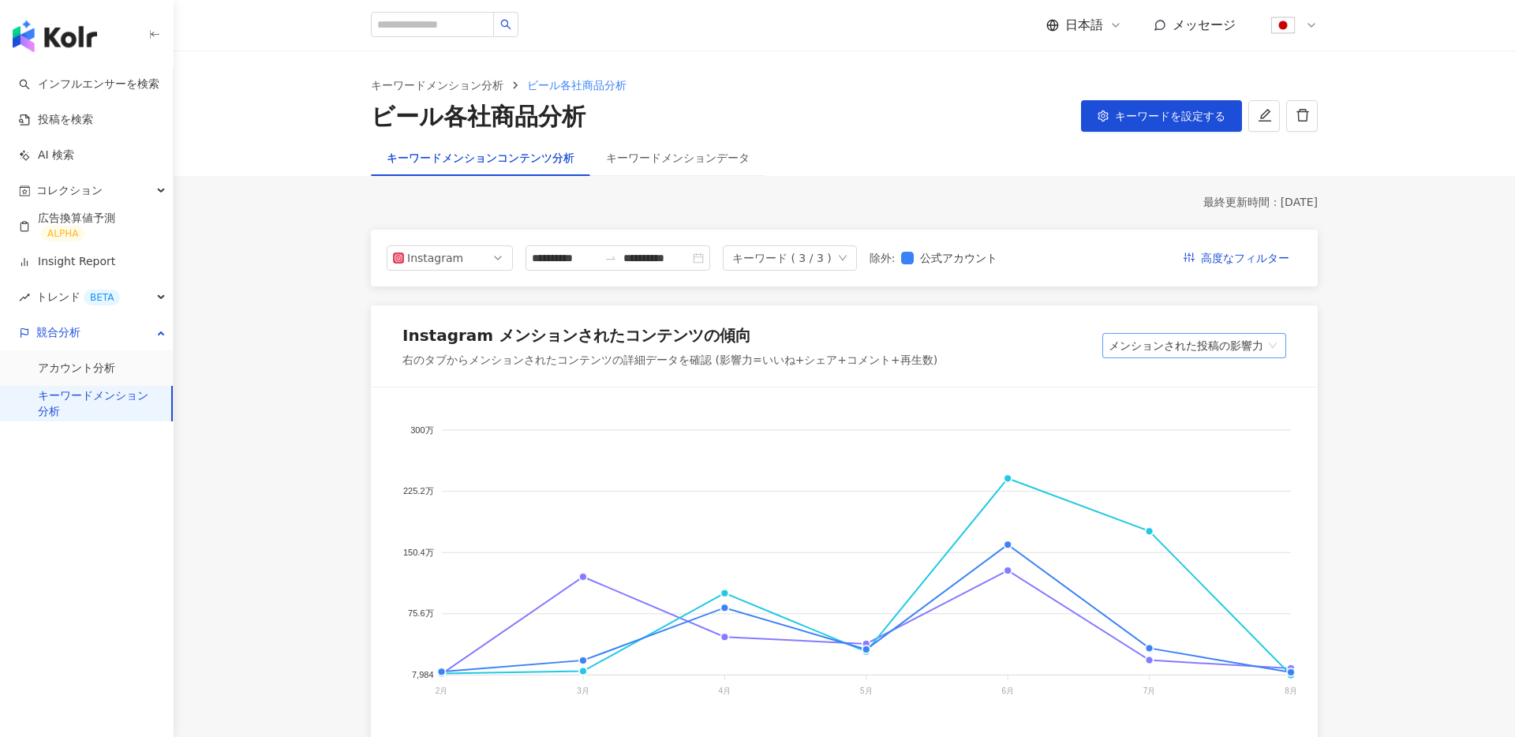
click at [1253, 348] on span "メンションされた投稿の影響力" at bounding box center [1194, 346] width 171 height 24
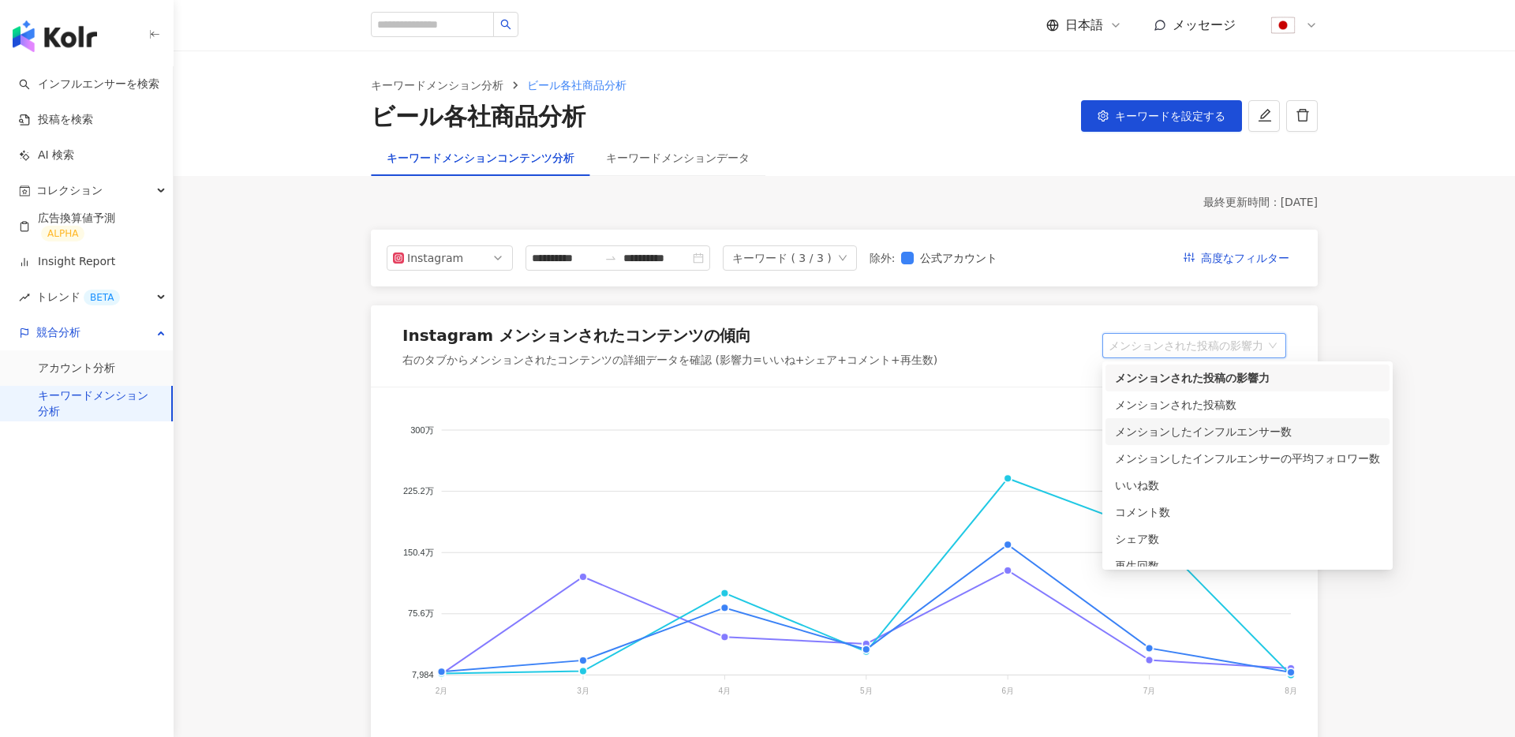
click at [1243, 432] on div "メンションしたインフルエンサー数" at bounding box center [1247, 431] width 265 height 17
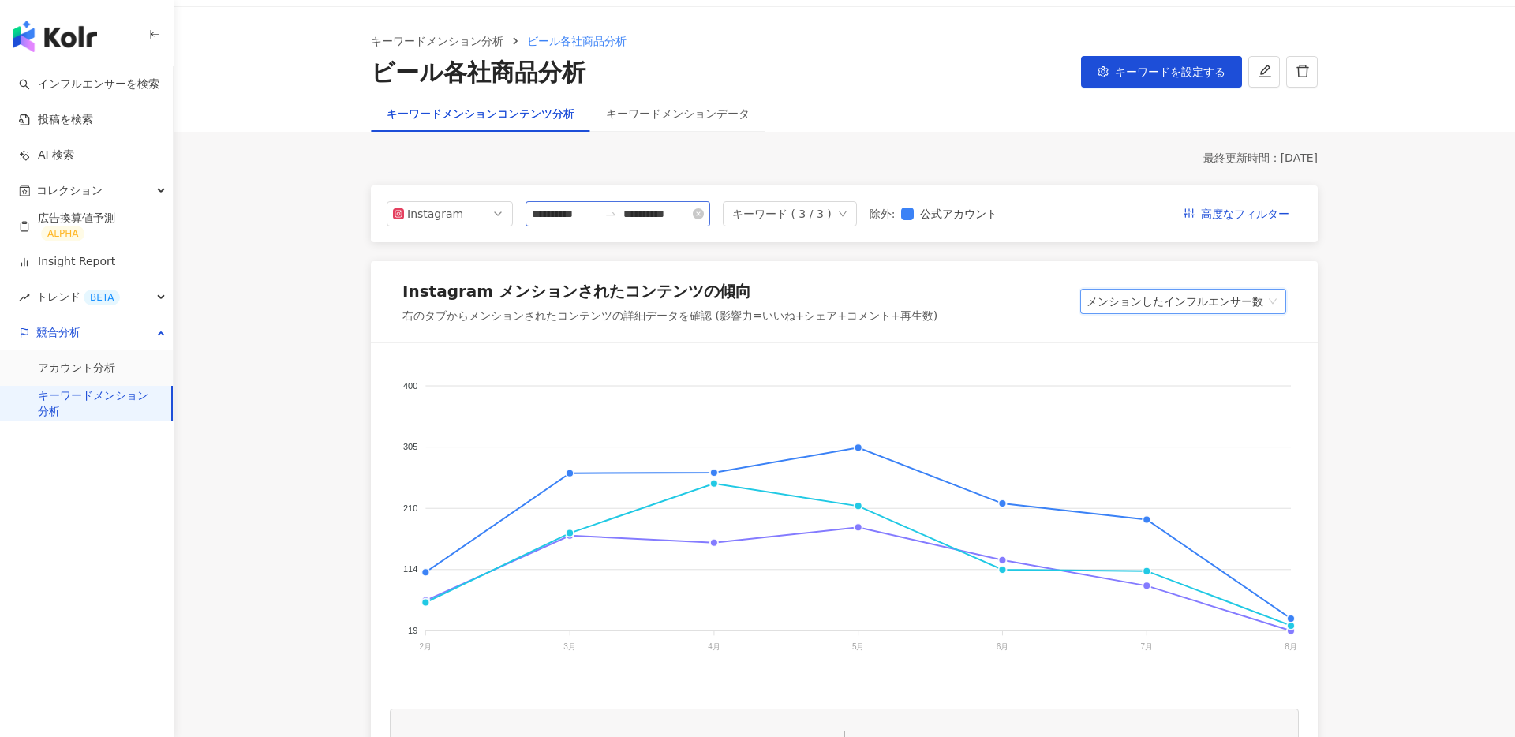
scroll to position [0, 0]
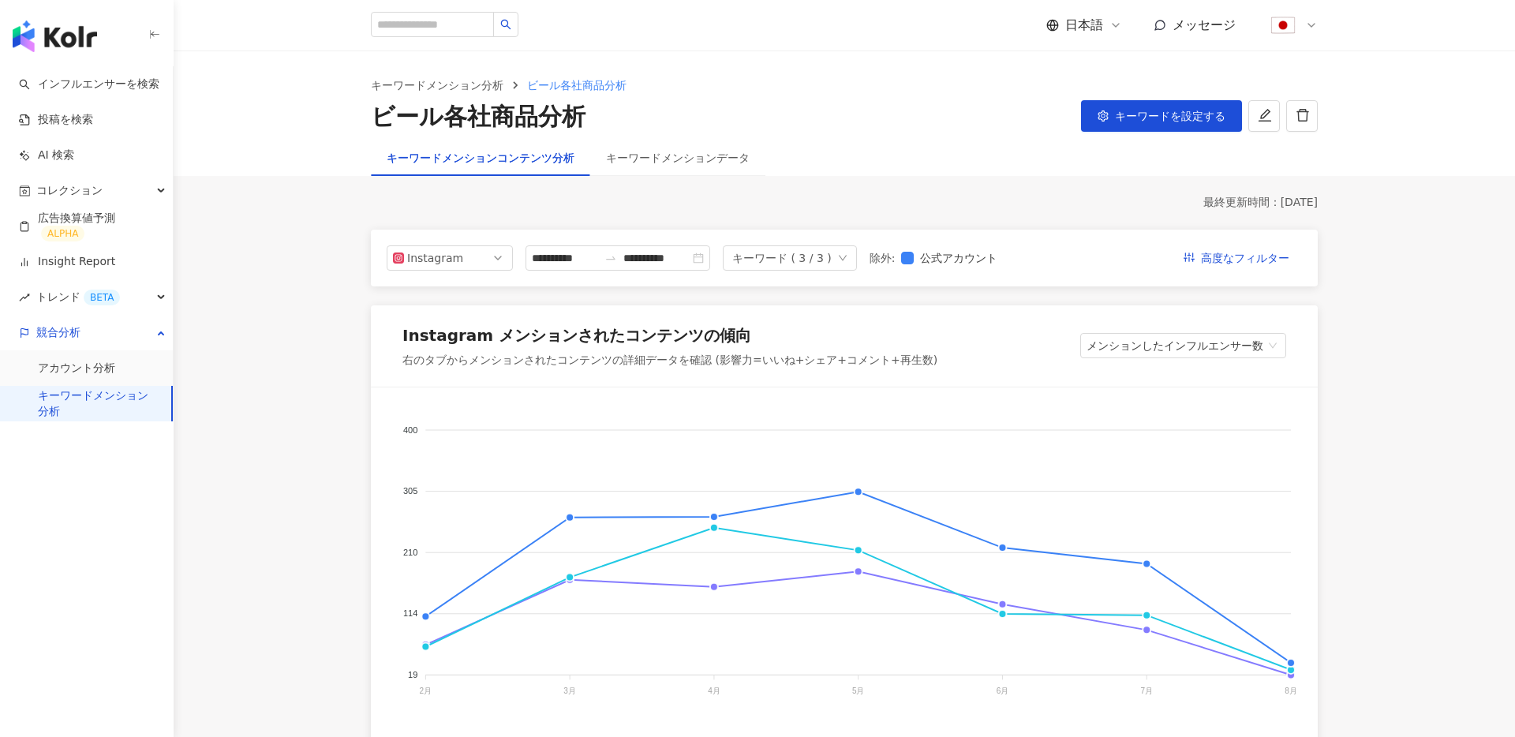
click at [95, 409] on link "キーワードメンション分析" at bounding box center [98, 403] width 121 height 31
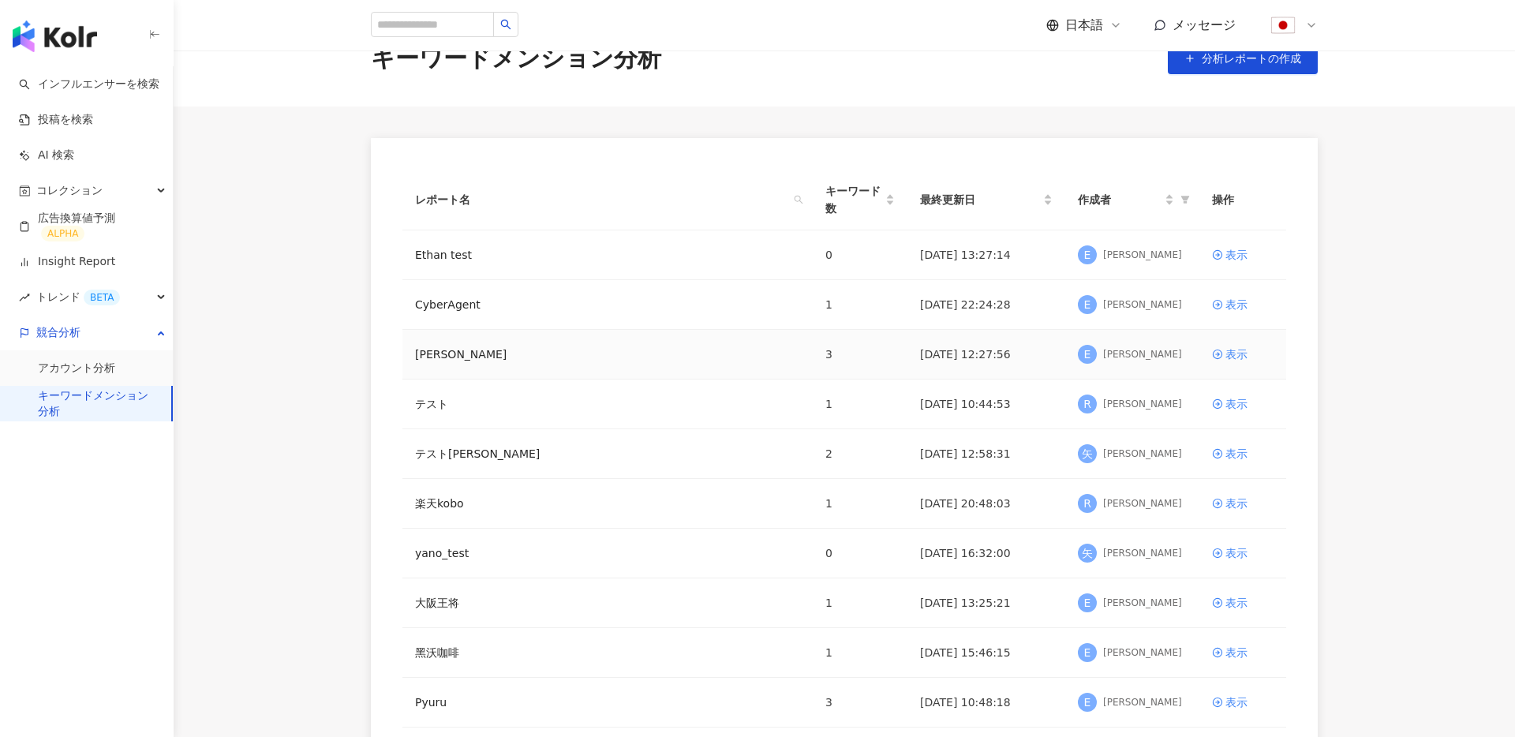
scroll to position [288, 0]
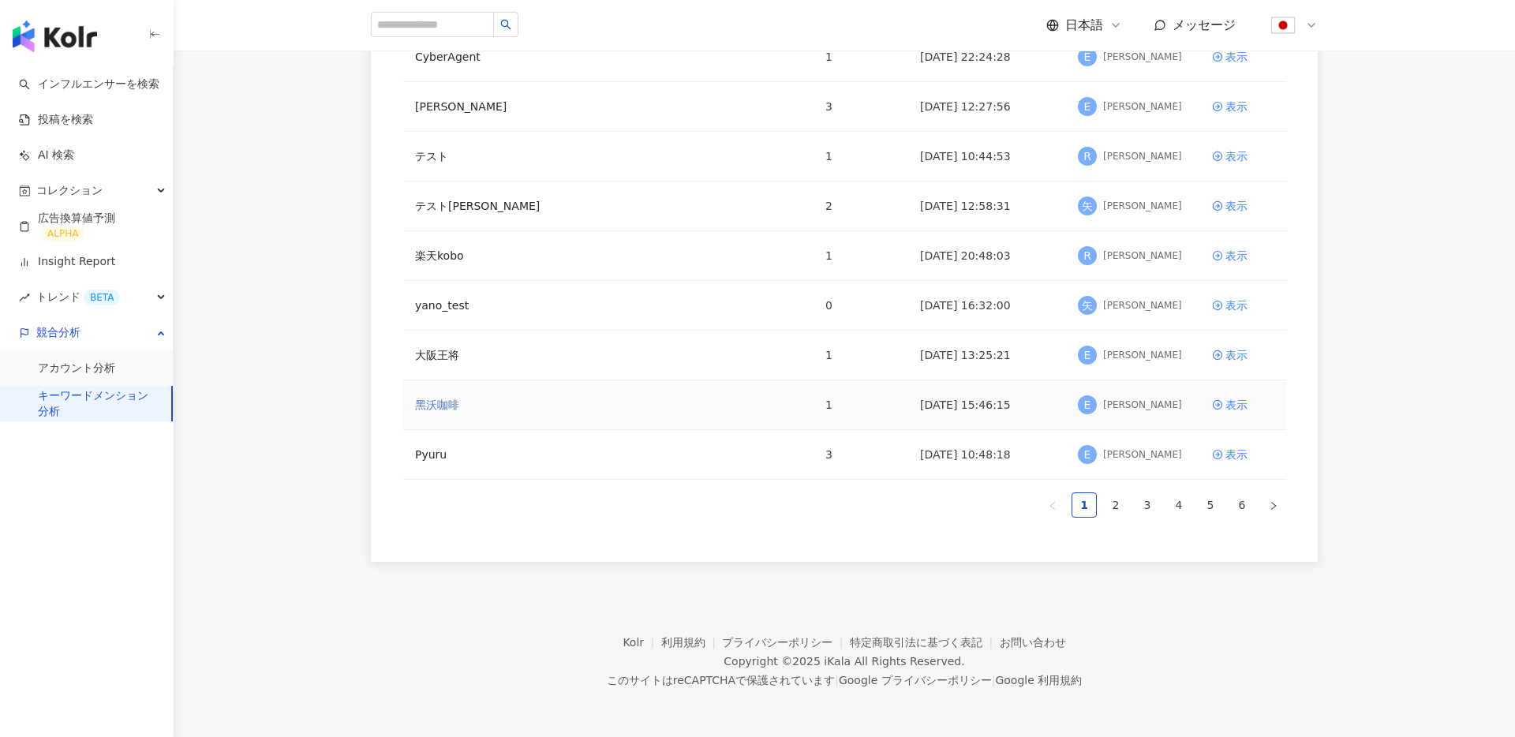
click at [433, 405] on link "黑沃咖啡" at bounding box center [437, 404] width 44 height 17
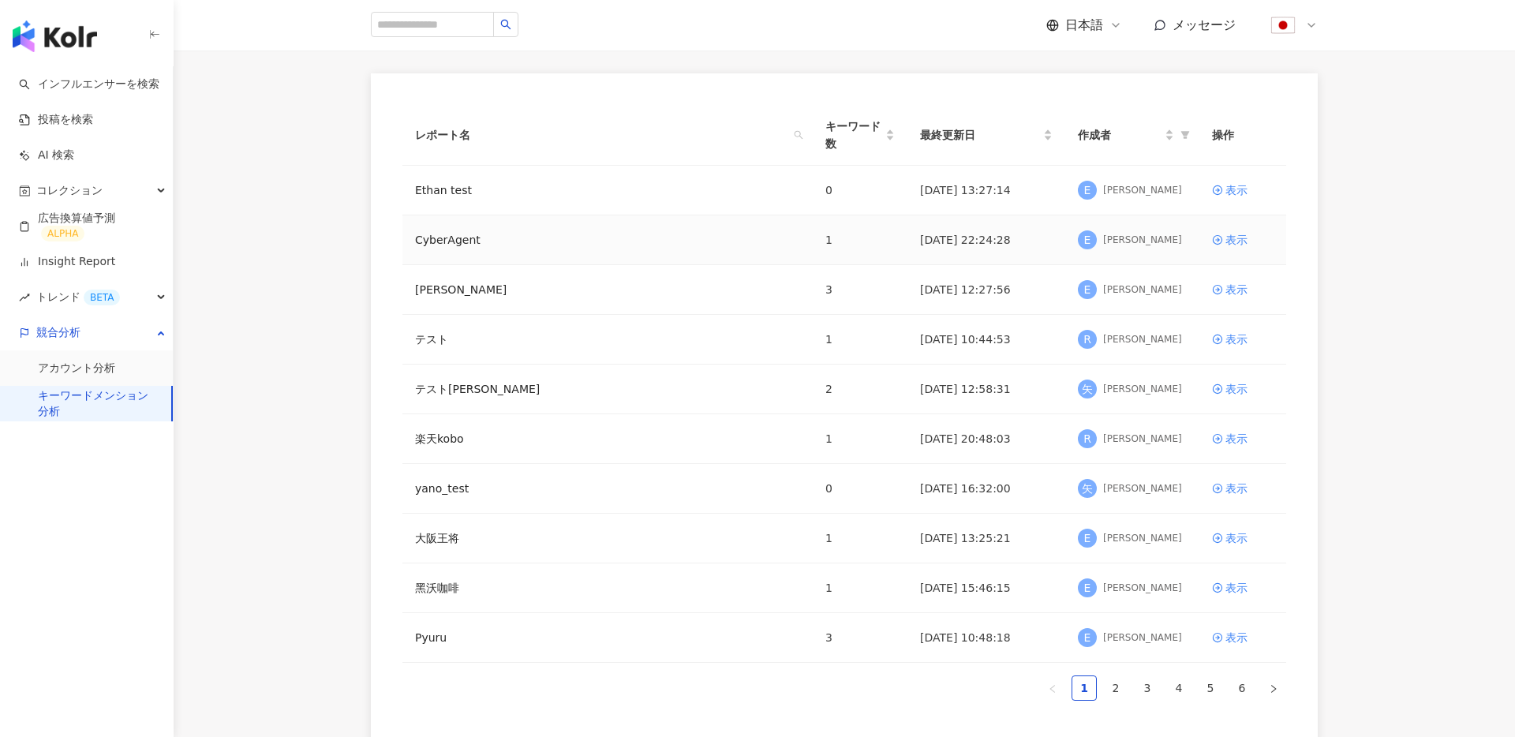
scroll to position [104, 0]
click at [455, 294] on link "[PERSON_NAME]" at bounding box center [461, 290] width 92 height 17
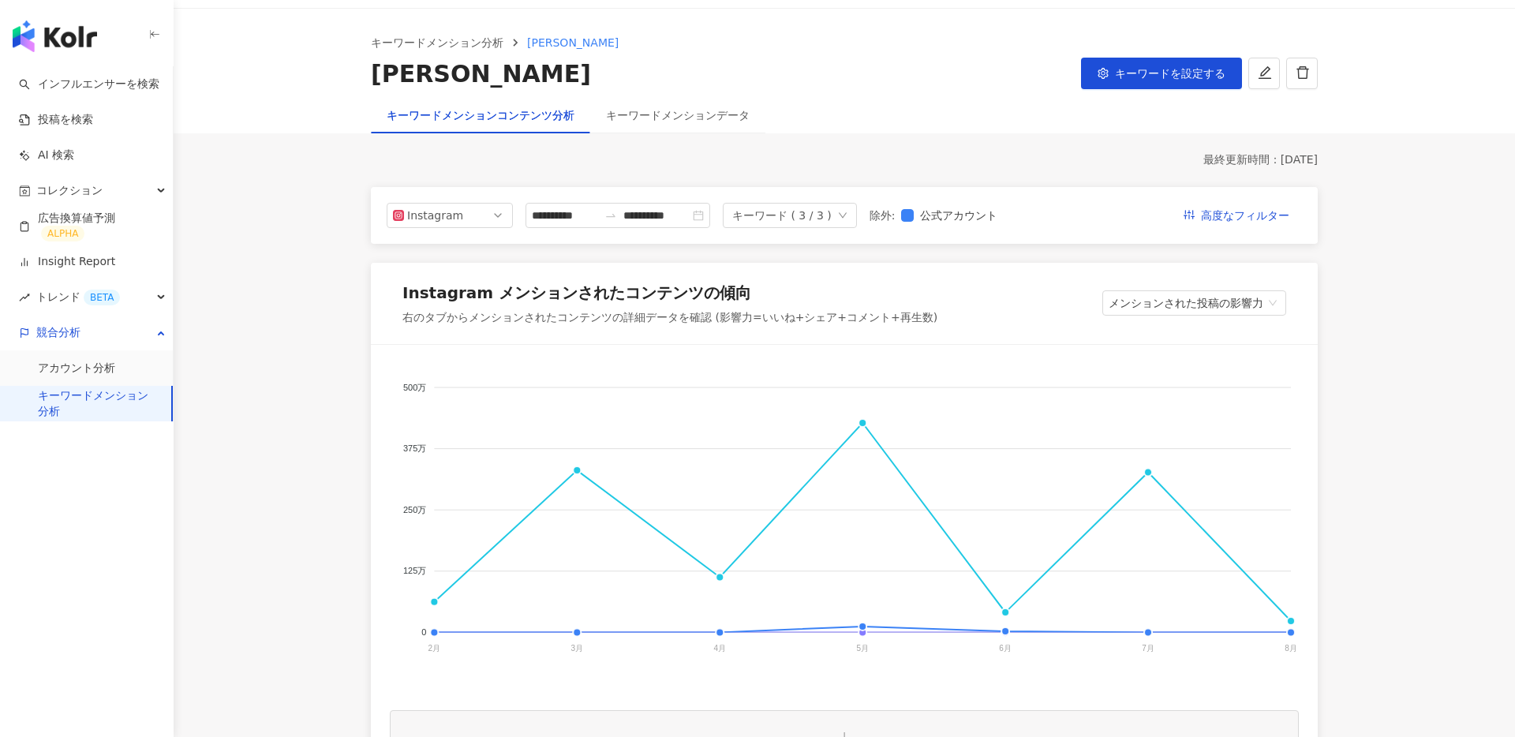
scroll to position [45, 0]
click at [1154, 80] on button "キーワードを設定する" at bounding box center [1161, 71] width 161 height 32
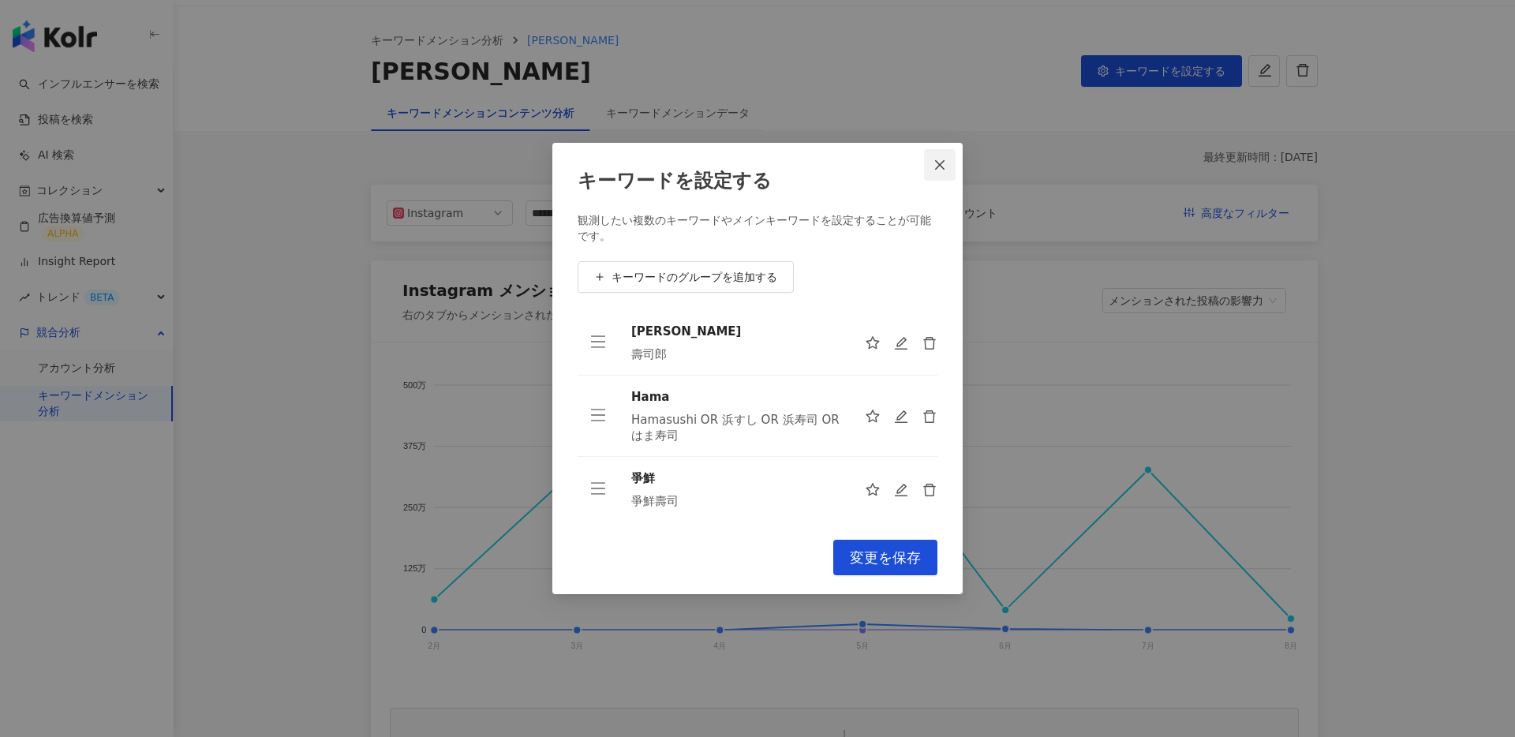
click at [940, 171] on button "Close" at bounding box center [940, 165] width 32 height 32
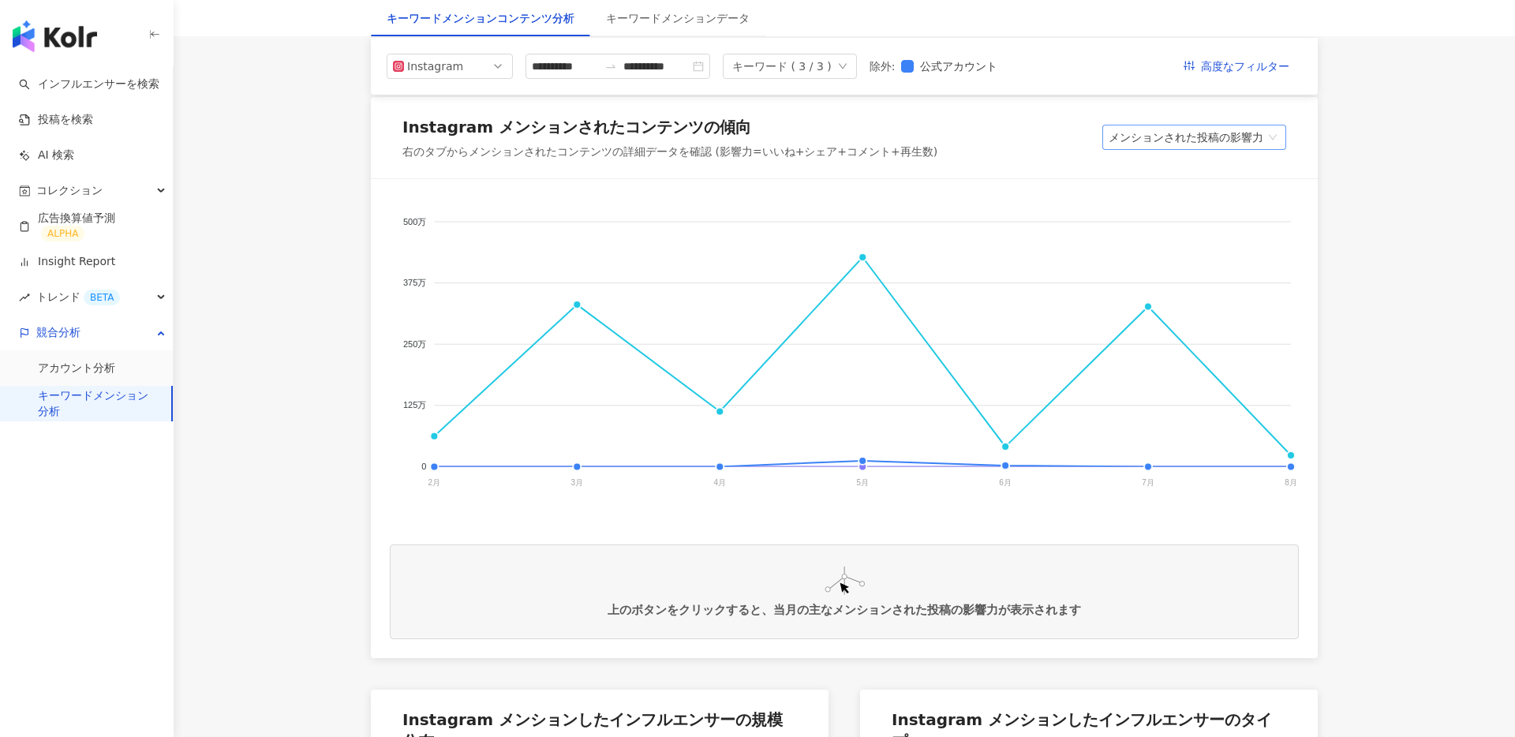
scroll to position [205, 0]
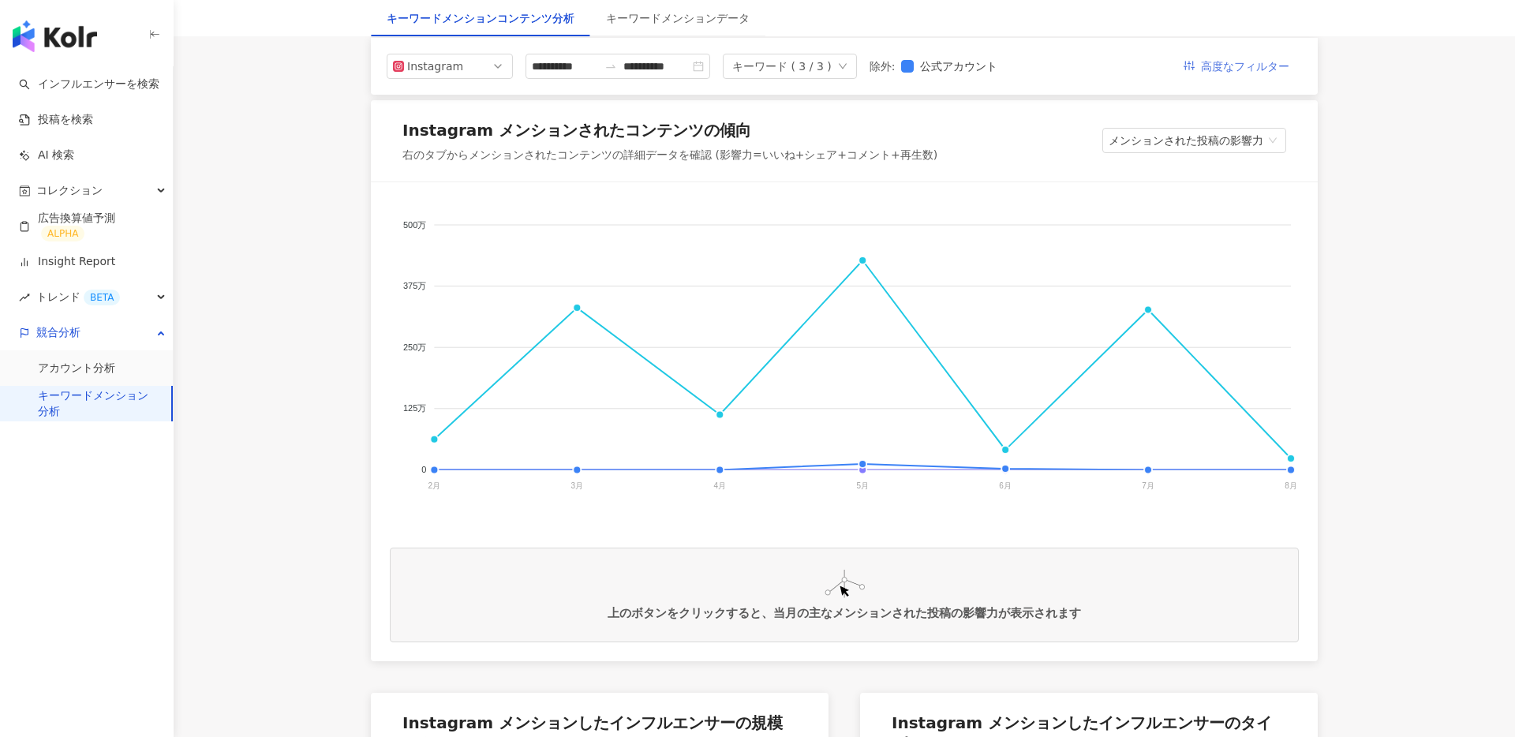
click at [1246, 62] on span "高度なフィルター" at bounding box center [1245, 66] width 88 height 25
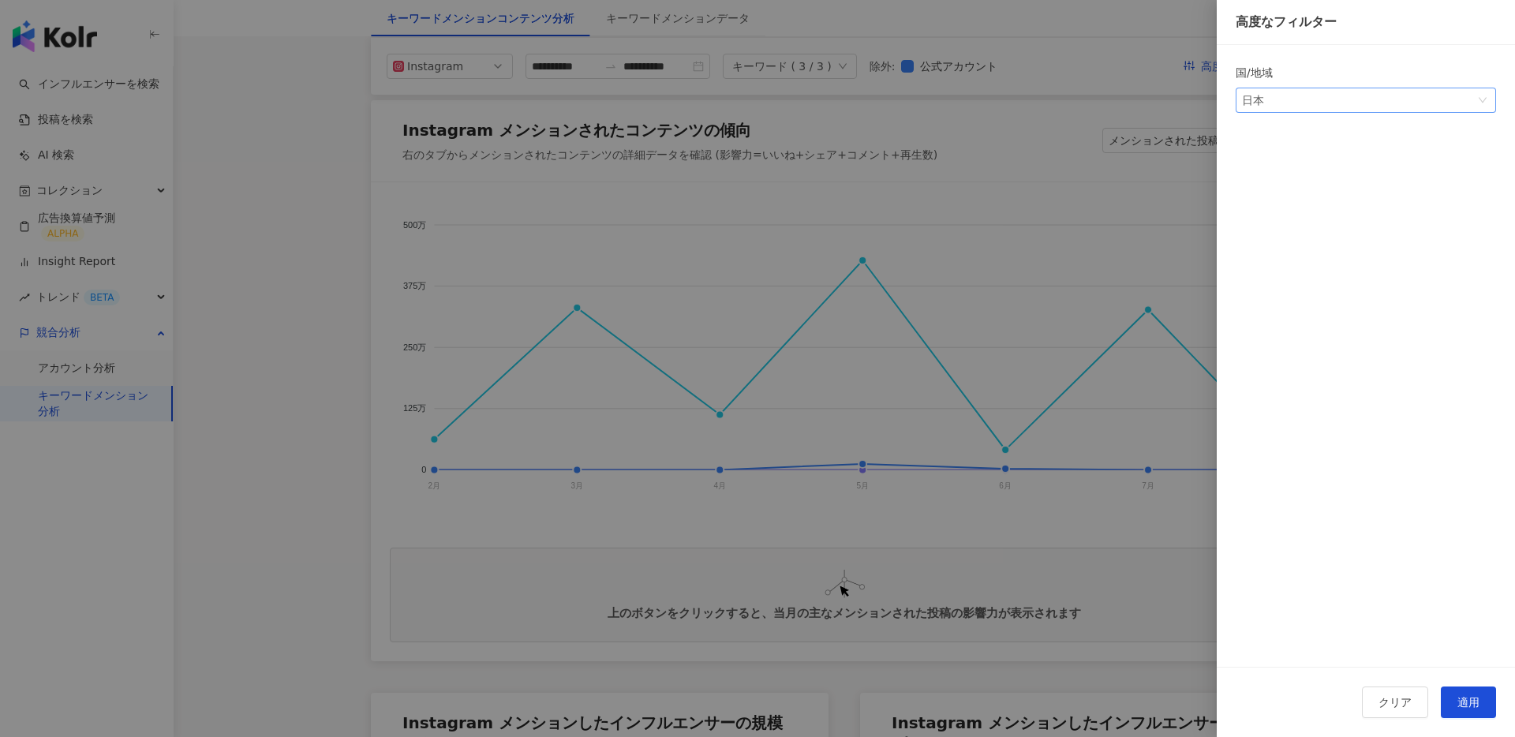
click at [1274, 103] on div "日本" at bounding box center [1267, 100] width 51 height 24
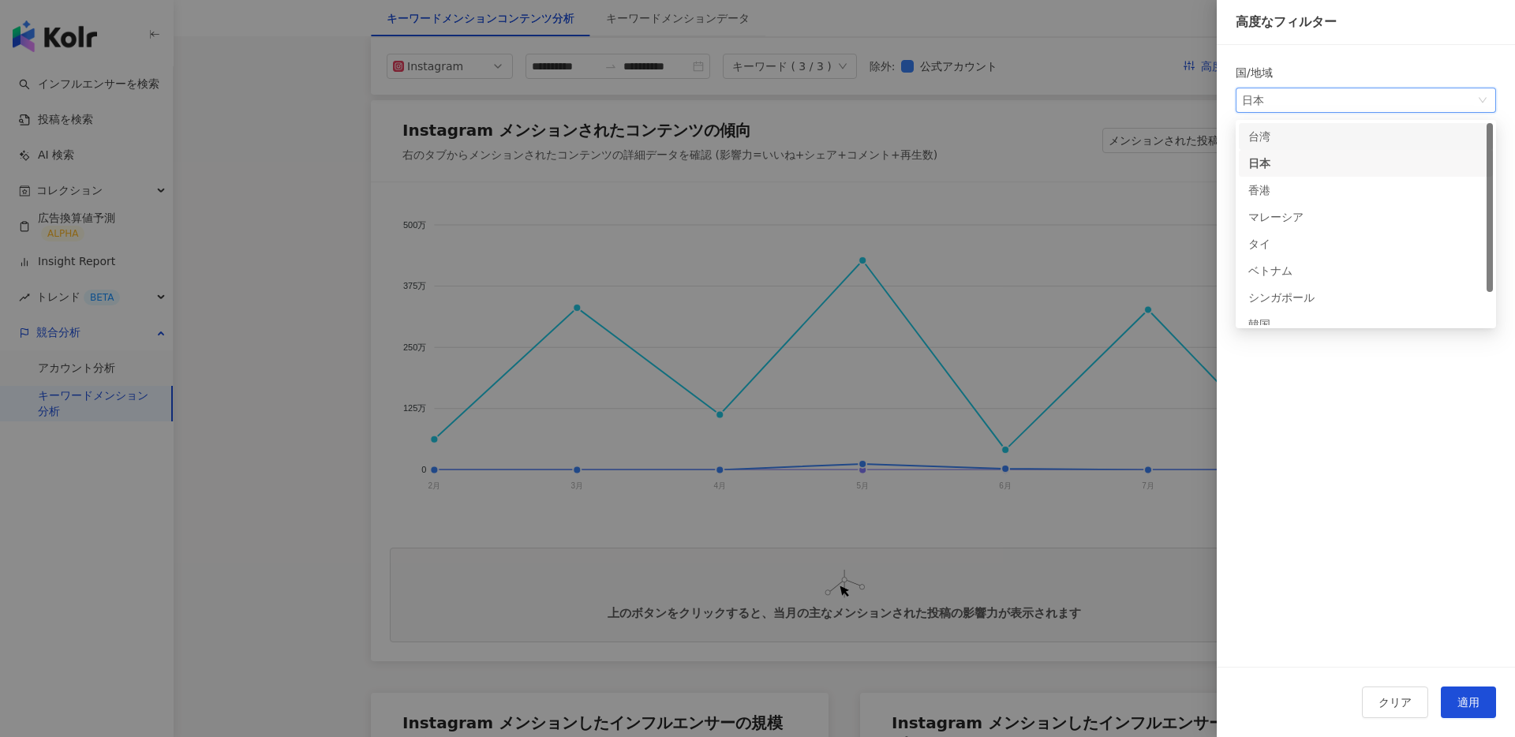
click at [1285, 136] on div "台湾" at bounding box center [1273, 136] width 51 height 17
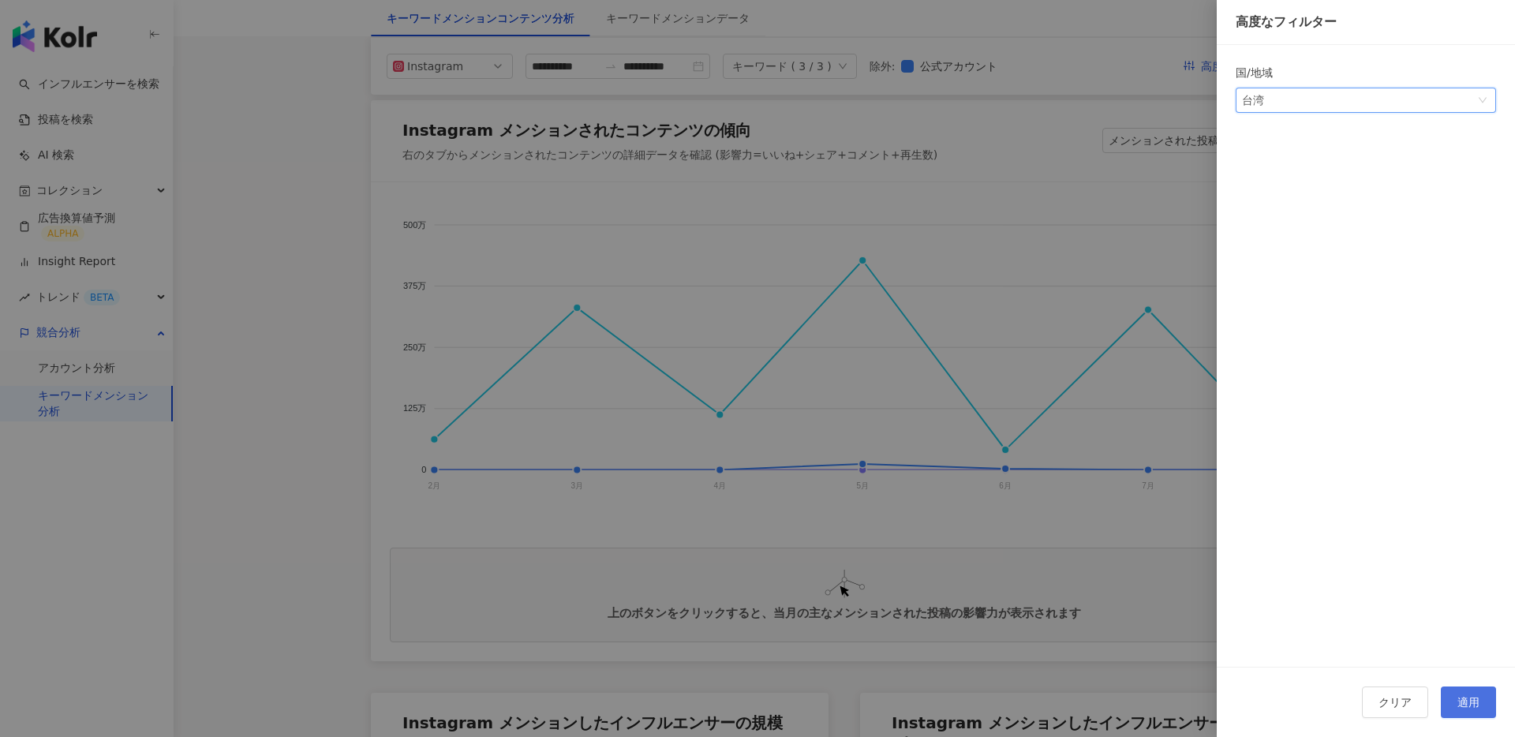
click at [1475, 693] on button "適用" at bounding box center [1468, 702] width 55 height 32
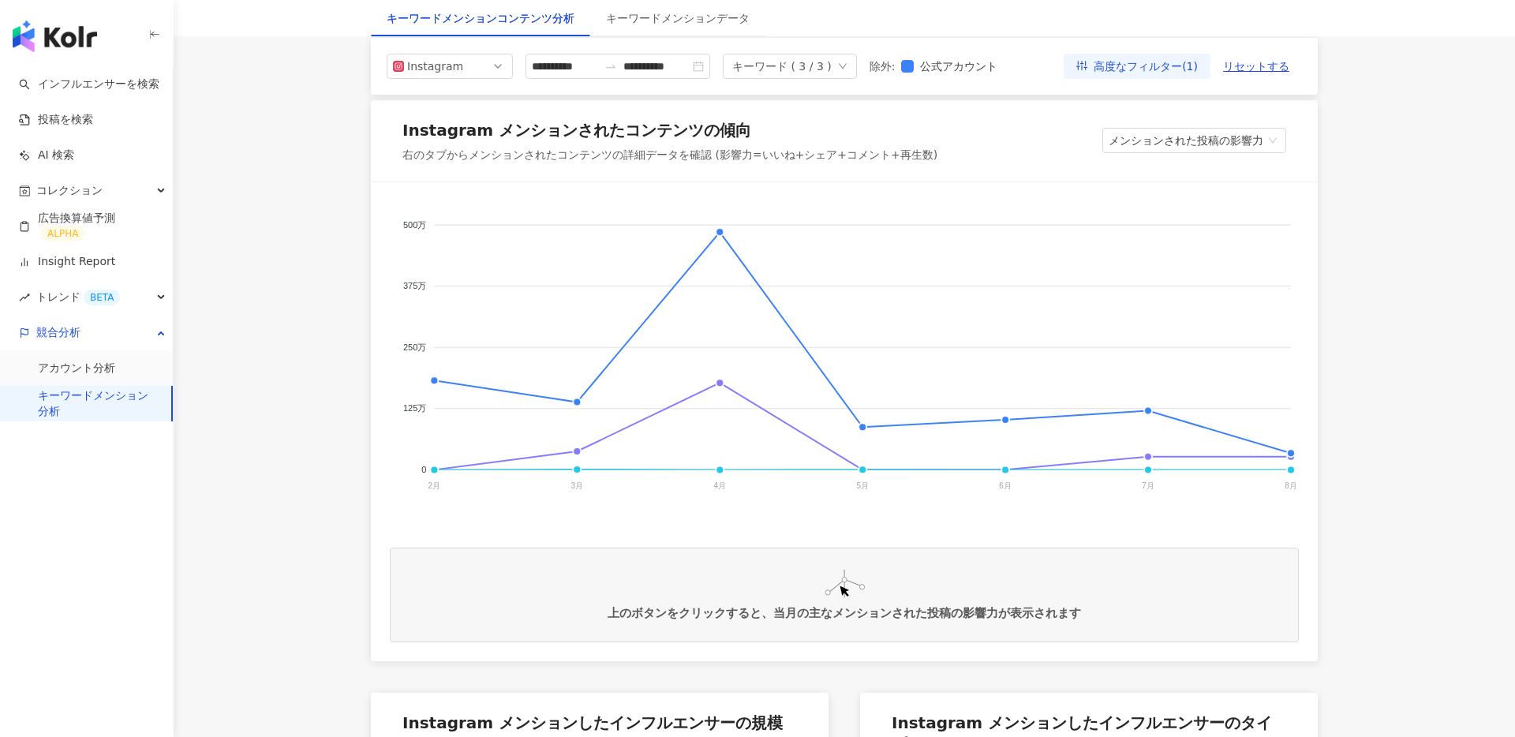
scroll to position [214, 0]
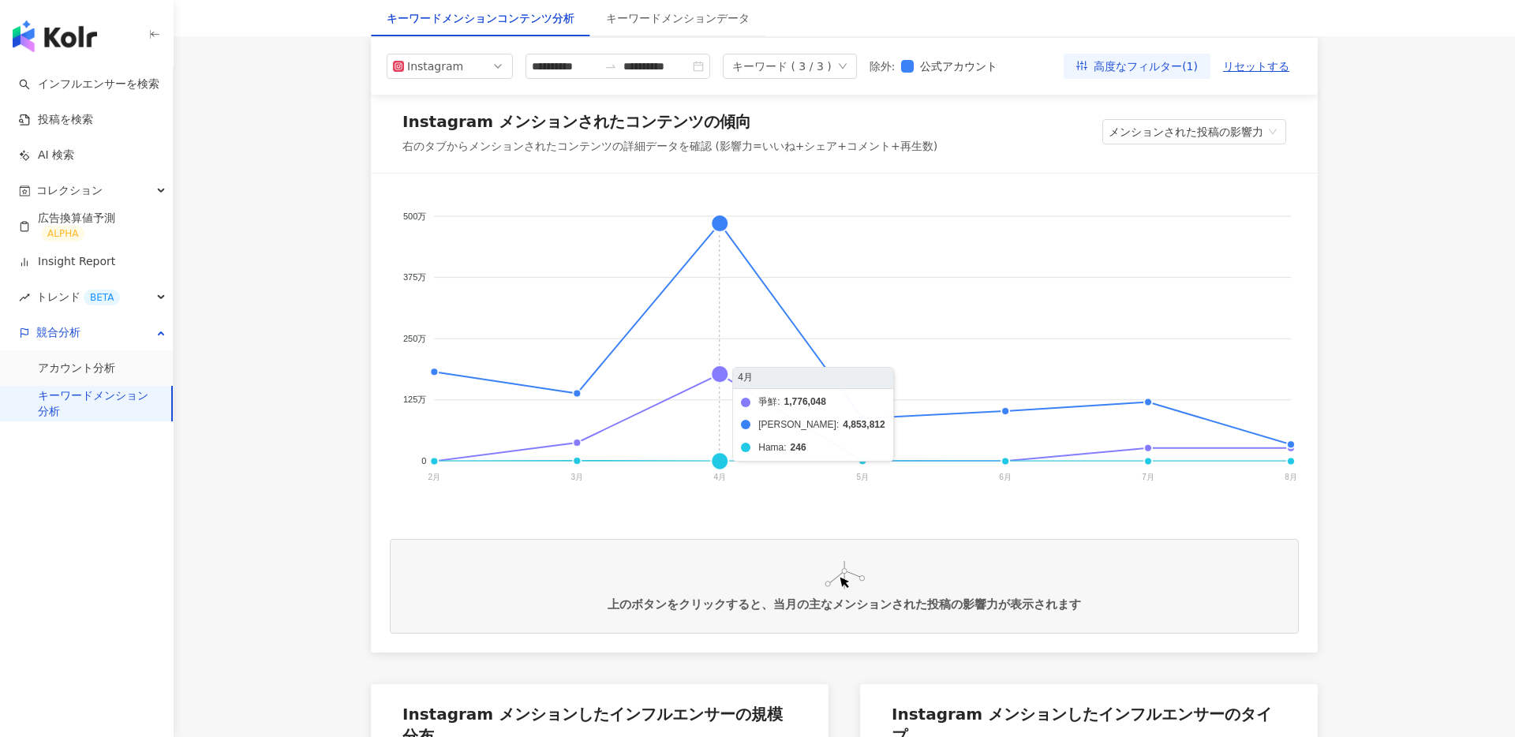
click at [718, 222] on foreignobject "爭鮮 [PERSON_NAME]" at bounding box center [844, 351] width 909 height 316
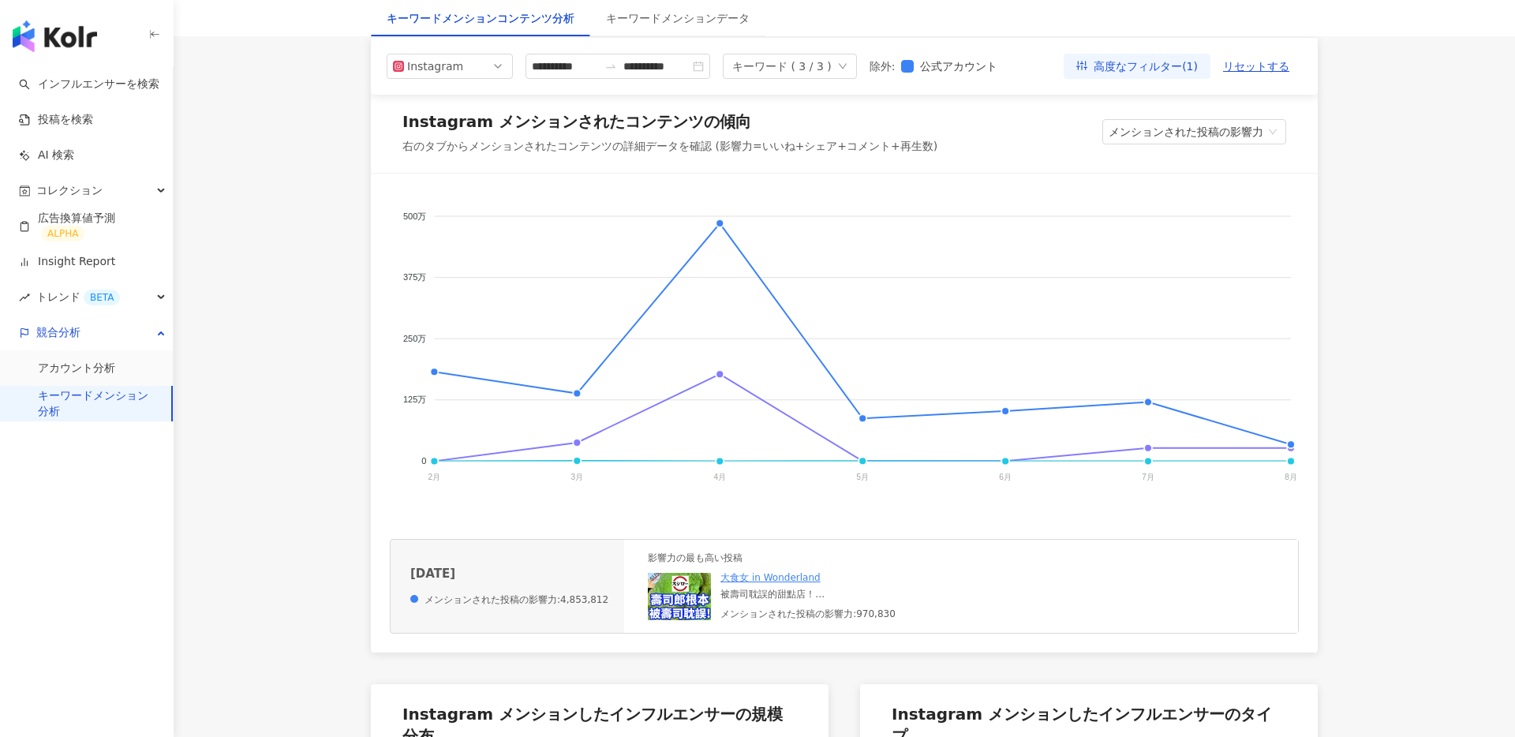
click at [681, 596] on img at bounding box center [679, 596] width 63 height 47
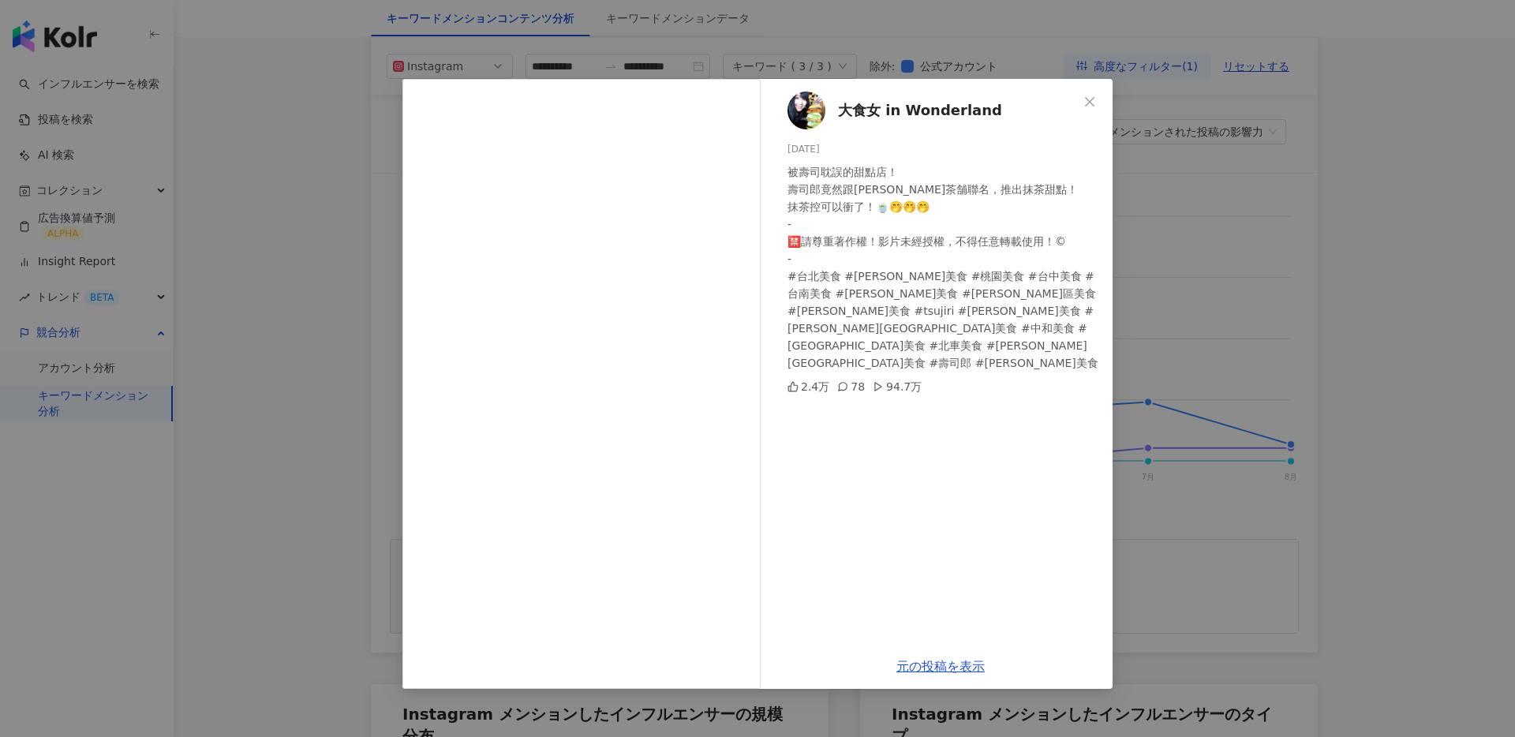
click at [1186, 320] on div "大食女 in Wonderland [DATE] 被壽司耽誤的甜點店！ 壽司郎竟然跟[PERSON_NAME]茶舗聯名，推出抹茶甜點！ 抹茶控可以衝了！🍵🤭🤭…" at bounding box center [757, 368] width 1515 height 737
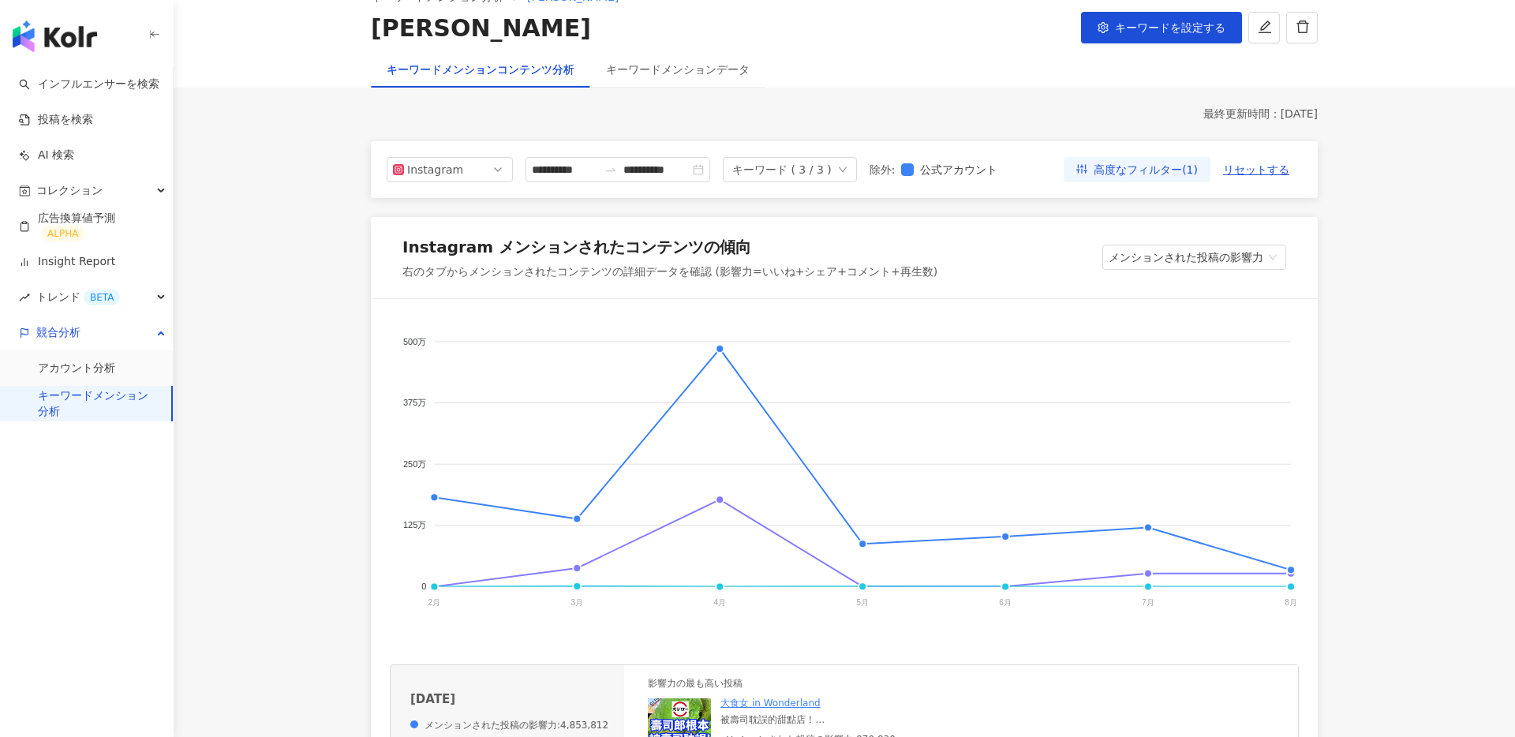
scroll to position [89, 0]
click at [1139, 47] on div "キーワードメンション分析 [PERSON_NAME]を設定する" at bounding box center [844, 6] width 1341 height 88
click at [1159, 28] on span "キーワードを設定する" at bounding box center [1170, 27] width 110 height 13
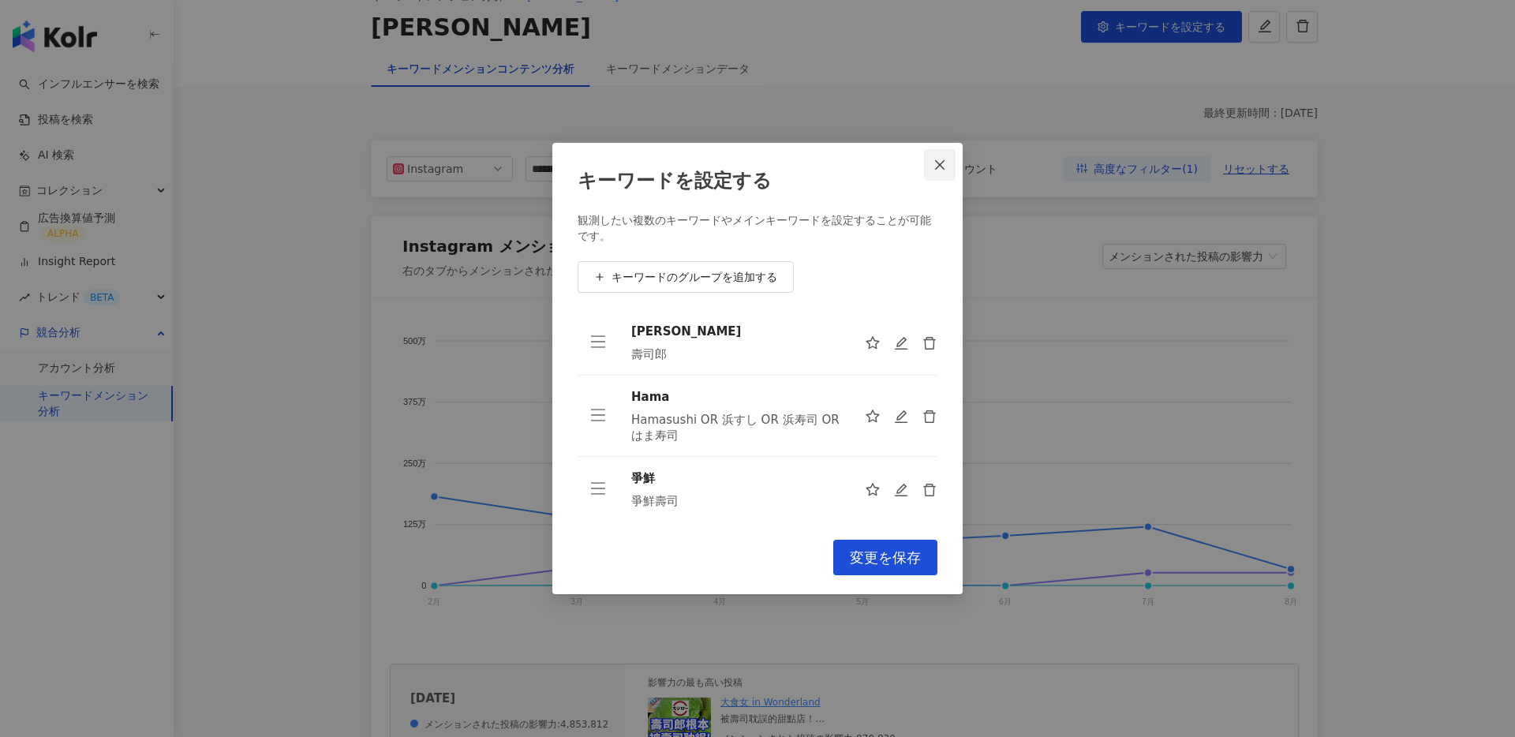
click at [950, 169] on span "Close" at bounding box center [940, 165] width 32 height 13
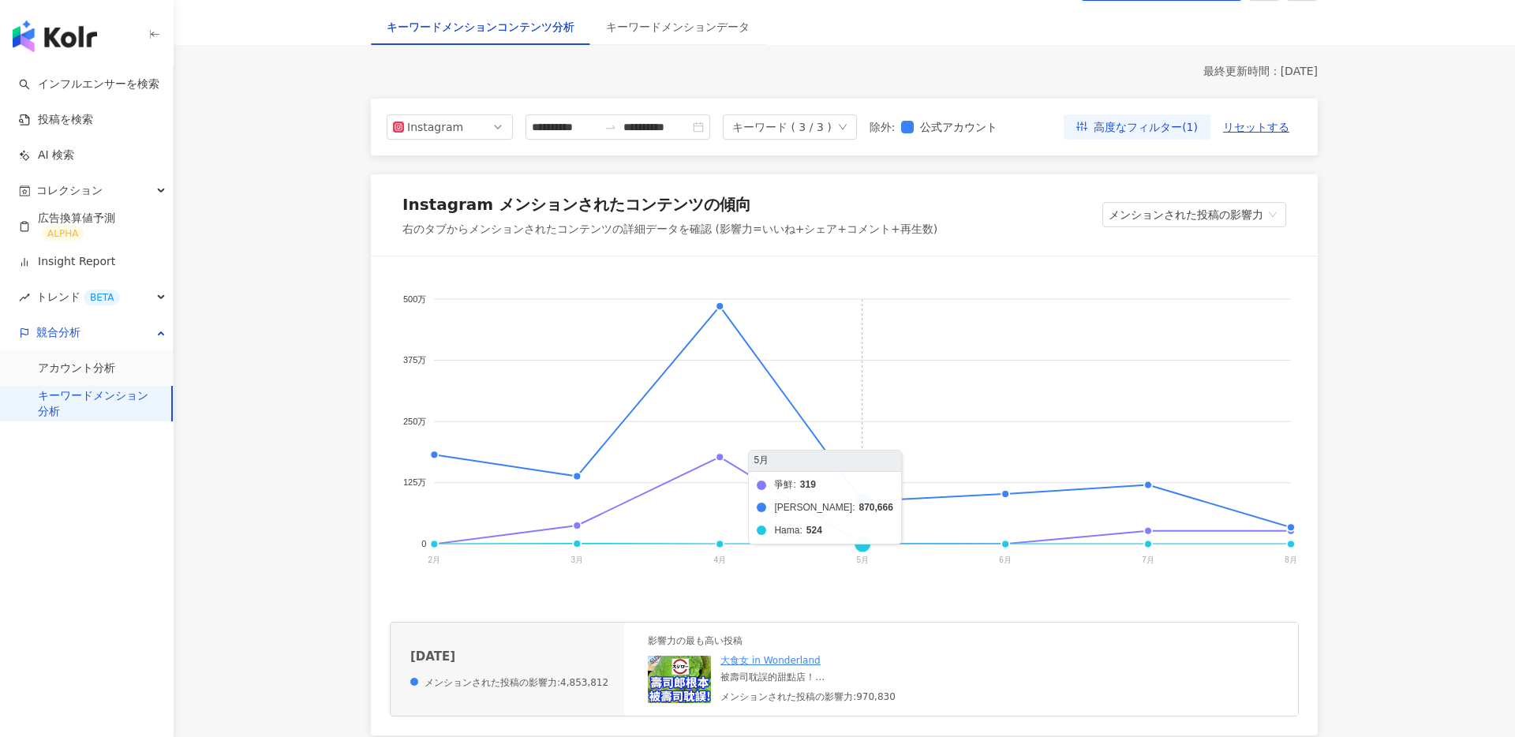
scroll to position [129, 0]
click at [717, 307] on foreignobject "爭鮮 [PERSON_NAME]" at bounding box center [844, 435] width 909 height 316
click at [674, 667] on img at bounding box center [679, 680] width 63 height 47
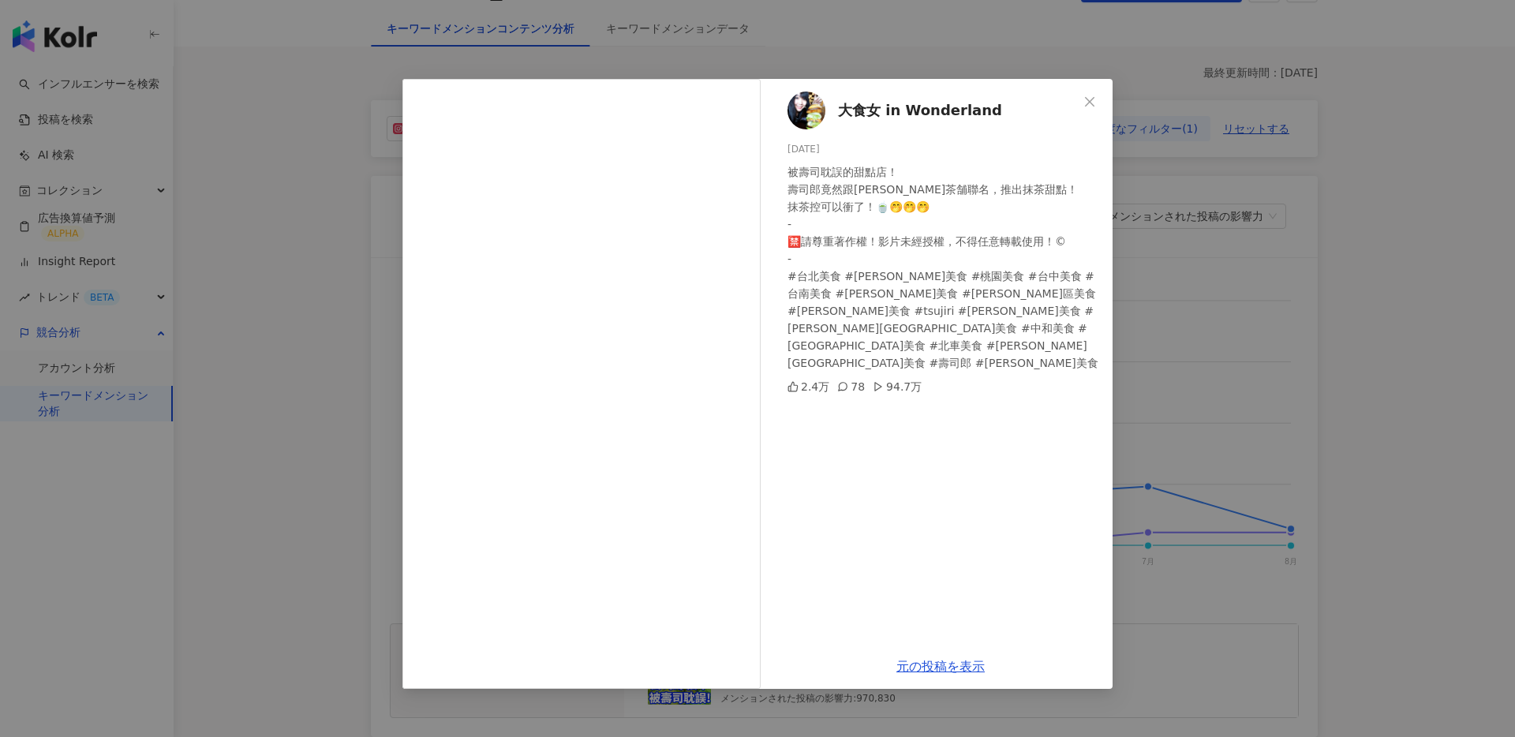
click at [1219, 354] on div "大食女 in Wonderland [DATE] 被壽司耽誤的甜點店！ 壽司郎竟然跟[PERSON_NAME]茶舗聯名，推出抹茶甜點！ 抹茶控可以衝了！🍵🤭🤭…" at bounding box center [757, 368] width 1515 height 737
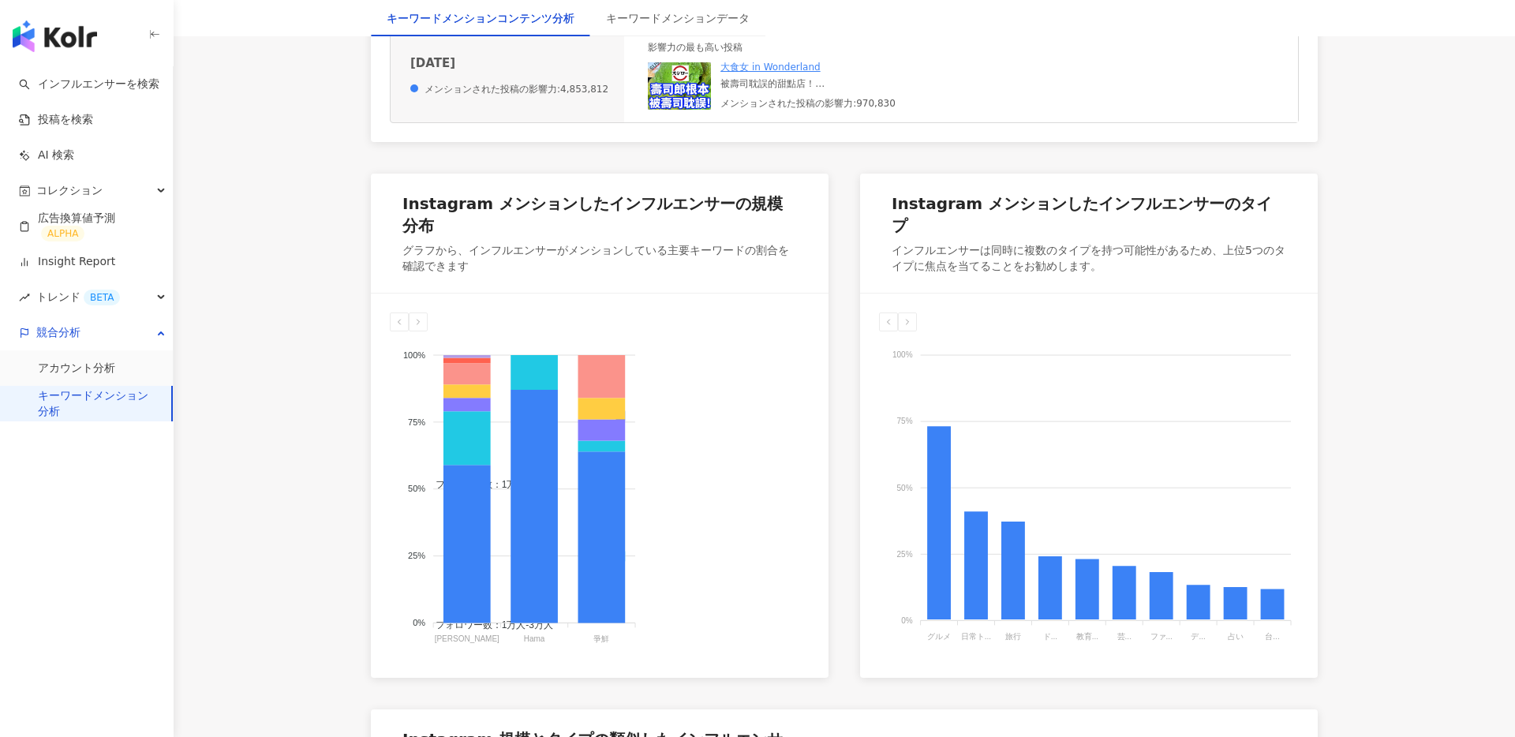
scroll to position [726, 0]
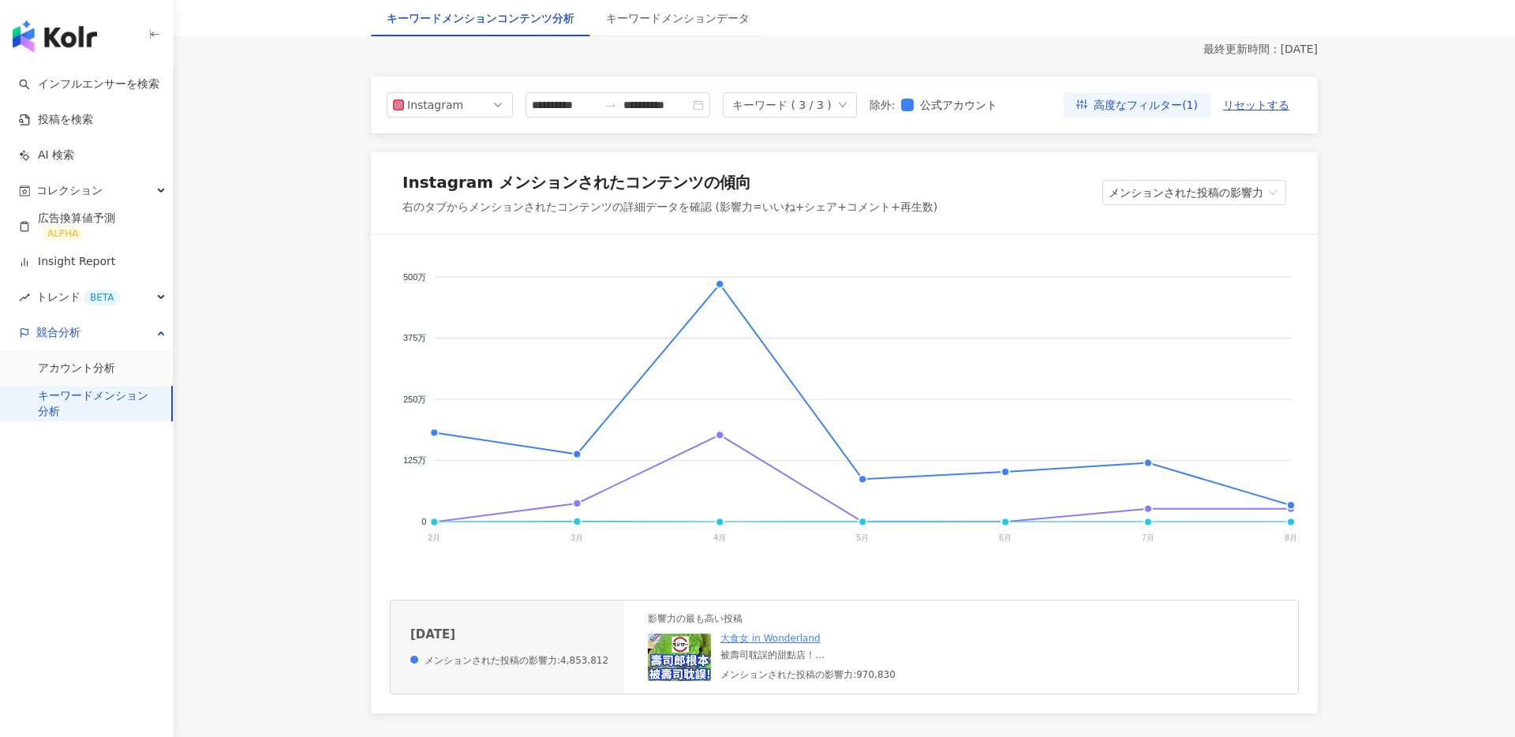
scroll to position [152, 0]
click at [686, 655] on img at bounding box center [679, 657] width 63 height 47
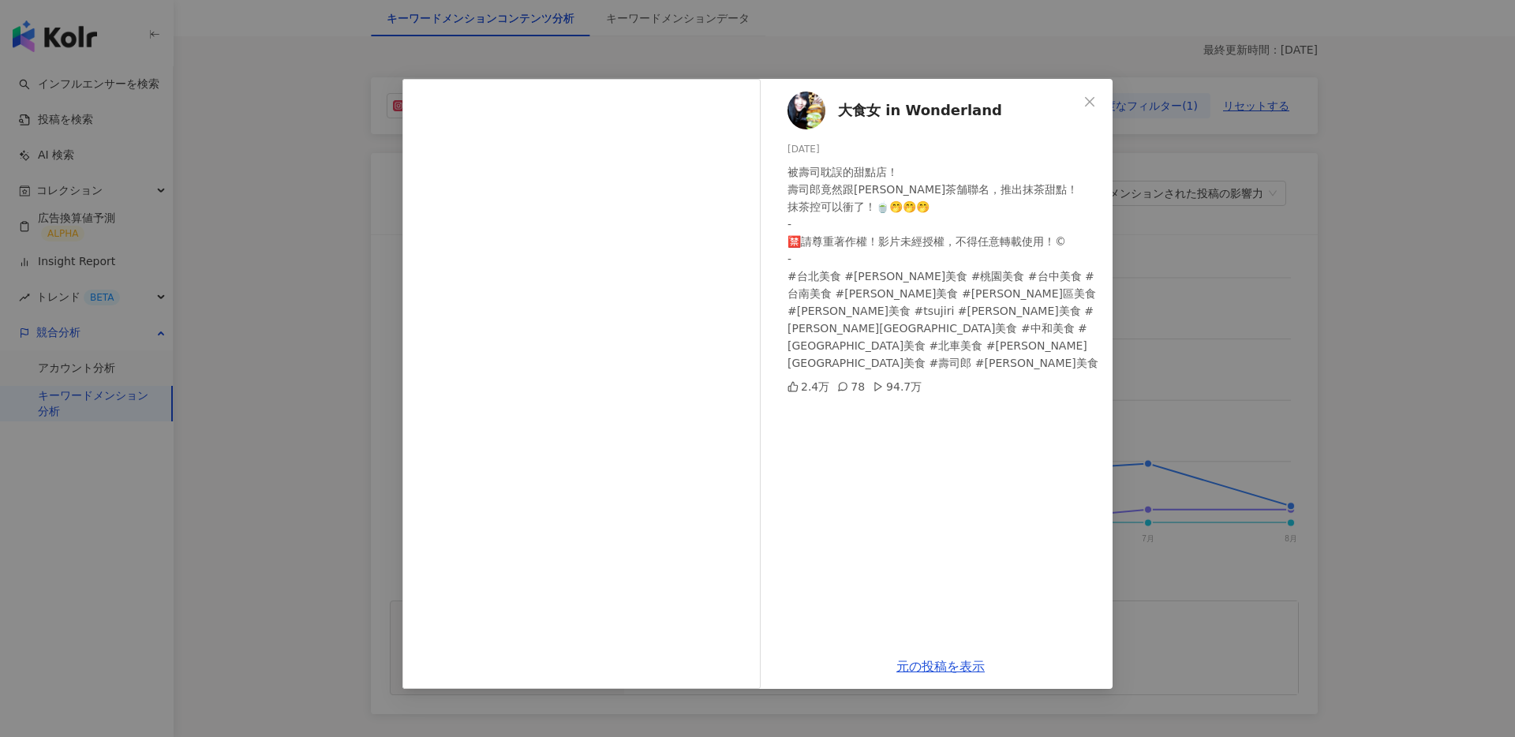
click at [1326, 305] on div "大食女 in Wonderland [DATE] 被壽司耽誤的甜點店！ 壽司郎竟然跟[PERSON_NAME]茶舗聯名，推出抹茶甜點！ 抹茶控可以衝了！🍵🤭🤭…" at bounding box center [757, 368] width 1515 height 737
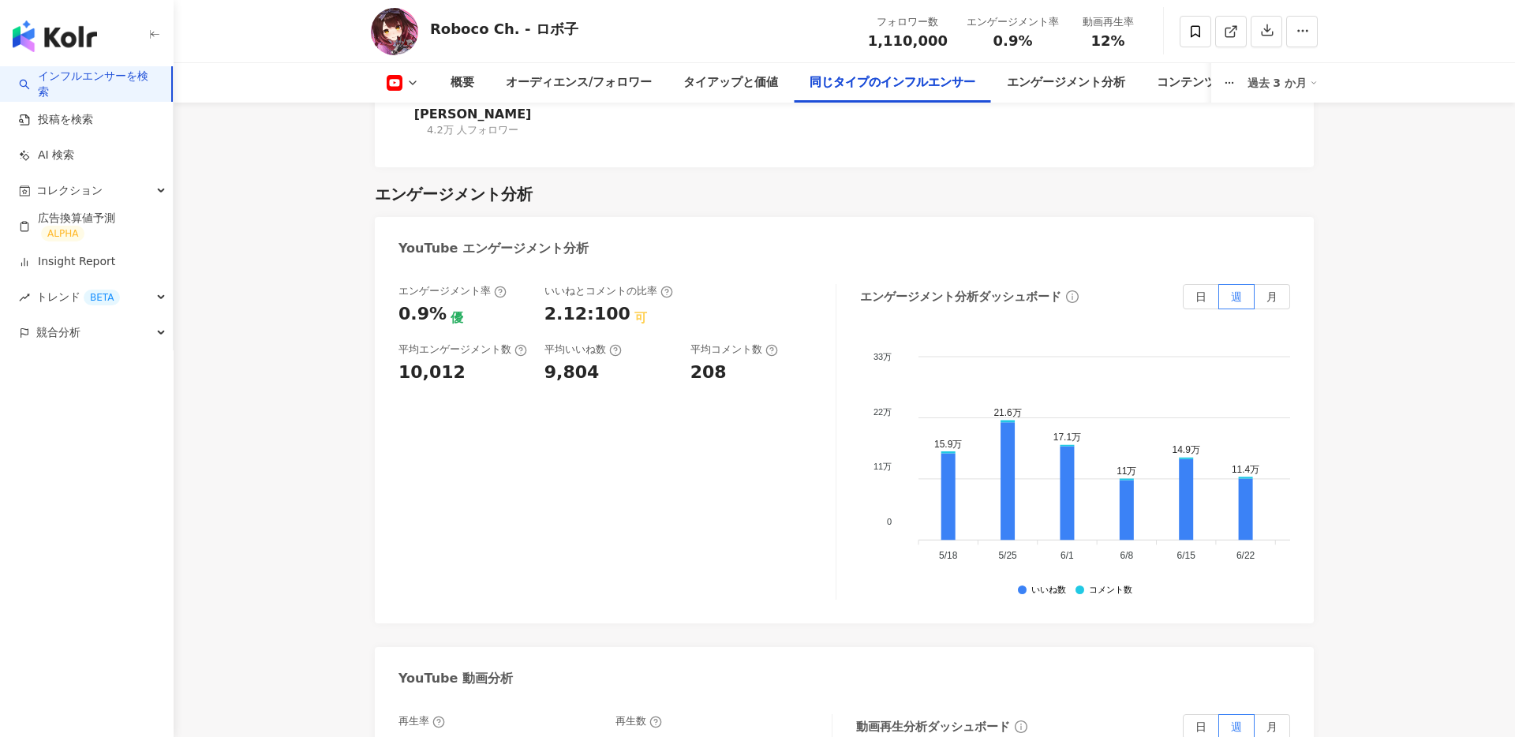
scroll to position [2448, 0]
click at [1191, 285] on label "日" at bounding box center [1201, 297] width 36 height 25
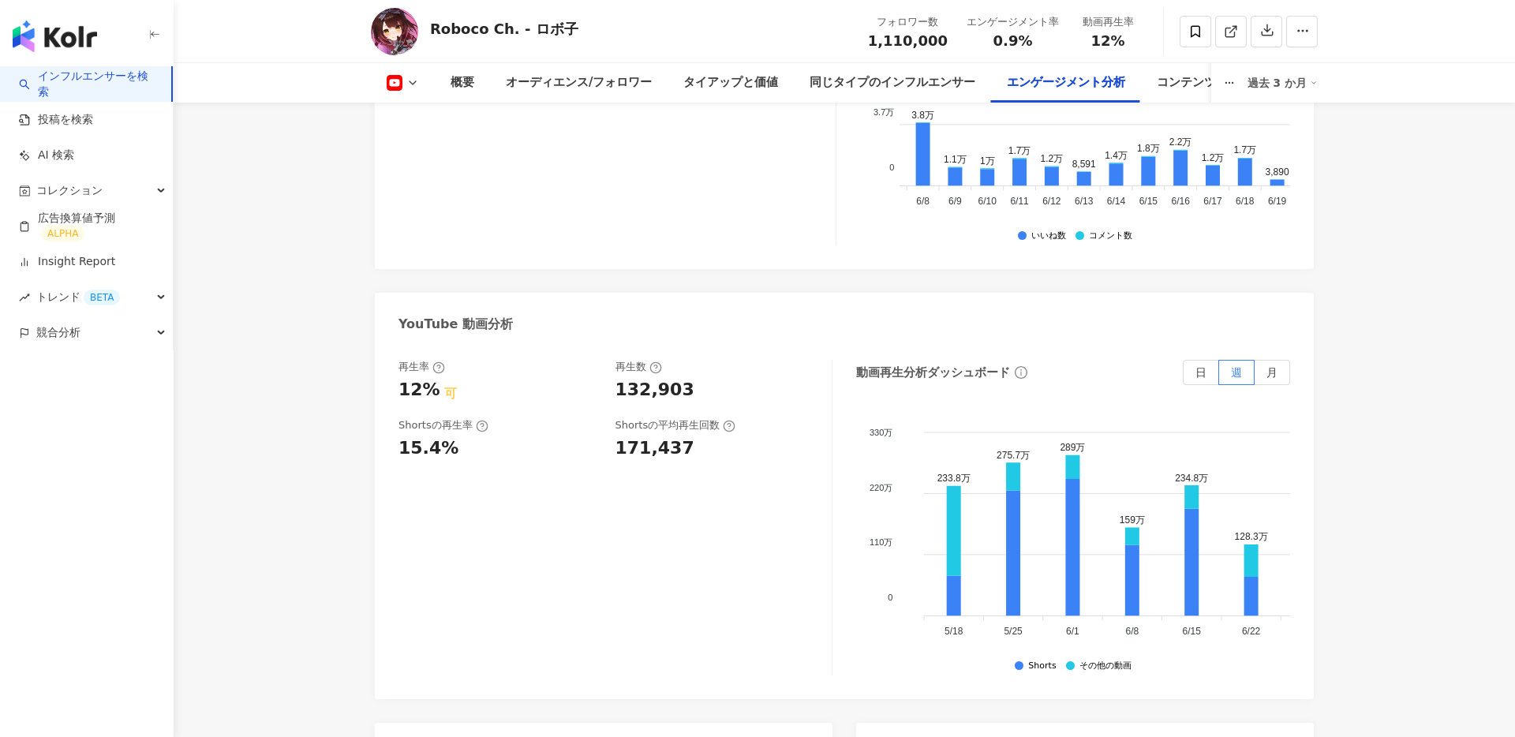
scroll to position [2821, 0]
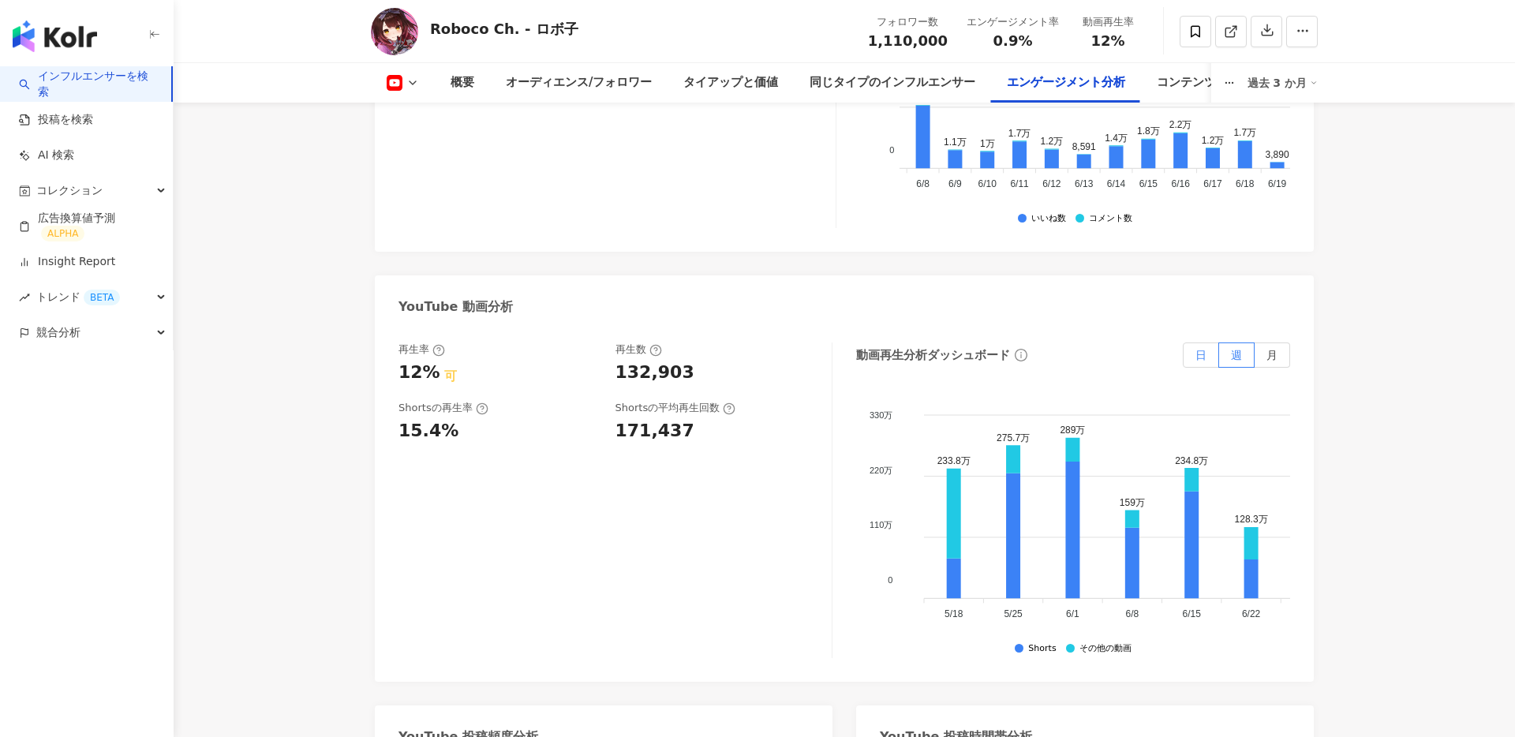
click at [1195, 342] on label "日" at bounding box center [1201, 354] width 36 height 25
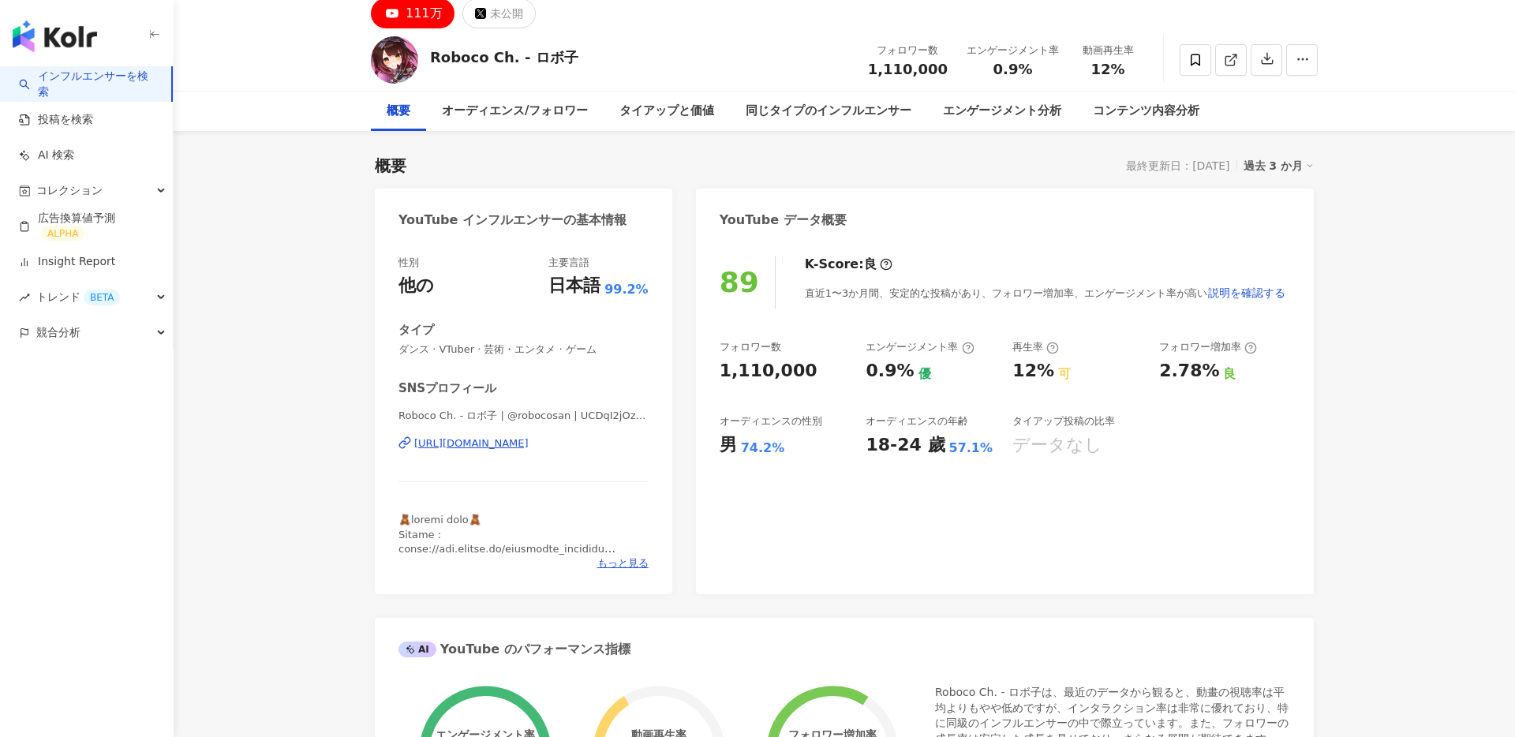
scroll to position [0, 0]
